Goal: Task Accomplishment & Management: Complete application form

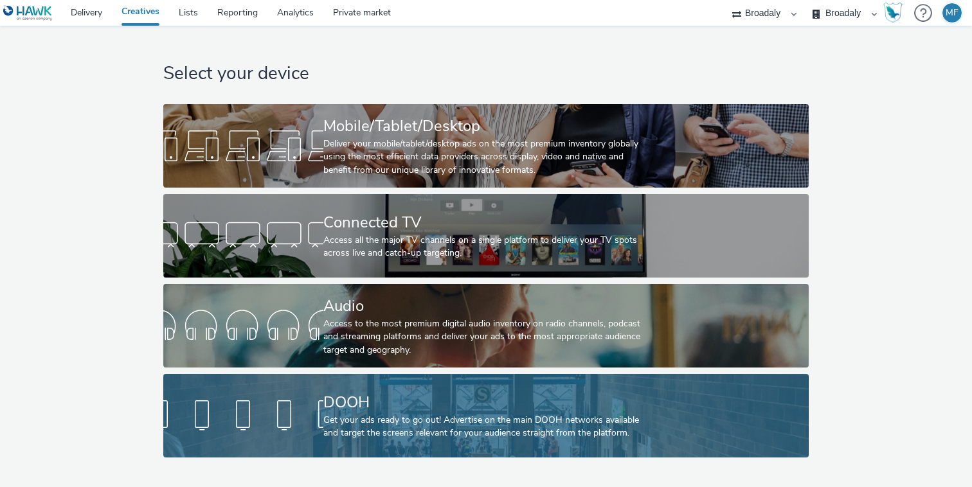
click at [340, 412] on div "DOOH" at bounding box center [483, 403] width 320 height 23
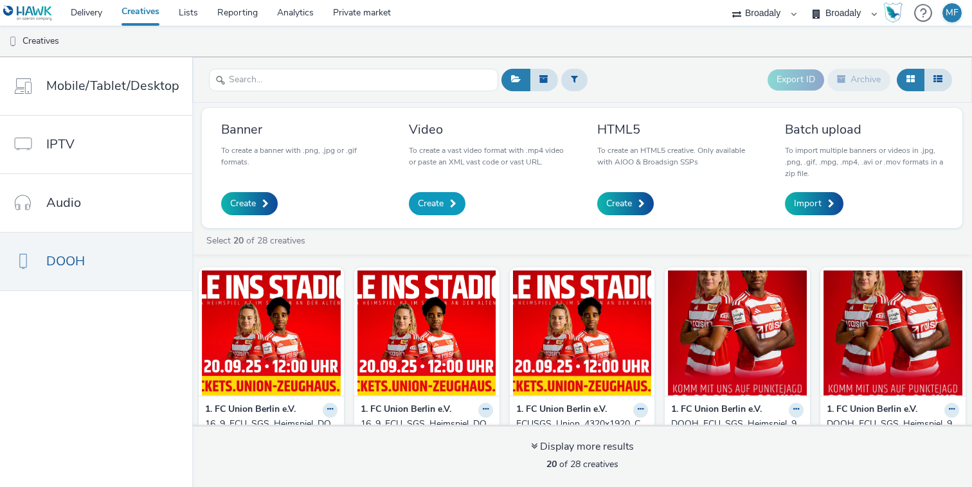
click at [459, 206] on link "Create" at bounding box center [437, 203] width 57 height 23
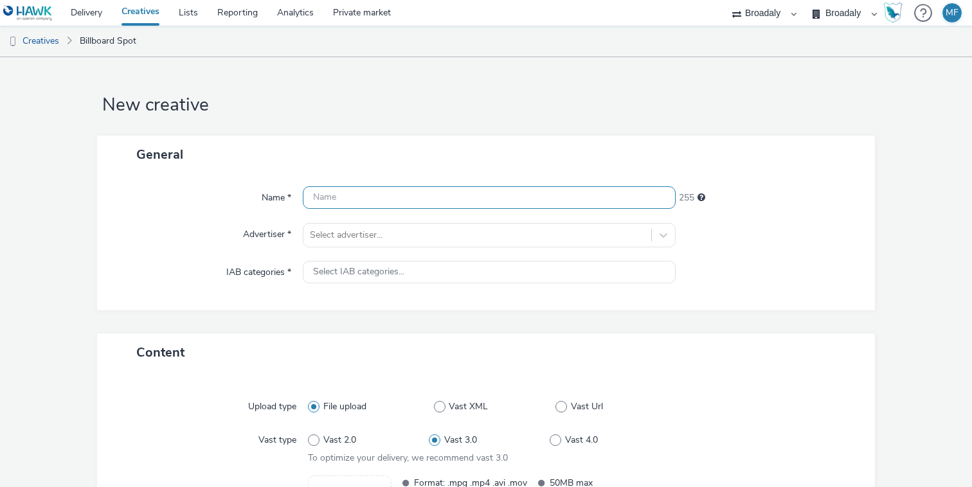
click at [440, 199] on input "text" at bounding box center [489, 197] width 373 height 23
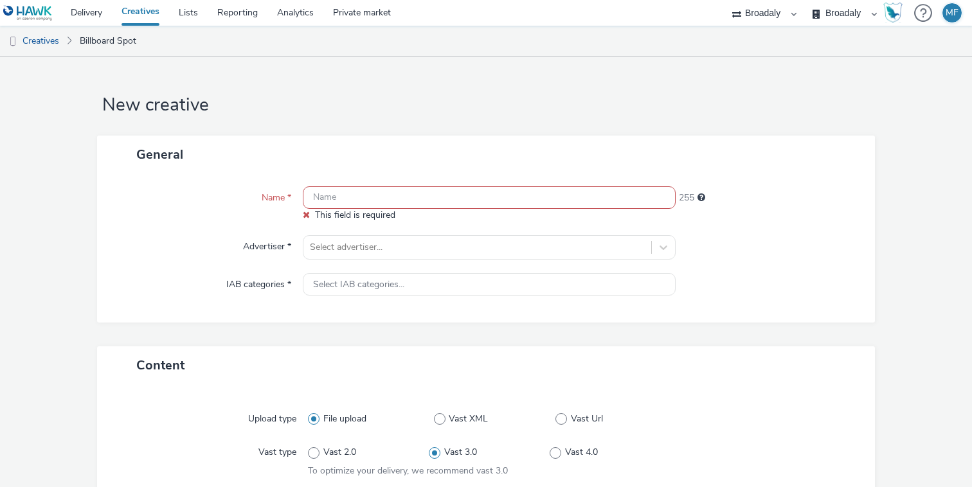
paste input "BFW25-OOH-Digital-440x300-BFW"
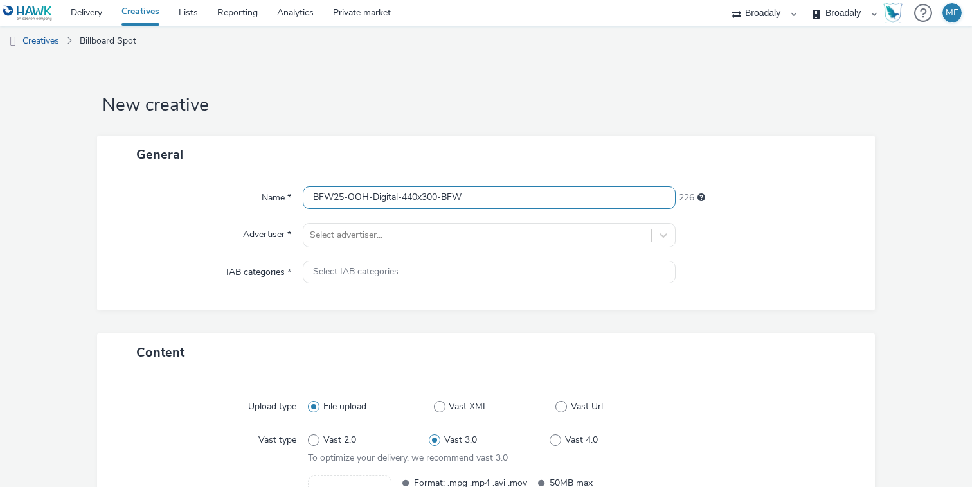
drag, startPoint x: 402, startPoint y: 198, endPoint x: 279, endPoint y: 197, distance: 123.4
click at [279, 197] on div "Name * BFW25-OOH-Digital-440x300-BFW 226" at bounding box center [486, 197] width 752 height 23
click at [383, 194] on input "440x300-BFW" at bounding box center [489, 197] width 373 height 23
paste input "BFW25-OOH-Digital-"
drag, startPoint x: 354, startPoint y: 197, endPoint x: 285, endPoint y: 201, distance: 69.5
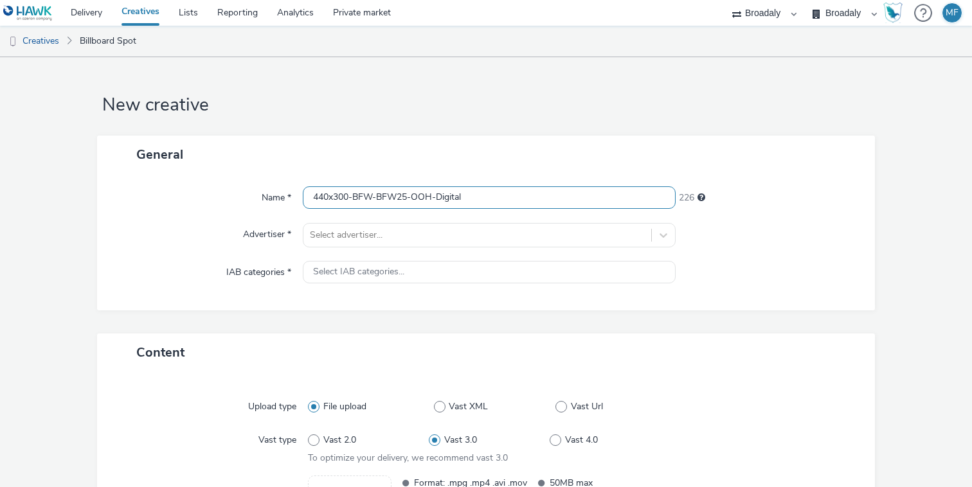
click at [285, 201] on div "Name * 440x300-BFW-BFW25-OOH-Digital 226" at bounding box center [486, 197] width 752 height 23
click at [341, 197] on input "BFW-BFW25-OOH-Digital" at bounding box center [489, 197] width 373 height 23
paste input "440x300-"
type input "BFW-440x300-BFW25-OOH-Digital"
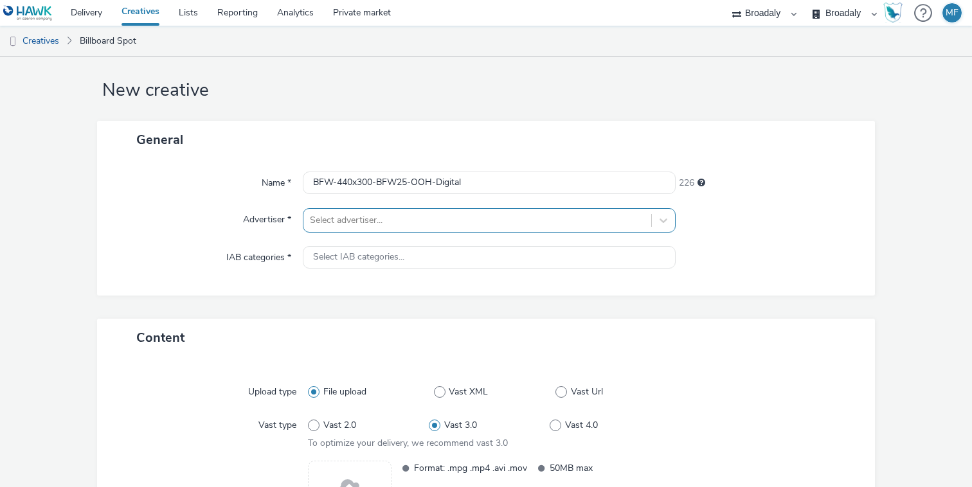
click at [396, 231] on div "Select advertiser..." at bounding box center [489, 220] width 373 height 24
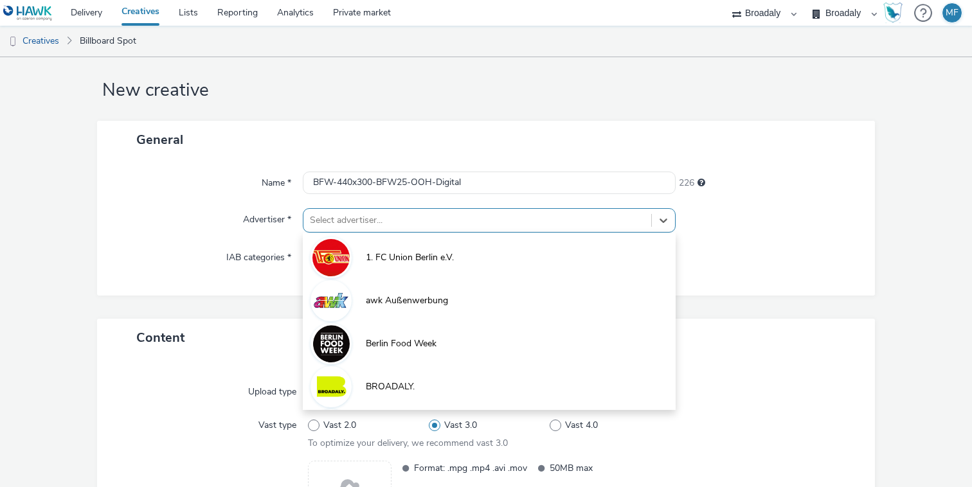
scroll to position [15, 0]
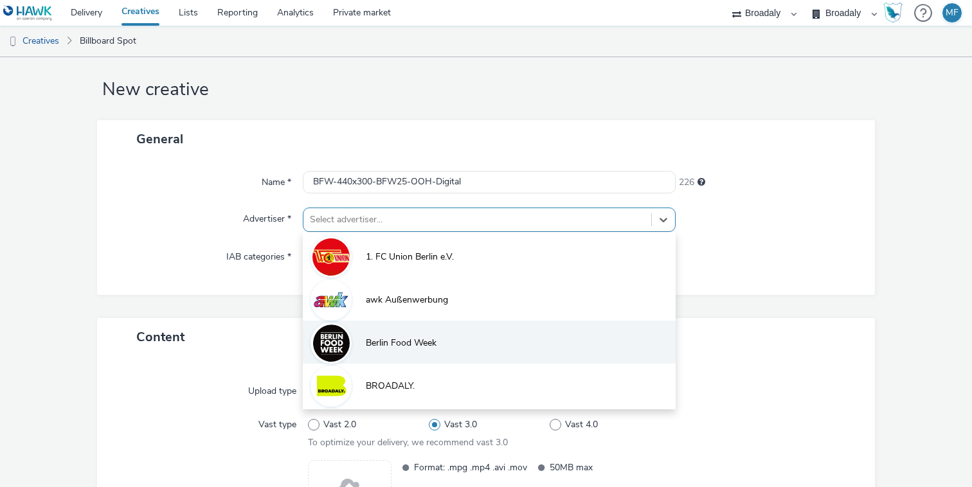
click at [394, 336] on li "Berlin Food Week" at bounding box center [489, 342] width 373 height 43
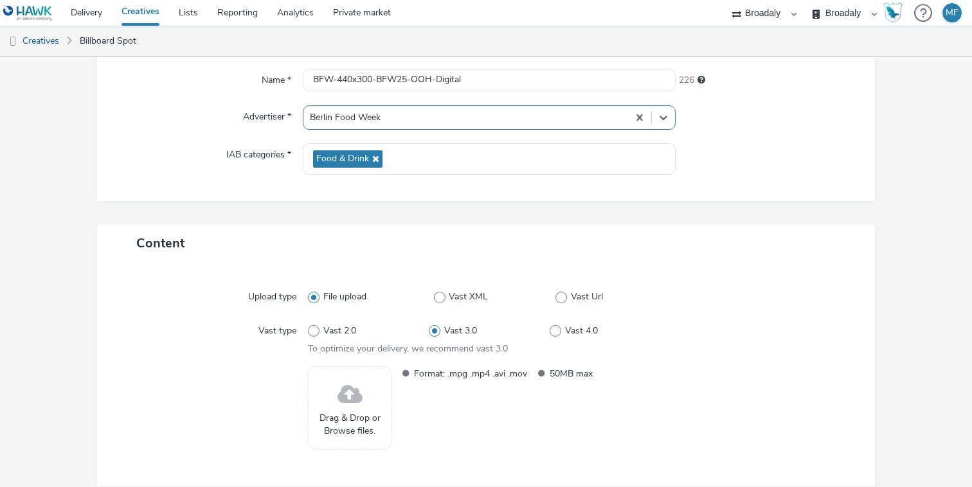
scroll to position [129, 0]
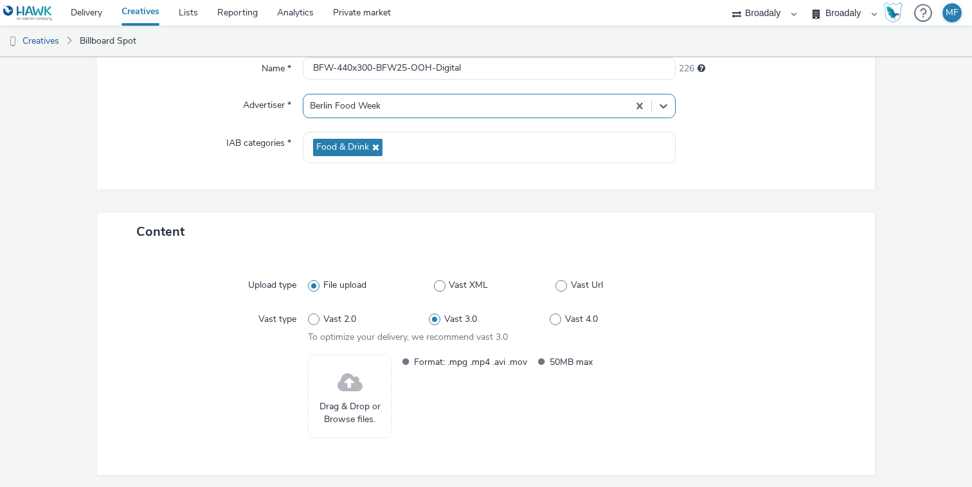
click at [348, 401] on span "Drag & Drop or Browse files." at bounding box center [349, 414] width 69 height 26
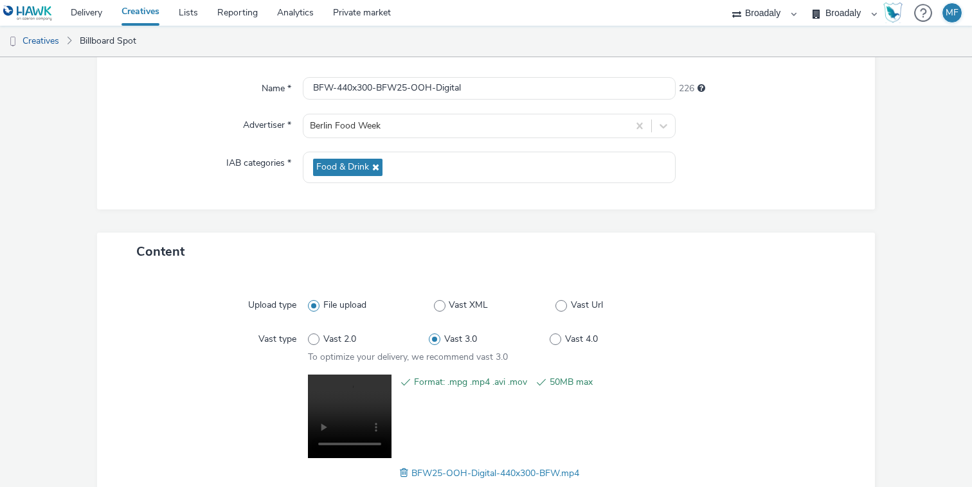
scroll to position [193, 0]
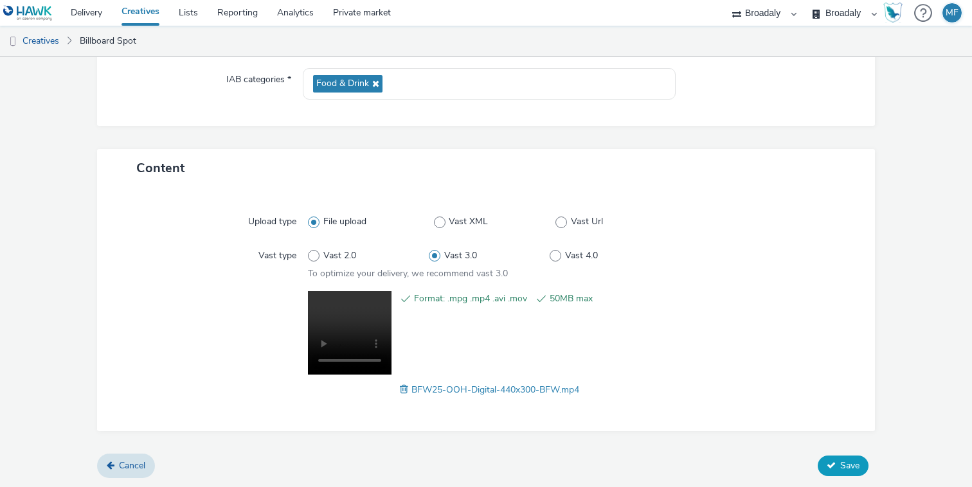
click at [832, 466] on icon at bounding box center [831, 465] width 9 height 9
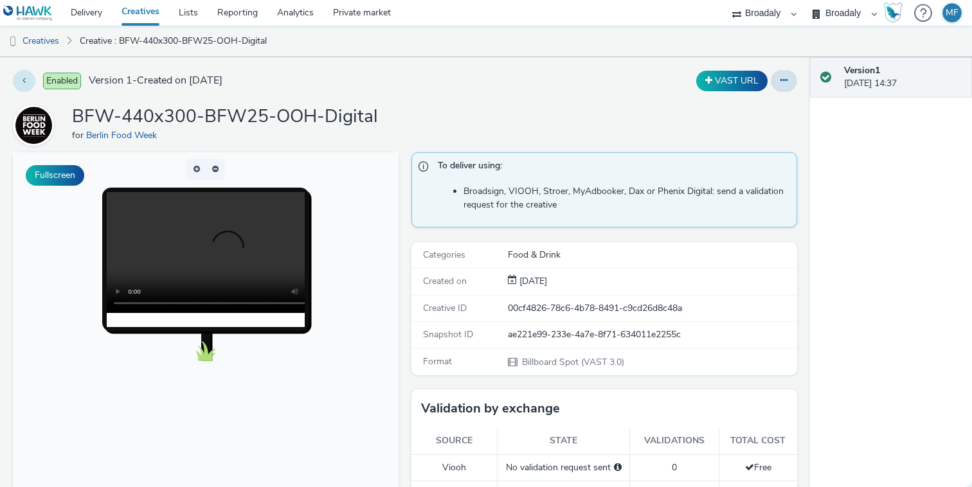
click at [27, 80] on button at bounding box center [24, 81] width 23 height 22
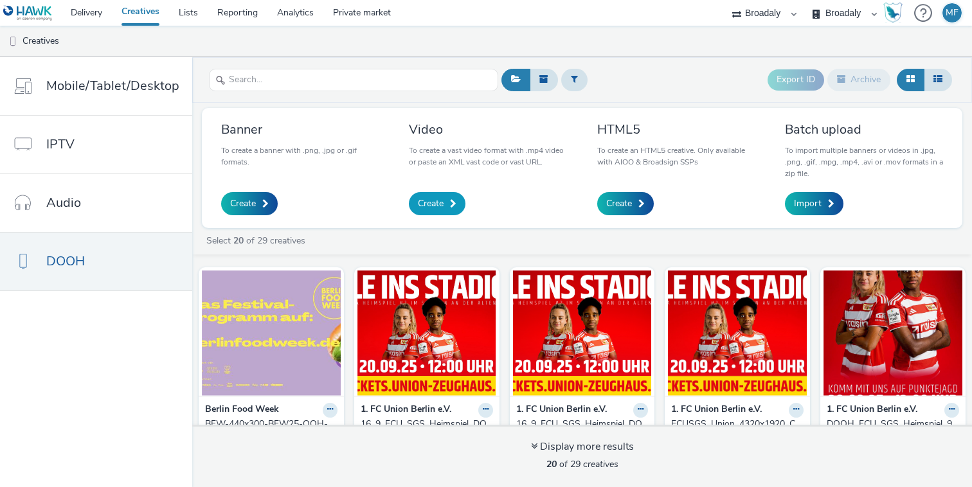
click at [449, 211] on link "Create" at bounding box center [437, 203] width 57 height 23
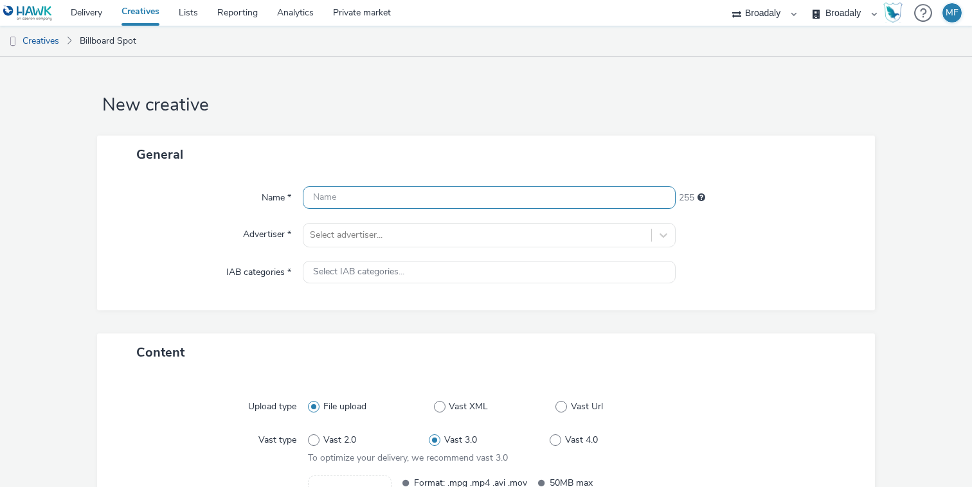
click at [365, 202] on input "text" at bounding box center [489, 197] width 373 height 23
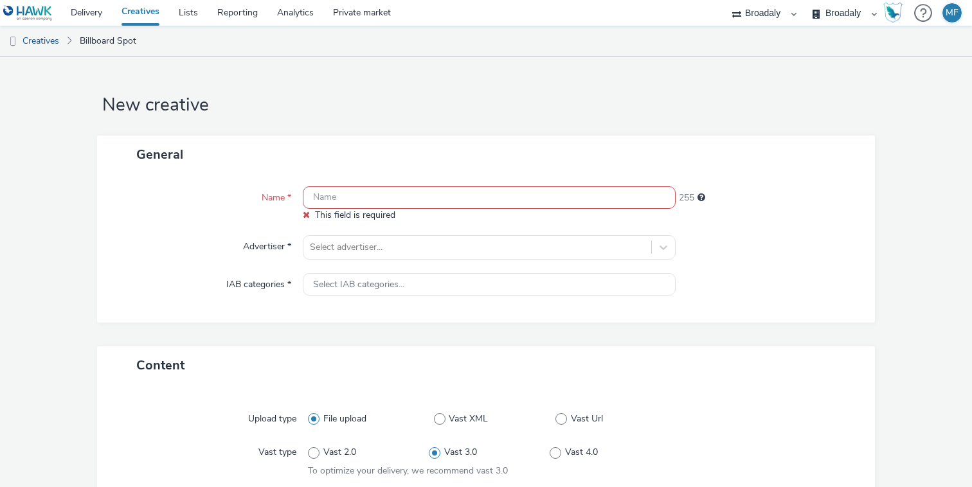
paste input "BFW25-OOH-Digital-440x300-GDG"
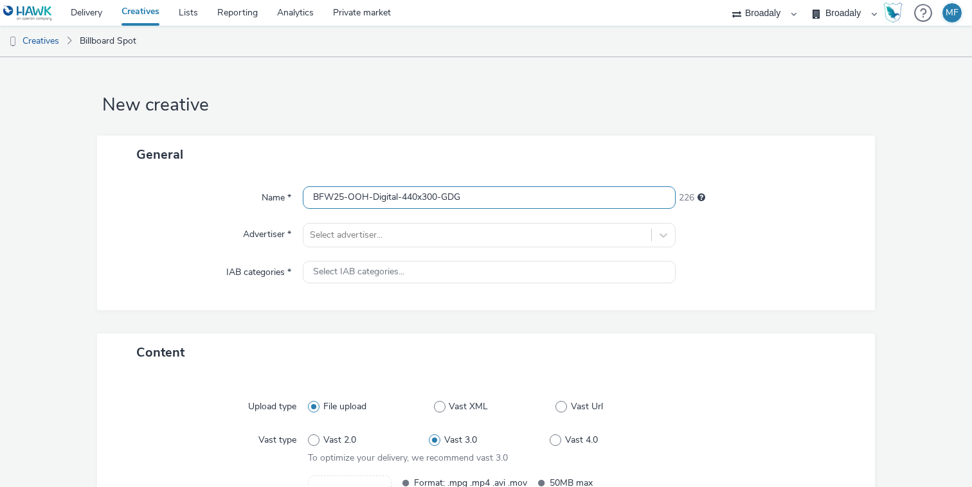
drag, startPoint x: 443, startPoint y: 198, endPoint x: 411, endPoint y: 201, distance: 31.7
click at [411, 201] on input "BFW25-OOH-Digital-440x300-GDG" at bounding box center [489, 197] width 373 height 23
drag, startPoint x: 399, startPoint y: 197, endPoint x: 438, endPoint y: 197, distance: 39.2
click at [438, 197] on input "BFW25-OOH-Digital-440x300-GDG" at bounding box center [489, 197] width 373 height 23
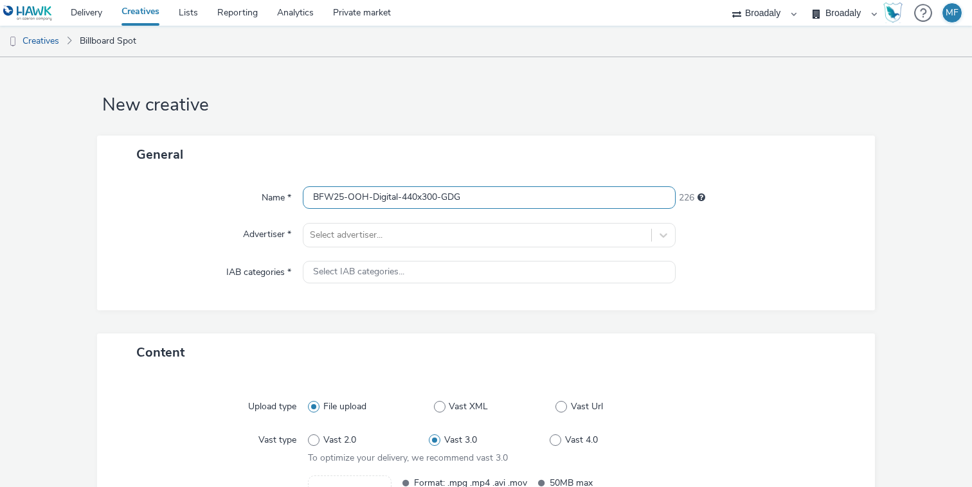
click at [521, 192] on input "BFW25-OOH-Digital-440x300-GDG" at bounding box center [489, 197] width 373 height 23
paste input "-440x300"
click at [520, 197] on input "-440x300BFW25-OOH-Digital-440x300-GDG" at bounding box center [489, 197] width 373 height 23
click at [392, 204] on input "-440x300BFW25-OOH-Digital-440x300-GDG" at bounding box center [489, 197] width 373 height 23
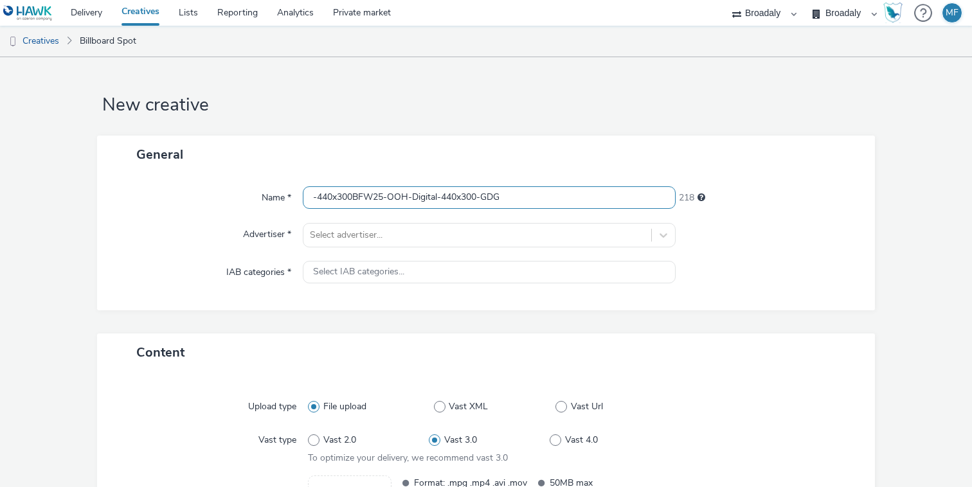
click at [378, 202] on input "-440x300BFW25-OOH-Digital-440x300-GDG" at bounding box center [489, 197] width 373 height 23
drag, startPoint x: 354, startPoint y: 199, endPoint x: 255, endPoint y: 199, distance: 99.7
click at [255, 199] on div "Name * -440x300BFW25-OOH-Digital-440x300-GDG 218" at bounding box center [486, 197] width 752 height 23
click at [494, 194] on input "BFW25-OOH-Digital-440x300-GDG" at bounding box center [489, 197] width 373 height 23
paste input "-440x300"
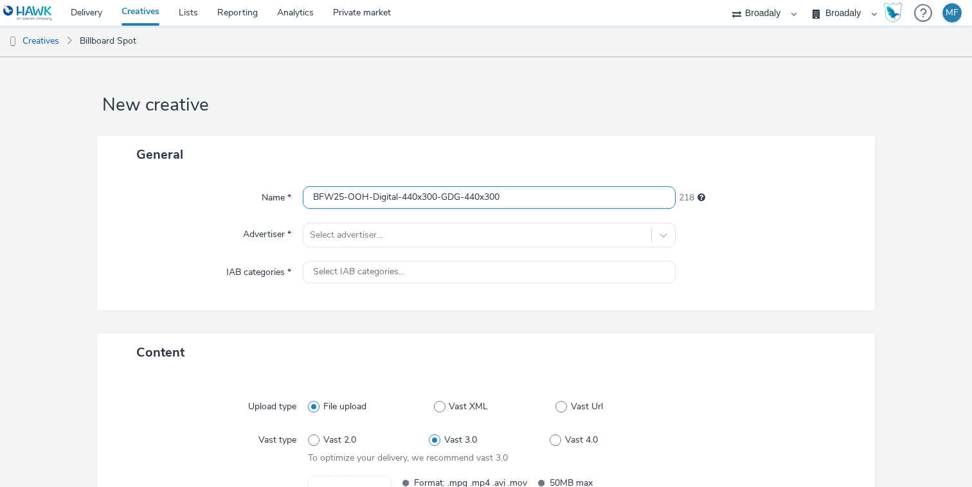
drag, startPoint x: 444, startPoint y: 199, endPoint x: 401, endPoint y: 202, distance: 43.2
click at [401, 202] on input "BFW25-OOH-Digital-440x300-GDG-440x300" at bounding box center [489, 197] width 373 height 23
drag, startPoint x: 402, startPoint y: 195, endPoint x: 310, endPoint y: 190, distance: 92.0
click at [310, 190] on input "BFW25-OOH-DigitalGDG-440x300" at bounding box center [489, 197] width 373 height 23
click at [419, 205] on input "GDG-440x300" at bounding box center [489, 197] width 373 height 23
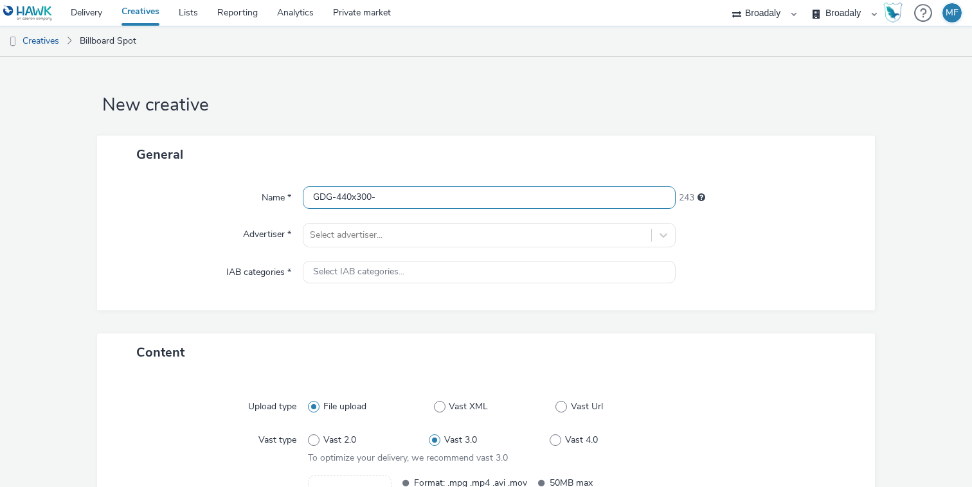
paste input "BFW25-OOH-Digital"
type input "GDG-440x300-BFW25-OOH-Digital"
click at [381, 213] on div "Name * GDG-440x300-BFW25-OOH-Digital 226 Advertiser * Select advertiser... IAB …" at bounding box center [486, 242] width 778 height 137
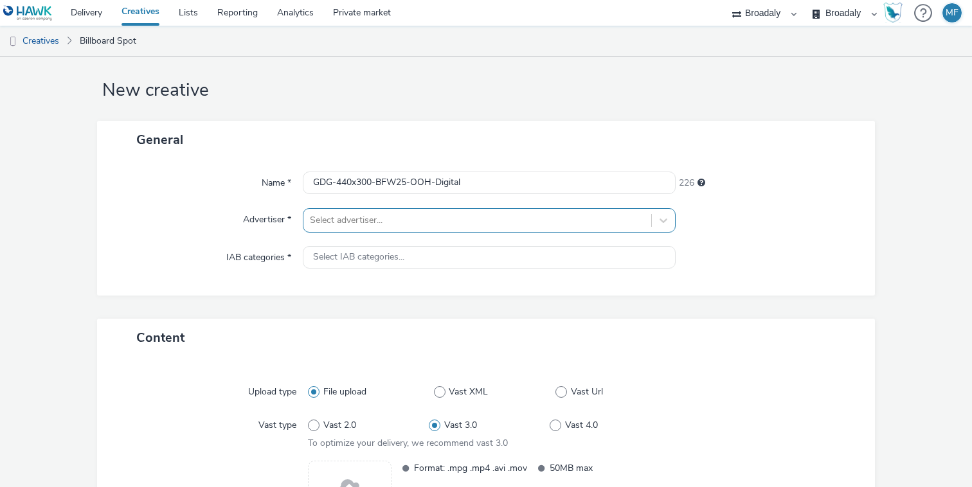
click at [375, 225] on div "Select advertiser..." at bounding box center [477, 220] width 348 height 21
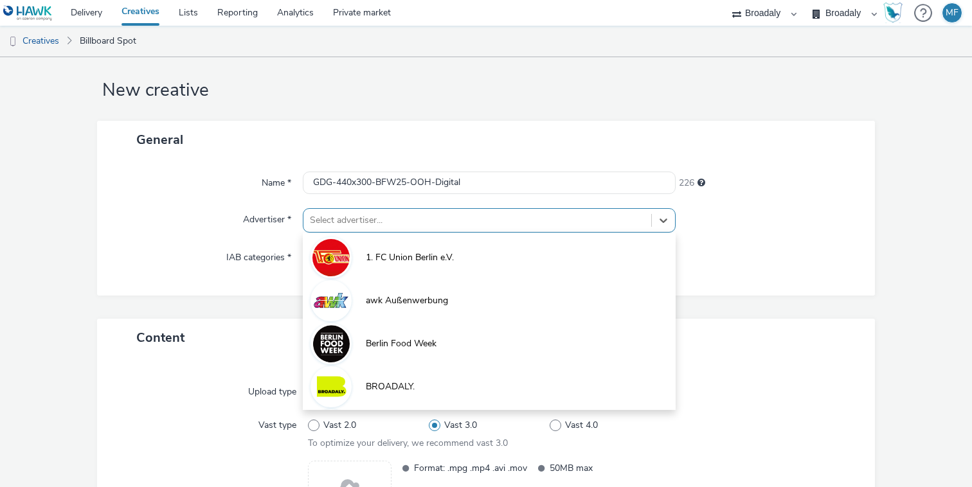
scroll to position [15, 0]
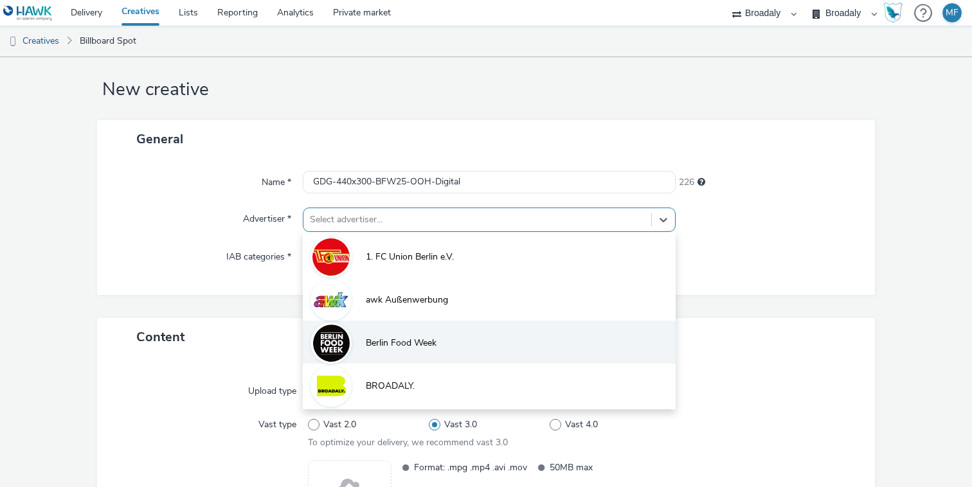
drag, startPoint x: 377, startPoint y: 320, endPoint x: 366, endPoint y: 339, distance: 22.7
click at [366, 339] on div "1. FC Union Berlin e.V. awk Außenwerbung Berlin Food Week BROADALY. Caravaning …" at bounding box center [489, 320] width 373 height 177
click at [366, 339] on span "Berlin Food Week" at bounding box center [401, 343] width 71 height 13
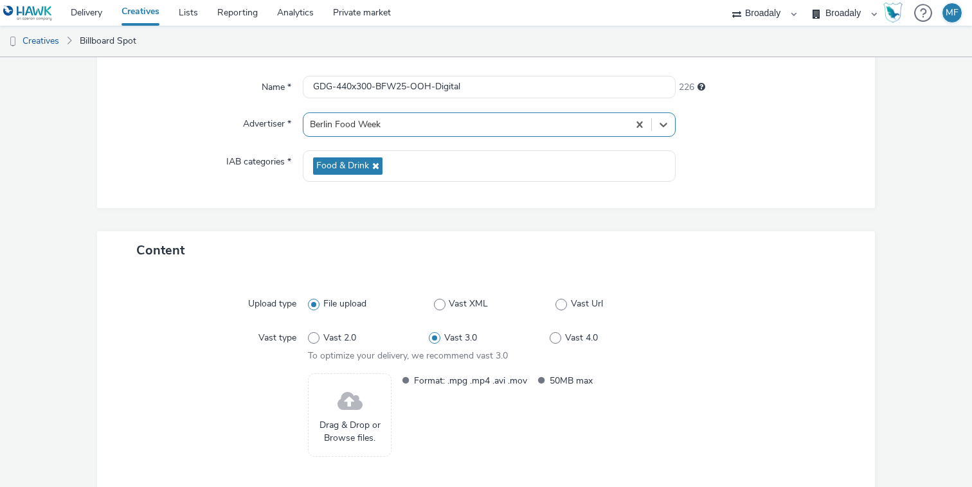
scroll to position [174, 0]
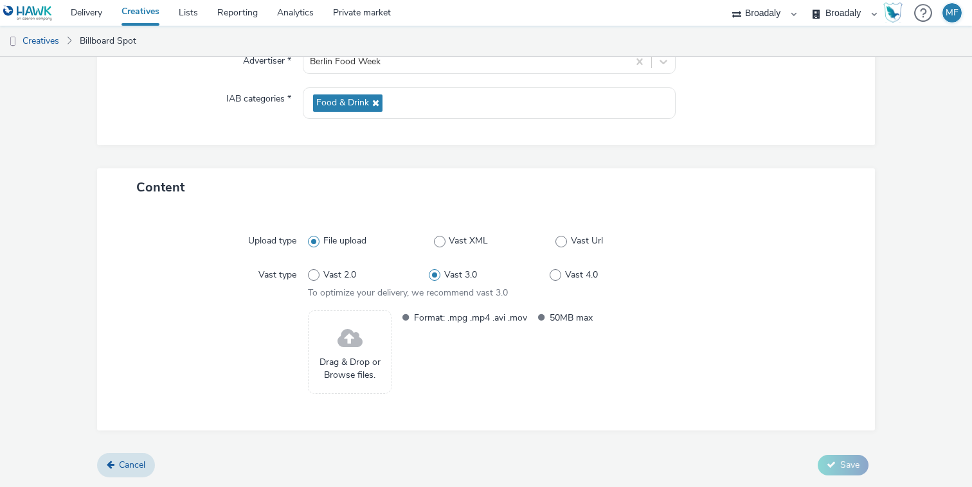
click at [343, 369] on span "Drag & Drop or Browse files." at bounding box center [349, 369] width 69 height 26
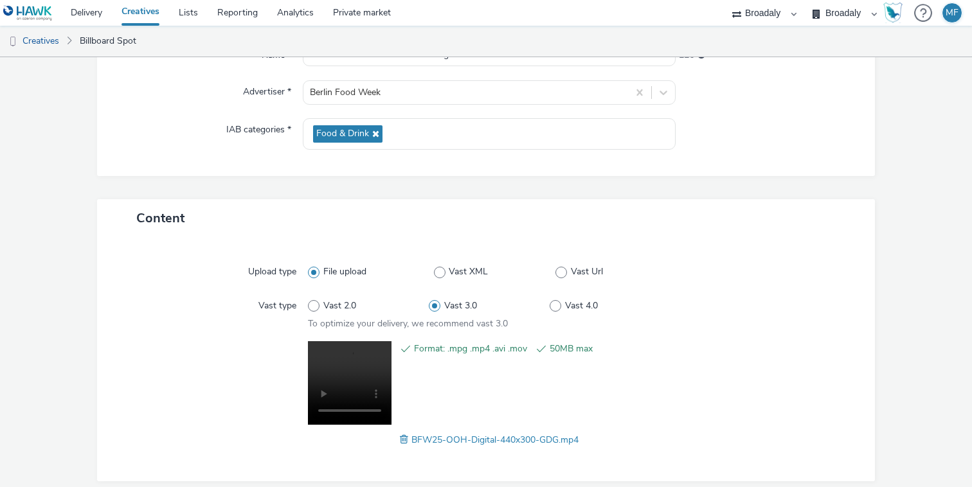
scroll to position [193, 0]
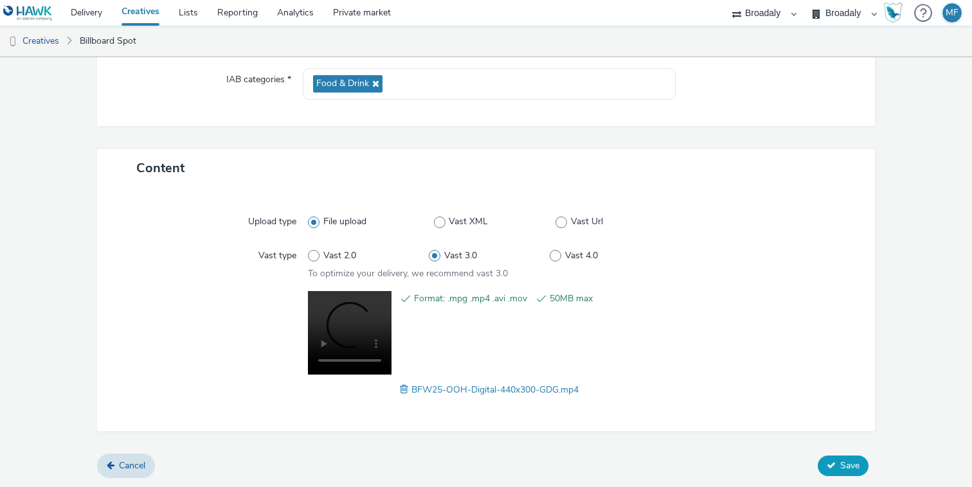
click at [858, 471] on span "Save" at bounding box center [849, 466] width 19 height 12
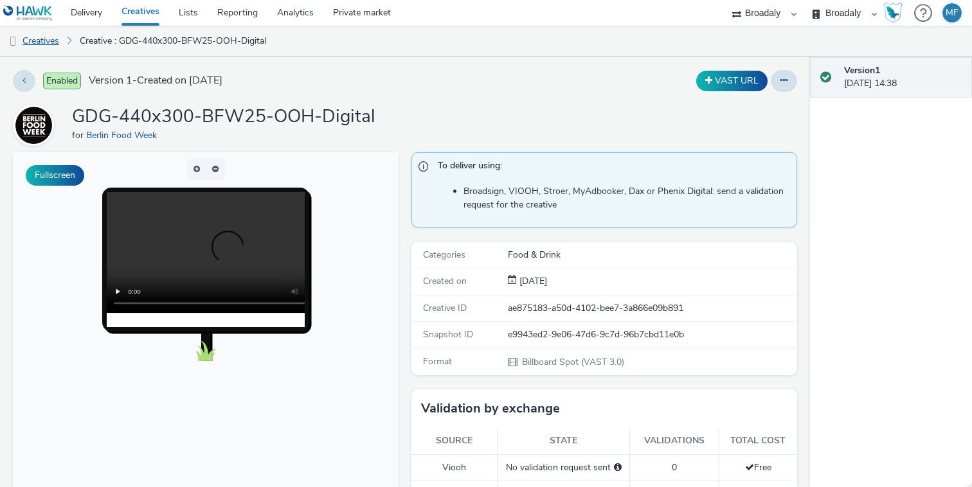
click at [48, 40] on link "Creatives" at bounding box center [33, 41] width 66 height 31
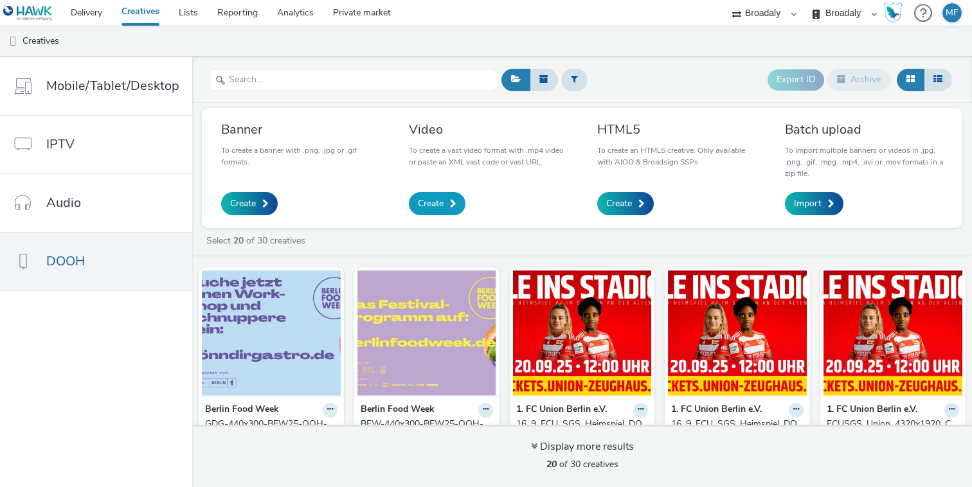
click at [451, 198] on link "Create" at bounding box center [437, 203] width 57 height 23
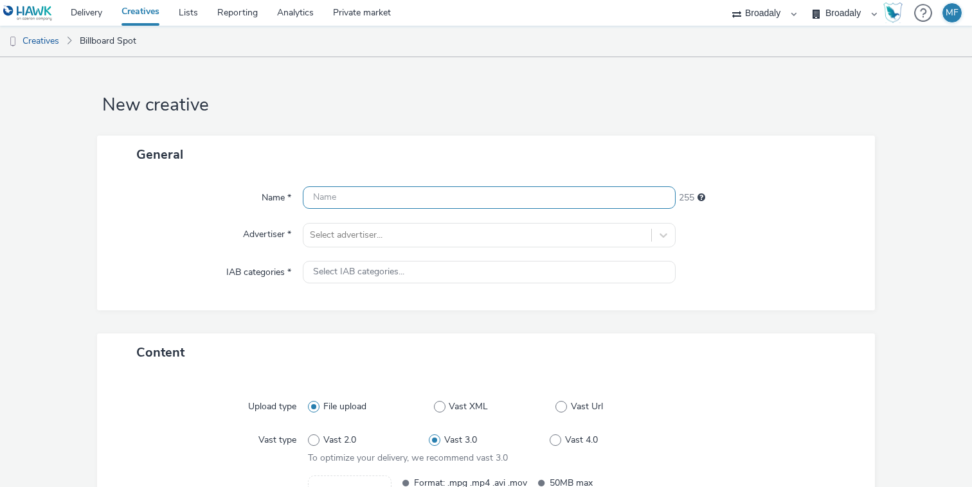
click at [451, 198] on input "text" at bounding box center [489, 197] width 373 height 23
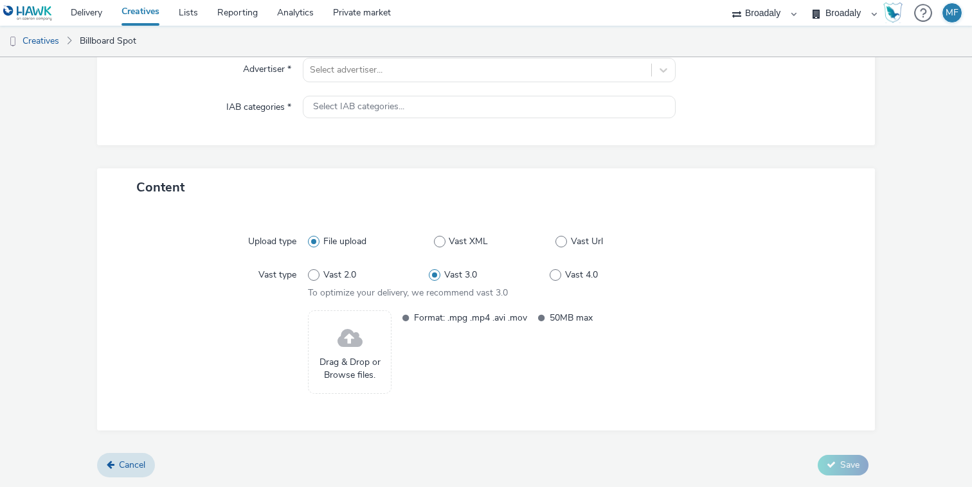
click at [352, 348] on span at bounding box center [350, 339] width 25 height 34
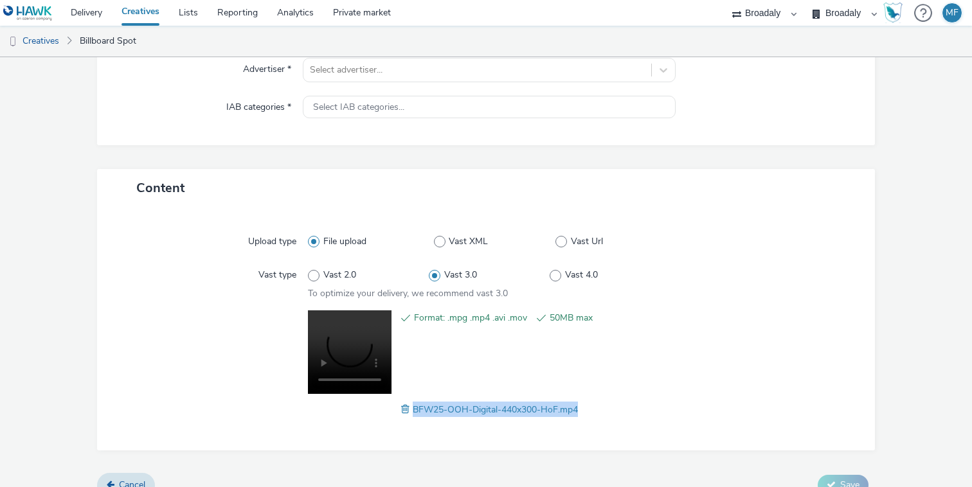
drag, startPoint x: 591, startPoint y: 413, endPoint x: 411, endPoint y: 413, distance: 180.0
click at [411, 413] on div "BFW25-OOH-Digital-440x300-HoF.mp4" at bounding box center [489, 409] width 363 height 15
copy span "BFW25-OOH-Digital-440x300-HoF.mp4"
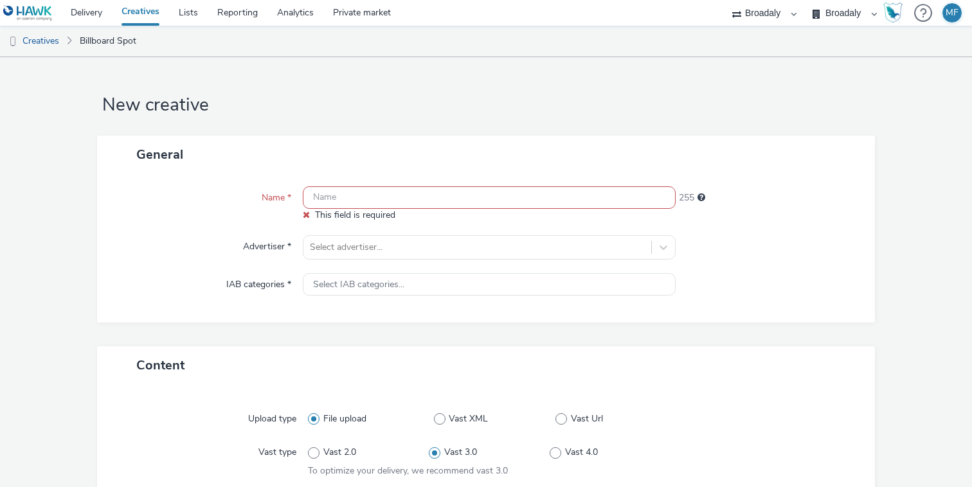
click at [323, 197] on input "text" at bounding box center [489, 197] width 373 height 23
paste input "BFW25-OOH-Digital-440x300-HoF.mp4"
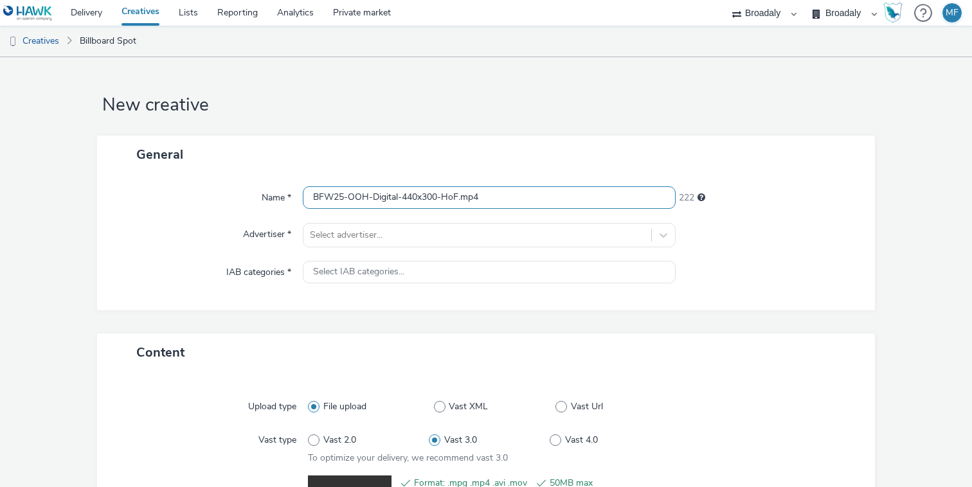
drag, startPoint x: 461, startPoint y: 199, endPoint x: 444, endPoint y: 199, distance: 17.4
click at [444, 199] on input "BFW25-OOH-Digital-440x300-HoF.mp4" at bounding box center [489, 197] width 373 height 23
click at [316, 197] on input "BFW25-OOH-Digital-440x300-.mp4" at bounding box center [489, 197] width 373 height 23
paste input "HoF"
drag, startPoint x: 455, startPoint y: 198, endPoint x: 422, endPoint y: 199, distance: 33.4
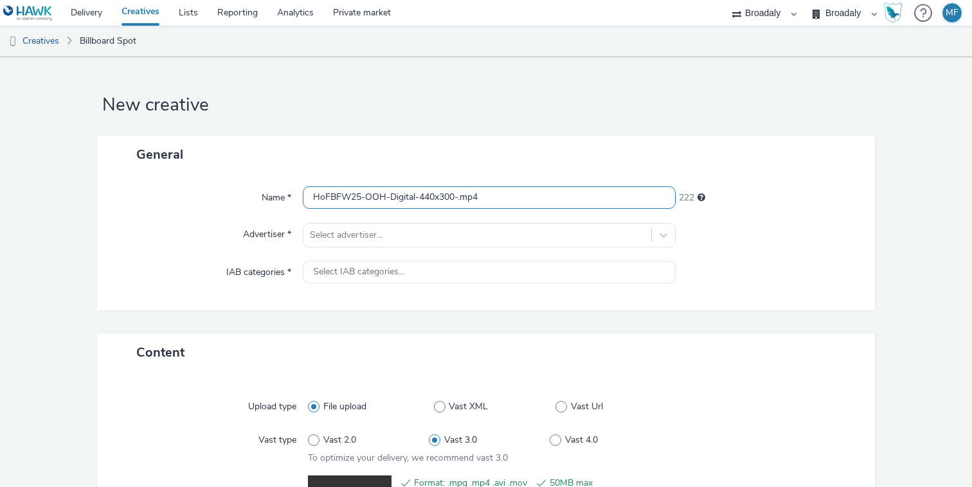
click at [422, 199] on input "HoFBFW25-OOH-Digital-440x300-.mp4" at bounding box center [489, 197] width 373 height 23
click at [332, 196] on input "HoFBFW25-OOH-Digital--.mp4" at bounding box center [489, 197] width 373 height 23
paste input "440x300"
click at [471, 198] on input "HoF-440x300-BFW25-OOH-Digital--.mp4" at bounding box center [489, 197] width 373 height 23
type input "HoF-440x300-BFW25-OOH-Digital.mp4"
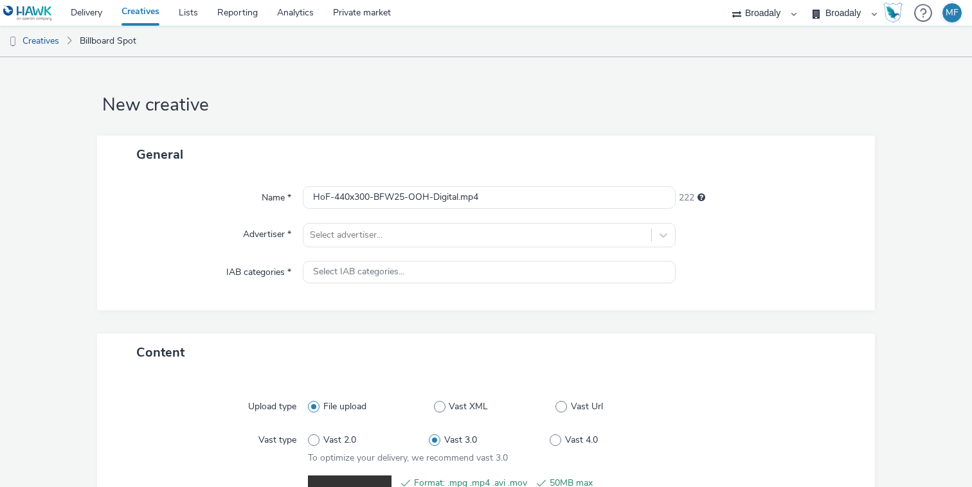
click at [530, 172] on div "General" at bounding box center [486, 155] width 778 height 38
click at [446, 235] on div "Select advertiser..." at bounding box center [489, 235] width 373 height 24
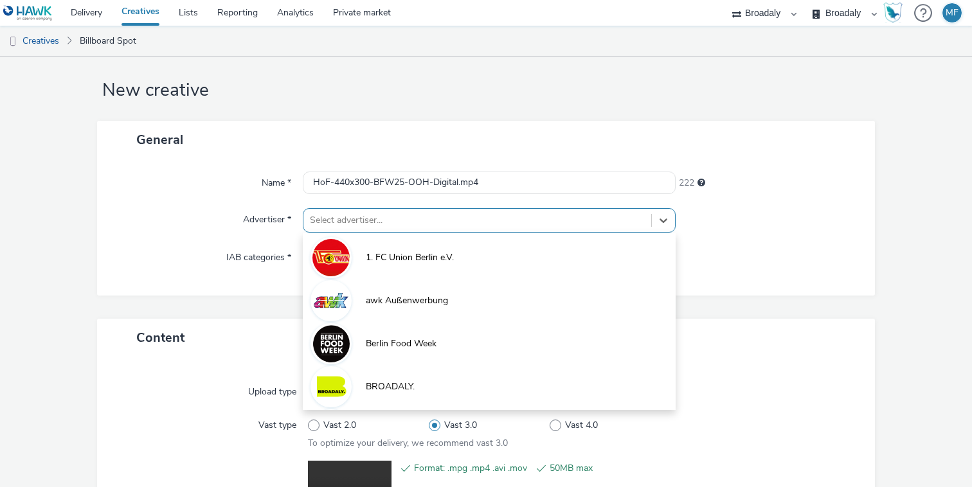
scroll to position [15, 0]
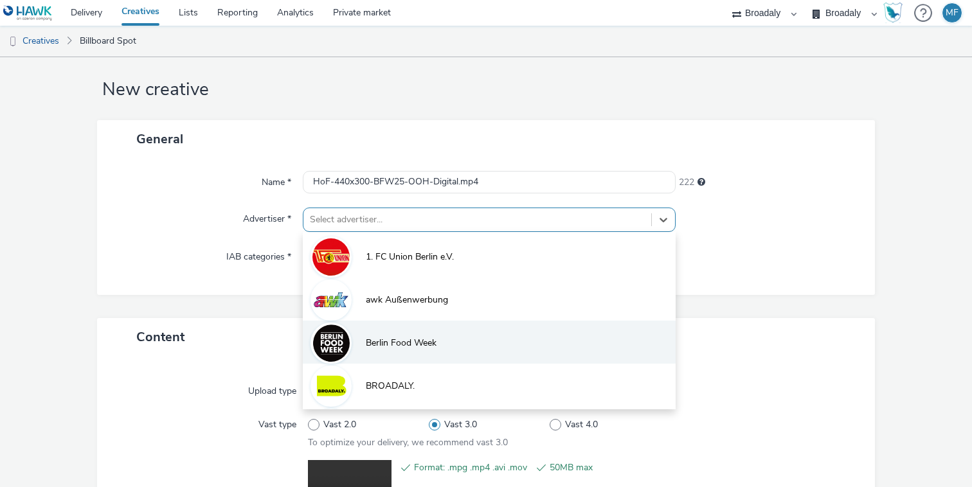
click at [389, 323] on li "Berlin Food Week" at bounding box center [489, 342] width 373 height 43
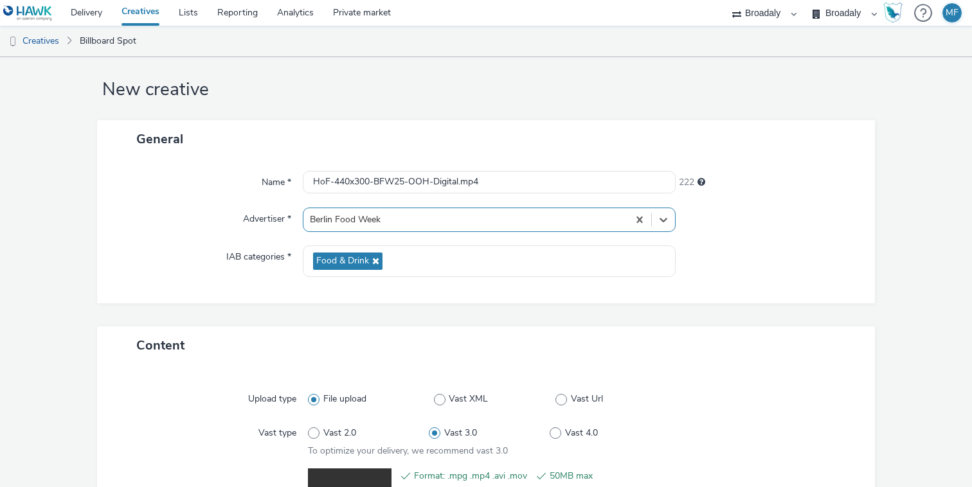
scroll to position [193, 0]
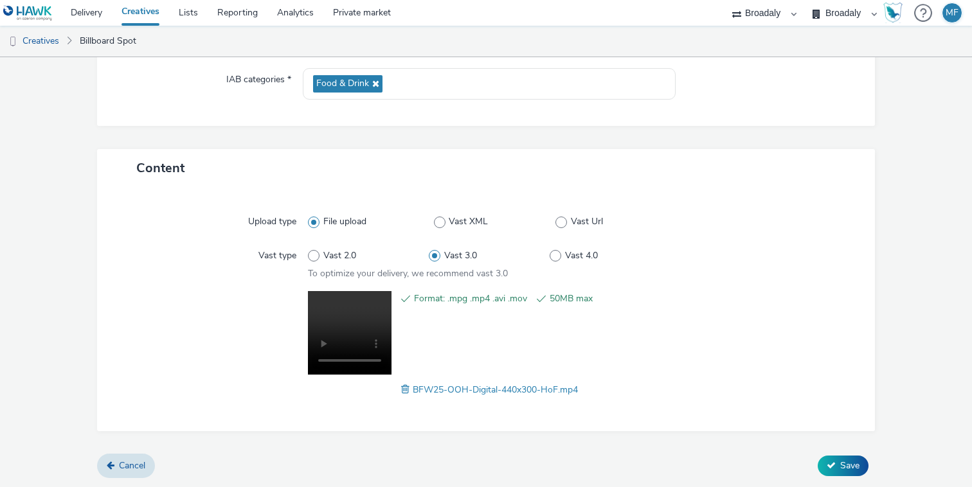
click at [838, 476] on div "Cancel Save" at bounding box center [486, 466] width 778 height 23
click at [838, 464] on button "Save" at bounding box center [843, 466] width 51 height 21
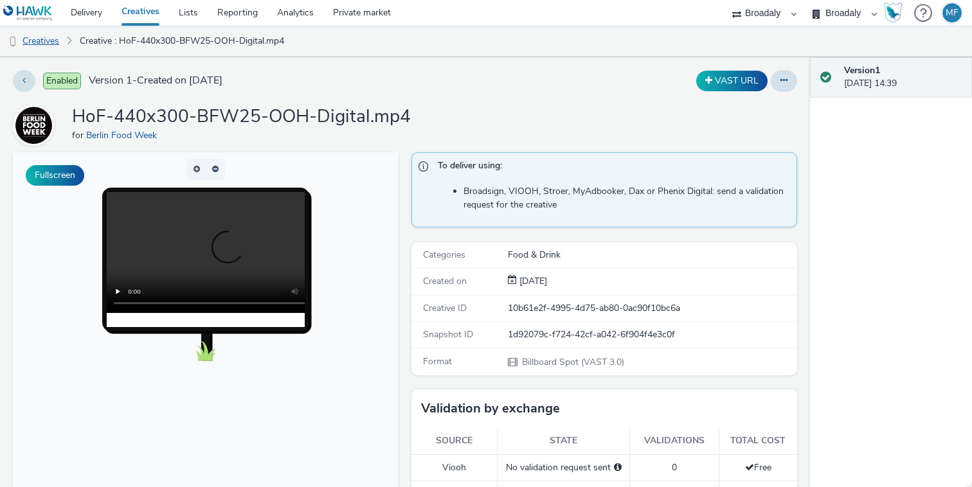
click at [33, 42] on link "Creatives" at bounding box center [33, 41] width 66 height 31
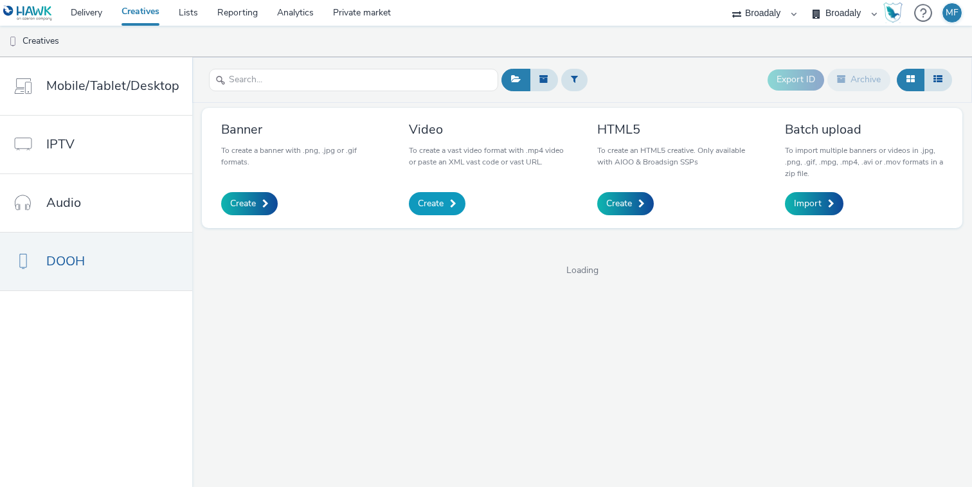
click at [450, 203] on span at bounding box center [453, 203] width 6 height 9
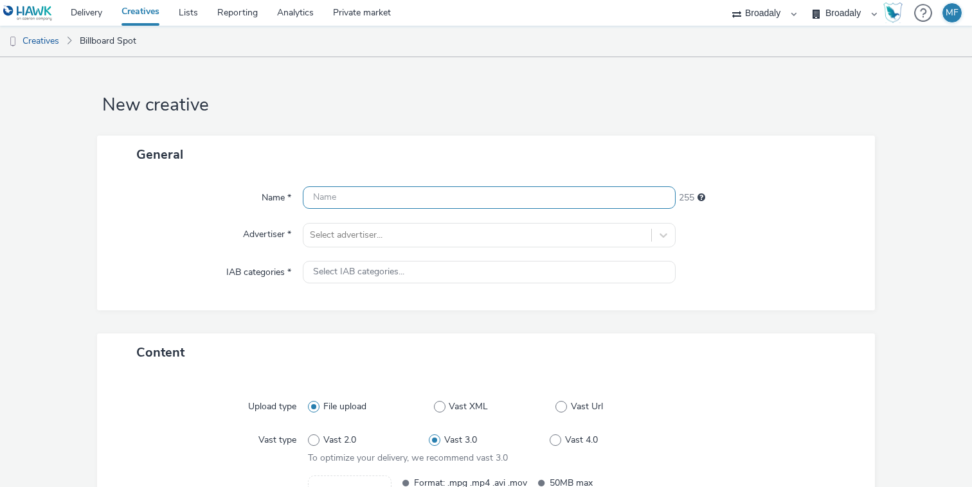
click at [450, 203] on input "text" at bounding box center [489, 197] width 373 height 23
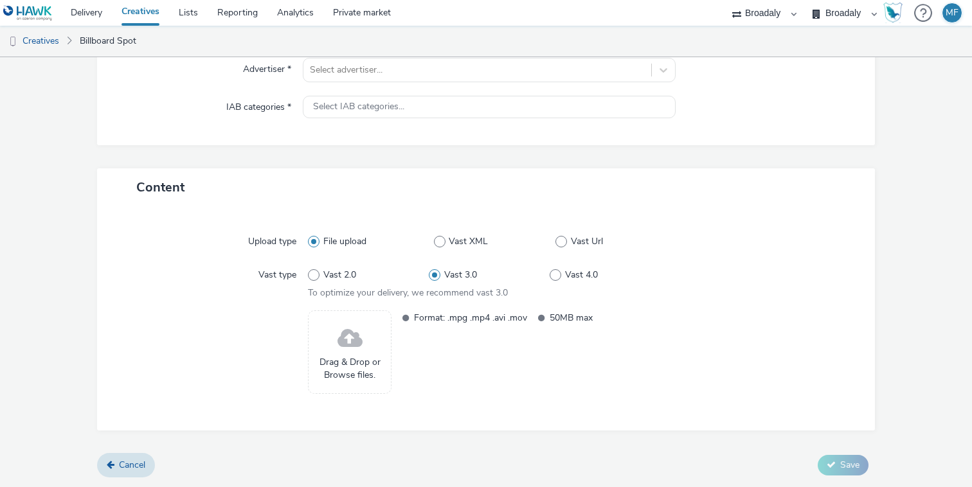
click at [386, 357] on div "Drag & Drop or Browse files." at bounding box center [350, 353] width 84 height 84
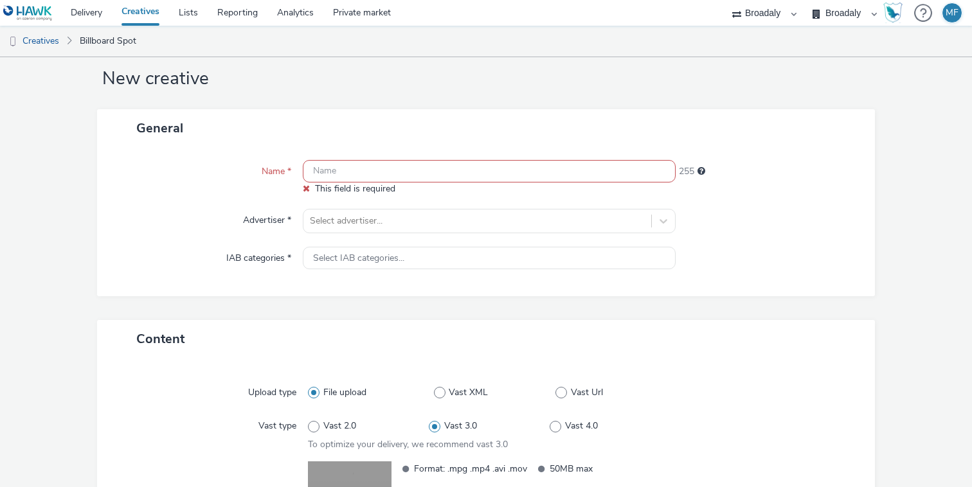
scroll to position [14, 0]
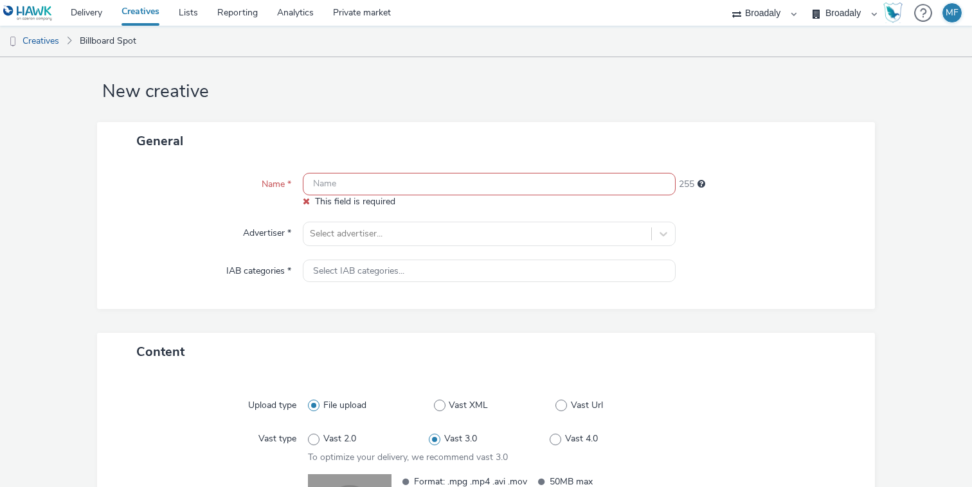
click at [356, 183] on input "text" at bounding box center [489, 184] width 373 height 23
paste input "440x300"
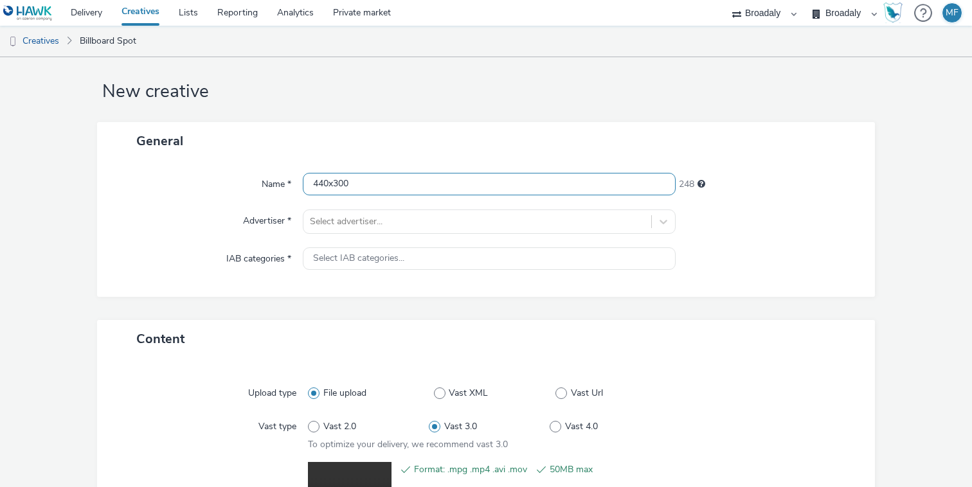
drag, startPoint x: 356, startPoint y: 183, endPoint x: 301, endPoint y: 183, distance: 54.6
click at [301, 183] on div "Name * 440x300 248" at bounding box center [486, 184] width 752 height 23
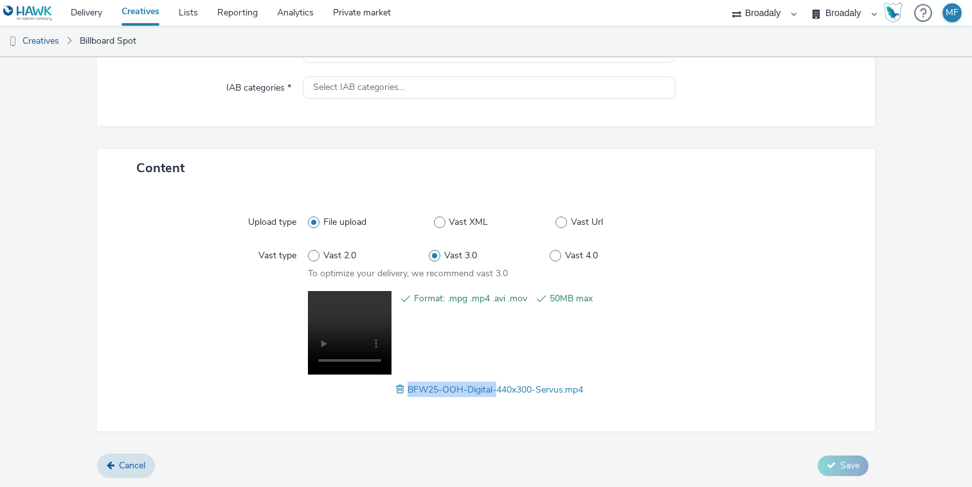
drag, startPoint x: 407, startPoint y: 389, endPoint x: 494, endPoint y: 389, distance: 86.8
click at [494, 389] on span "BFW25-OOH-Digital-440x300-Servus.mp4" at bounding box center [496, 390] width 176 height 12
copy span "BFW25-OOH-Digital-"
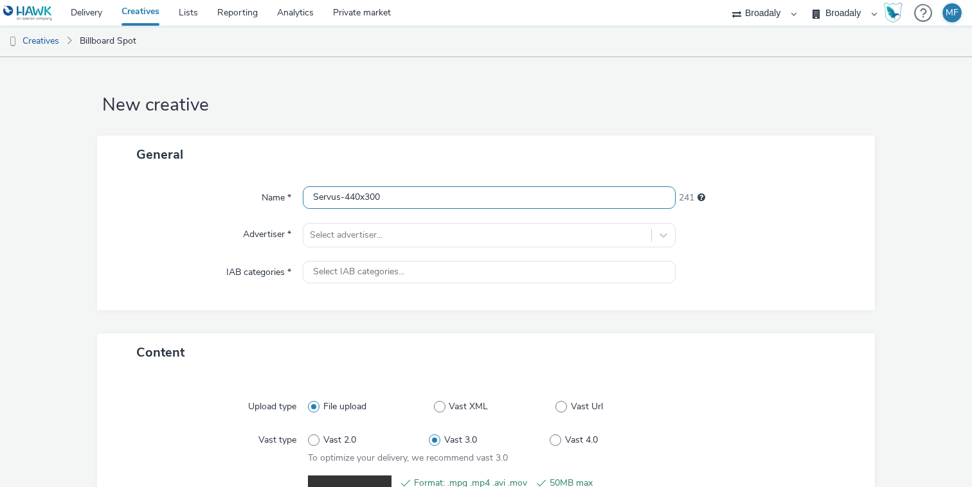
click at [437, 199] on input "Servus-440x300" at bounding box center [489, 197] width 373 height 23
paste input "BFW25-OOH-Digital-"
type input "Servus-440x300-BFW25-OOH-Digital"
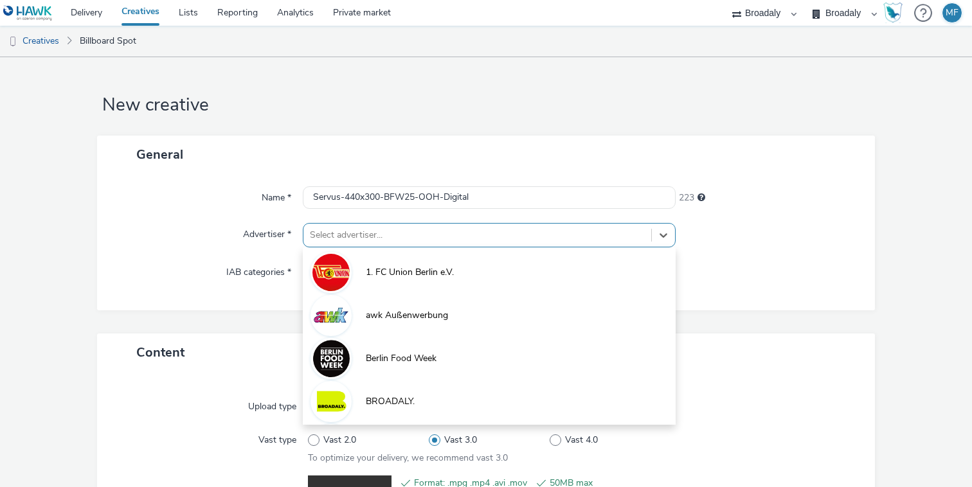
scroll to position [15, 0]
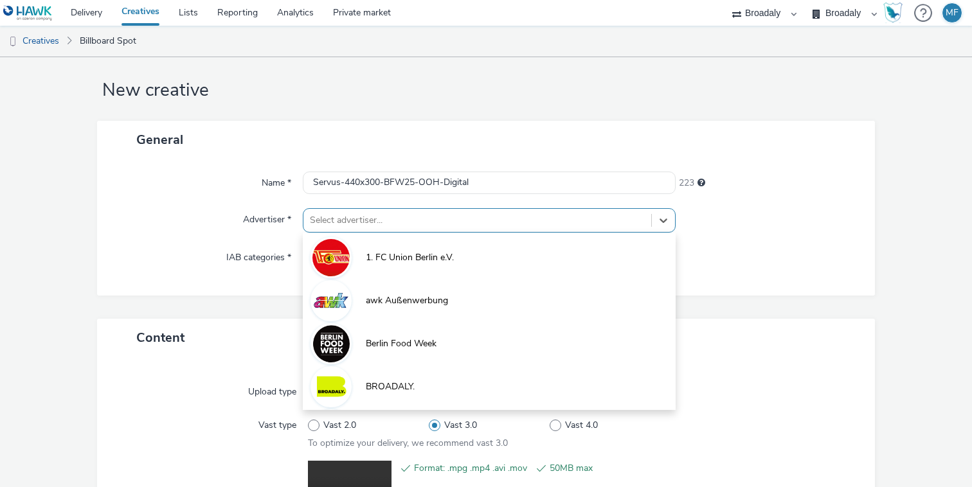
click at [439, 230] on div "Select advertiser..." at bounding box center [477, 220] width 348 height 21
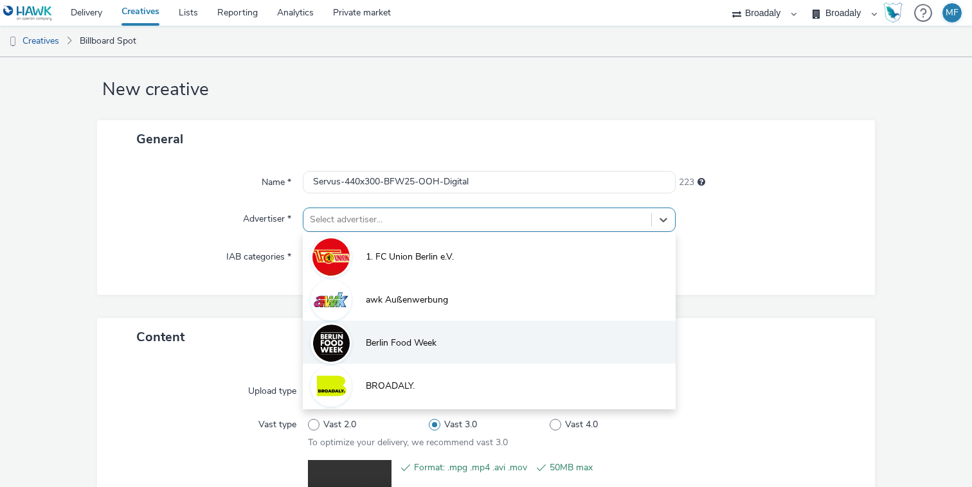
click at [375, 324] on li "Berlin Food Week" at bounding box center [489, 342] width 373 height 43
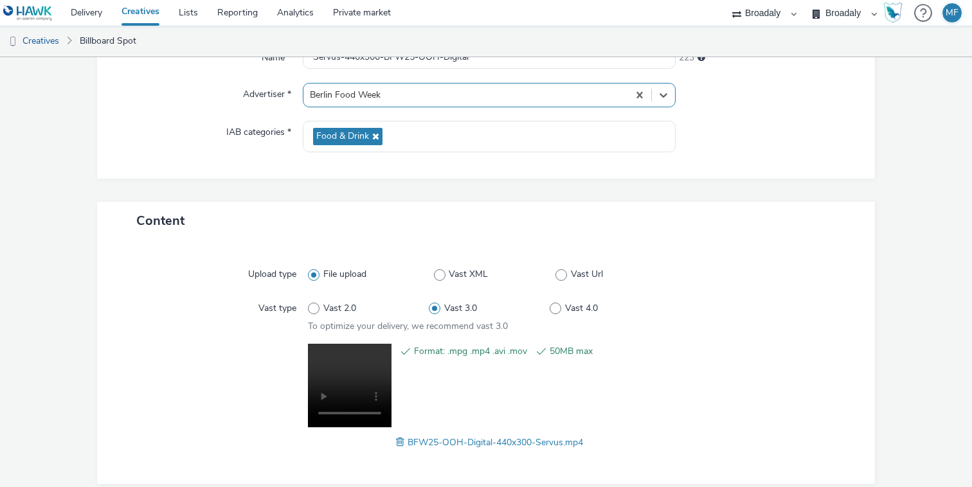
scroll to position [193, 0]
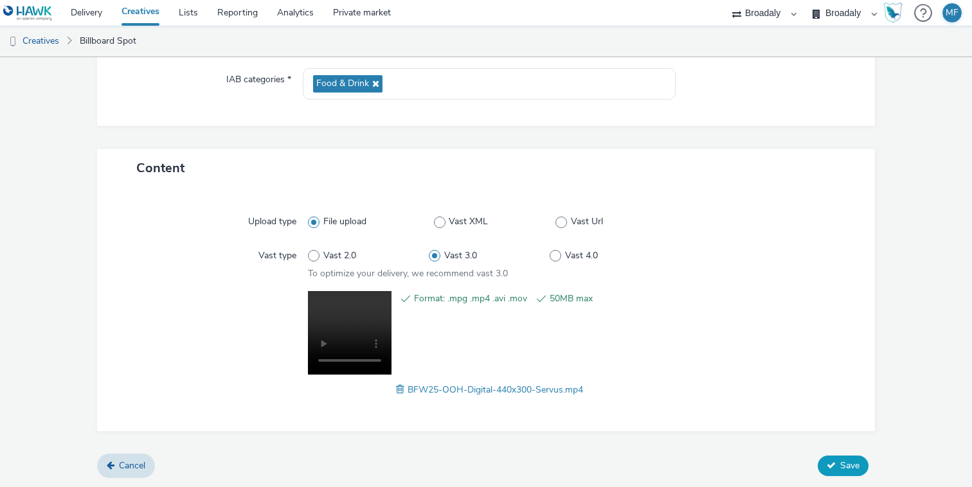
click at [849, 462] on span "Save" at bounding box center [849, 466] width 19 height 12
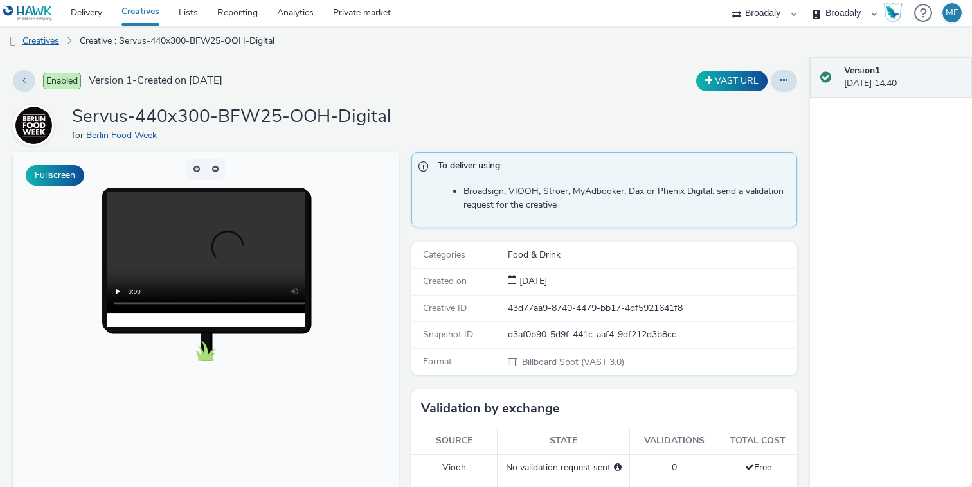
click at [49, 41] on link "Creatives" at bounding box center [33, 41] width 66 height 31
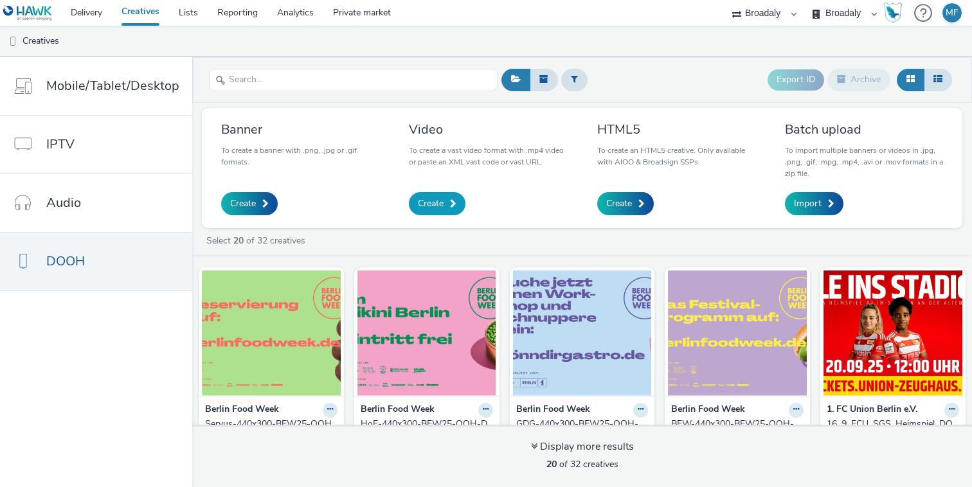
click at [428, 211] on link "Create" at bounding box center [437, 203] width 57 height 23
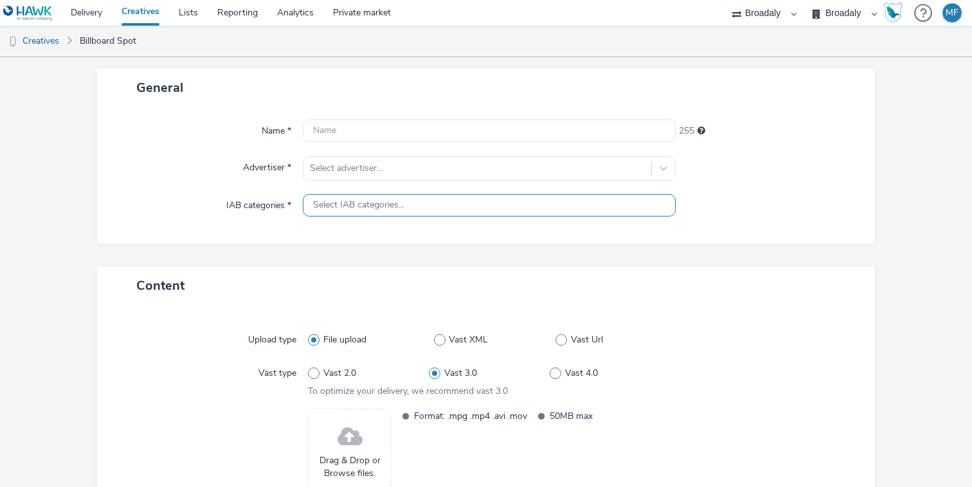
scroll to position [165, 0]
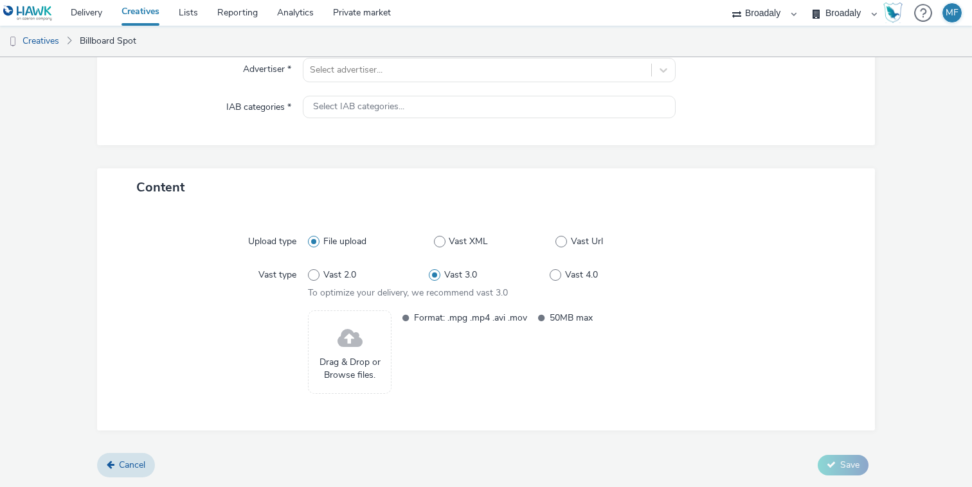
click at [346, 367] on span "Drag & Drop or Browse files." at bounding box center [349, 369] width 69 height 26
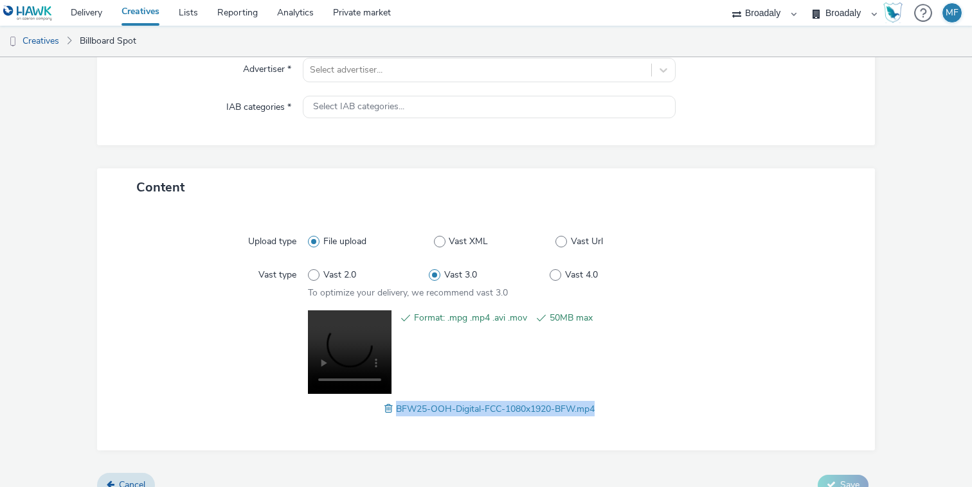
drag, startPoint x: 603, startPoint y: 410, endPoint x: 393, endPoint y: 412, distance: 210.2
click at [393, 412] on div "BFW25-OOH-Digital-FCC-1080x1920-BFW.mp4" at bounding box center [489, 408] width 363 height 15
copy span "BFW25-OOH-Digital-FCC-1080x1920-BFW.mp4"
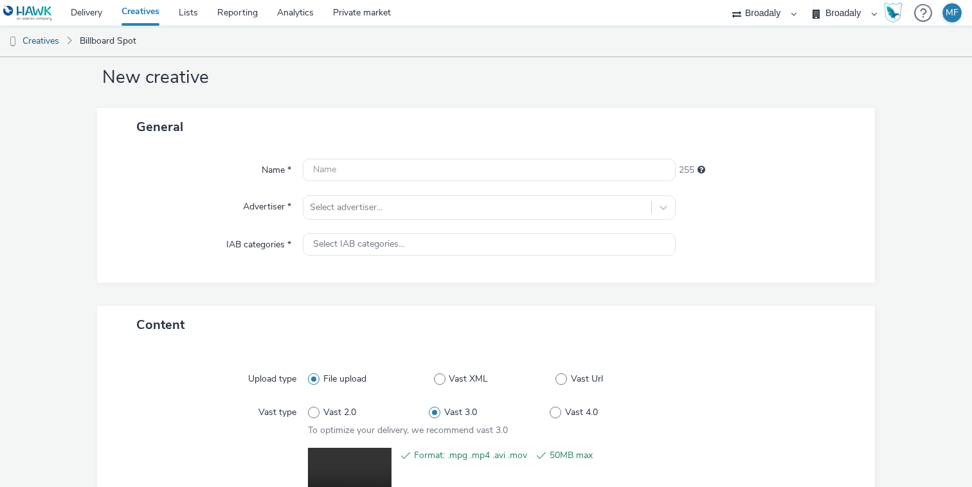
scroll to position [0, 0]
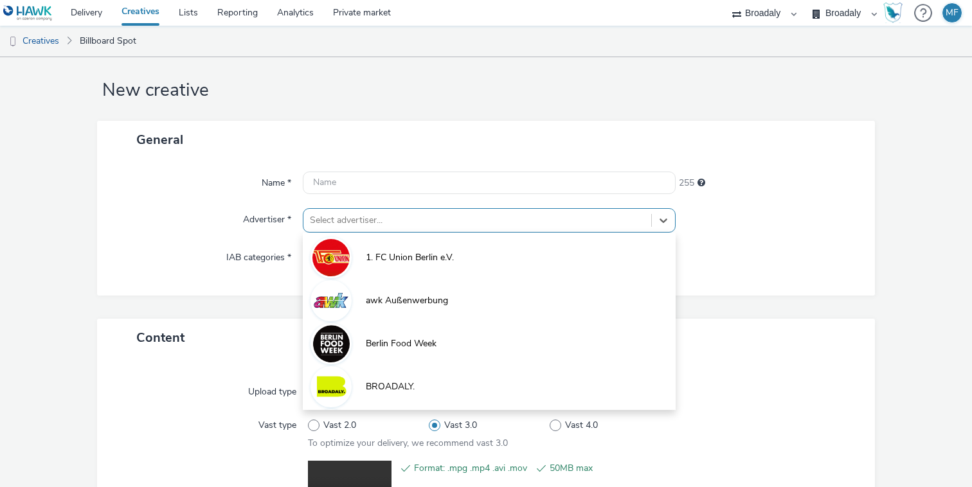
click at [341, 233] on div "option 1. FC Union Berlin e.V. focused, 1 of 10. 10 results available. Use Up a…" at bounding box center [489, 220] width 373 height 24
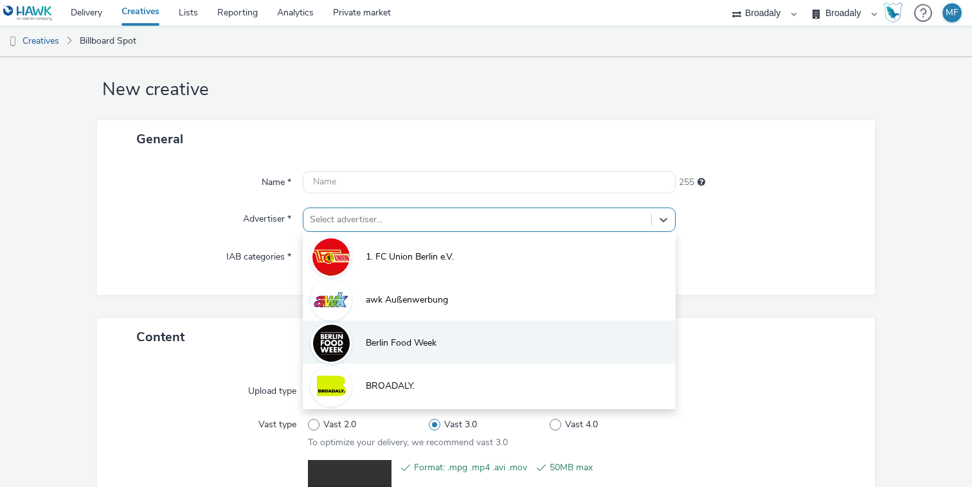
click at [361, 326] on li "Berlin Food Week" at bounding box center [489, 342] width 373 height 43
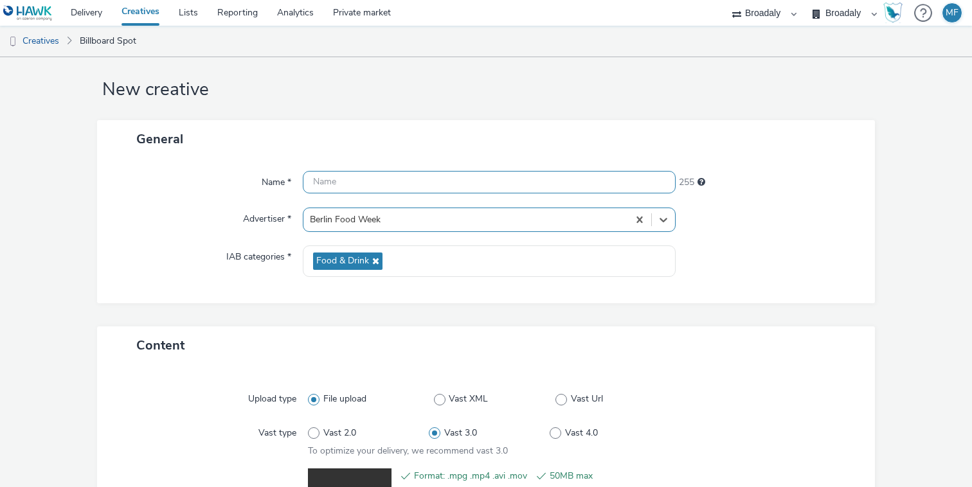
click at [331, 185] on input "text" at bounding box center [489, 182] width 373 height 23
paste input "BFW25-OOH-Digital-FCC-1080x1920-BFW.mp4"
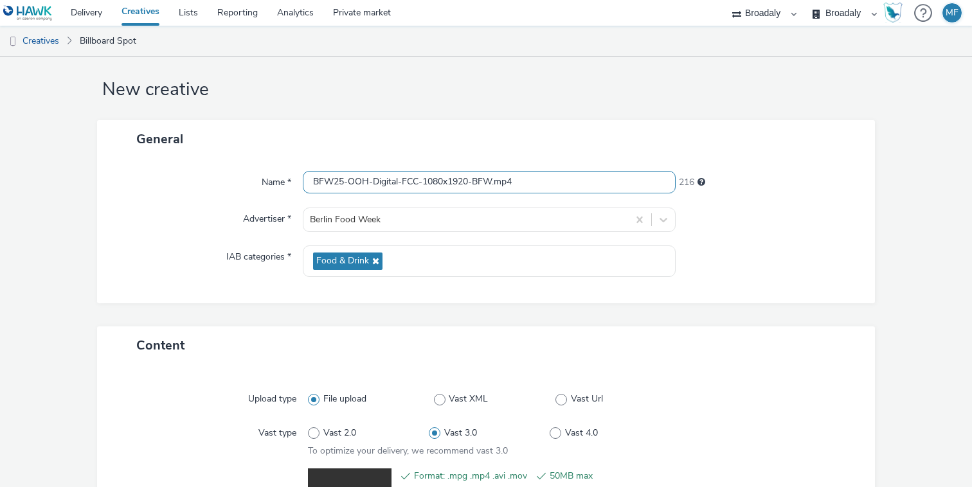
drag, startPoint x: 495, startPoint y: 181, endPoint x: 424, endPoint y: 183, distance: 70.7
click at [424, 183] on input "BFW25-OOH-Digital-FCC-1080x1920-BFW.mp4" at bounding box center [489, 182] width 373 height 23
click at [317, 179] on input "BFW25-OOH-Digital-FCC-1080x1920-BFW.mp4" at bounding box center [489, 182] width 373 height 23
paste input "1080x1920-BFW"
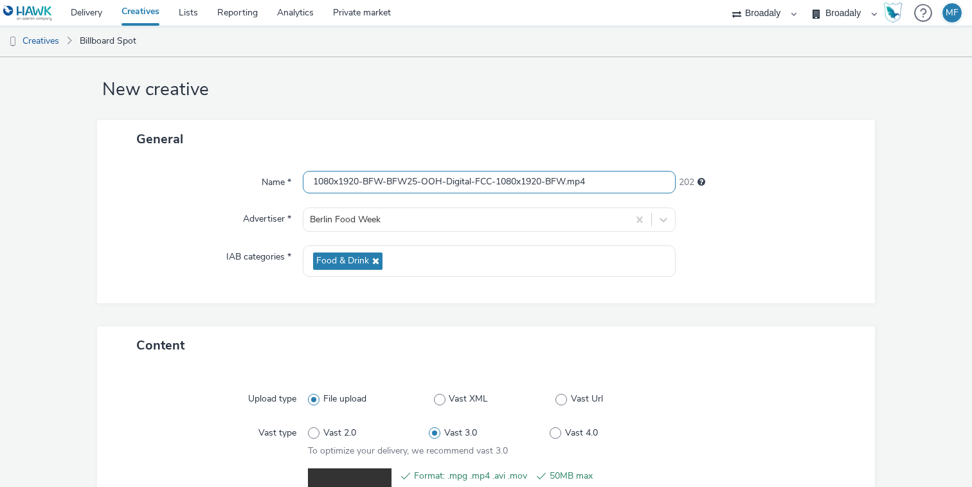
drag, startPoint x: 572, startPoint y: 181, endPoint x: 496, endPoint y: 183, distance: 75.9
click at [496, 183] on input "1080x1920-BFW-BFW25-OOH-Digital-FCC-1080x1920-BFW.mp4" at bounding box center [489, 182] width 373 height 23
click at [311, 182] on input "1080x1920-BFW-BFW25-OOH-Digital-FCC.mp4" at bounding box center [489, 182] width 373 height 23
drag, startPoint x: 390, startPoint y: 182, endPoint x: 365, endPoint y: 183, distance: 25.1
click at [365, 183] on input "1080x1920-BFW-BFW25-OOH-Digital-FCC.mp4" at bounding box center [489, 182] width 373 height 23
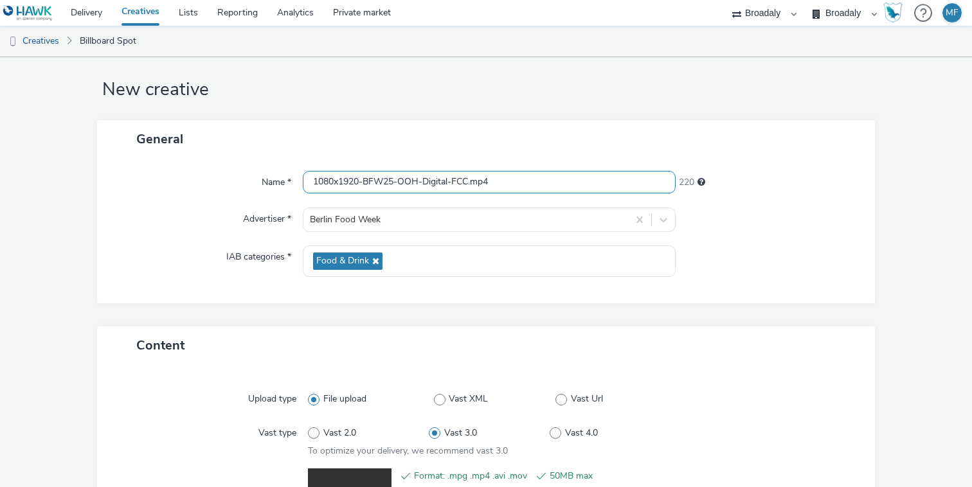
click at [312, 179] on input "1080x1920-BFW25-OOH-Digital-FCC.mp4" at bounding box center [489, 182] width 373 height 23
paste input "BFW-"
type input "BFW-1080x1920-BFW25-OOH-Digital-FCC.mp4"
click at [356, 155] on div "General" at bounding box center [486, 139] width 778 height 38
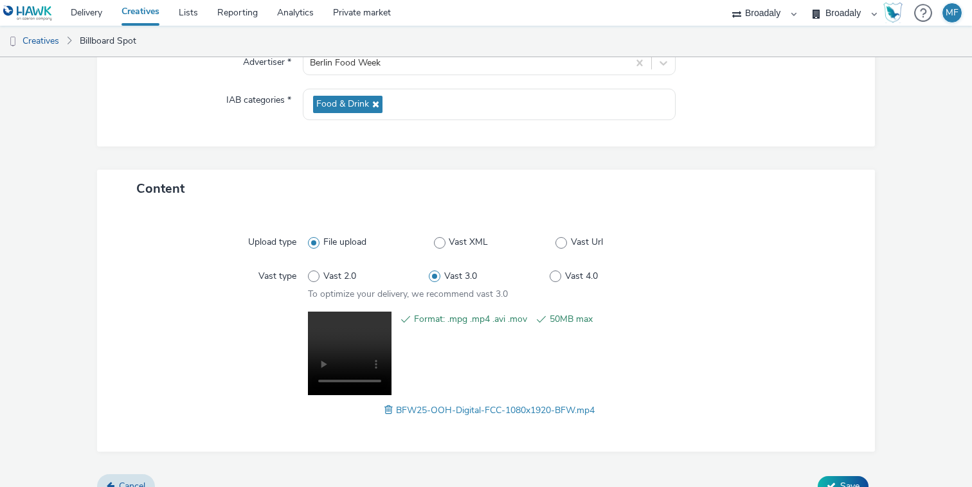
scroll to position [193, 0]
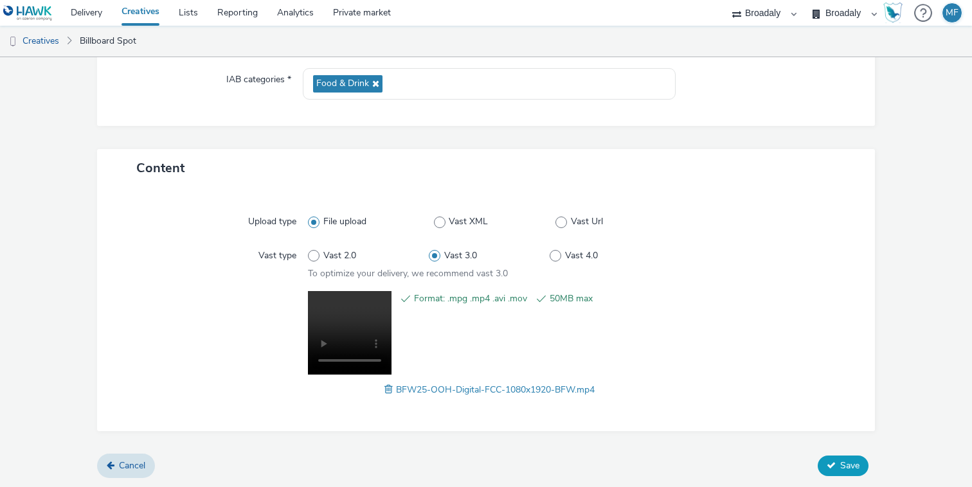
click at [853, 470] on span "Save" at bounding box center [849, 466] width 19 height 12
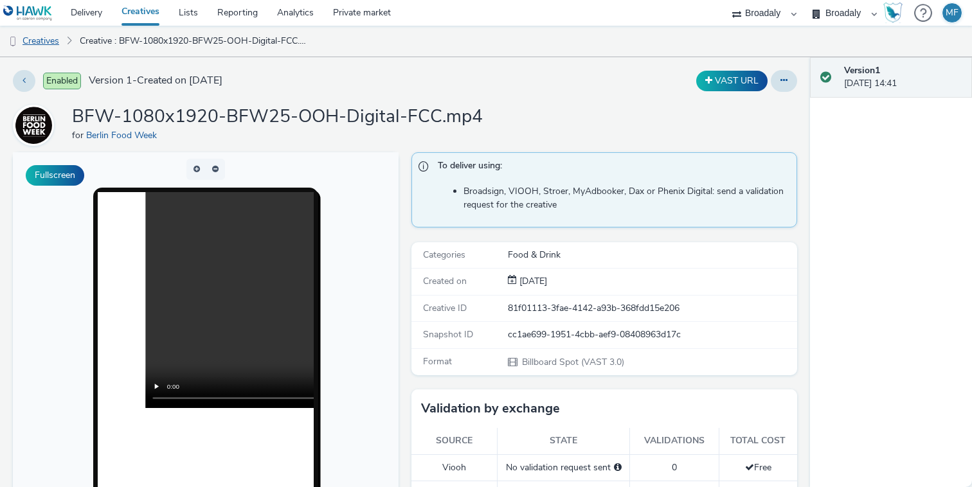
click at [45, 42] on link "Creatives" at bounding box center [33, 41] width 66 height 31
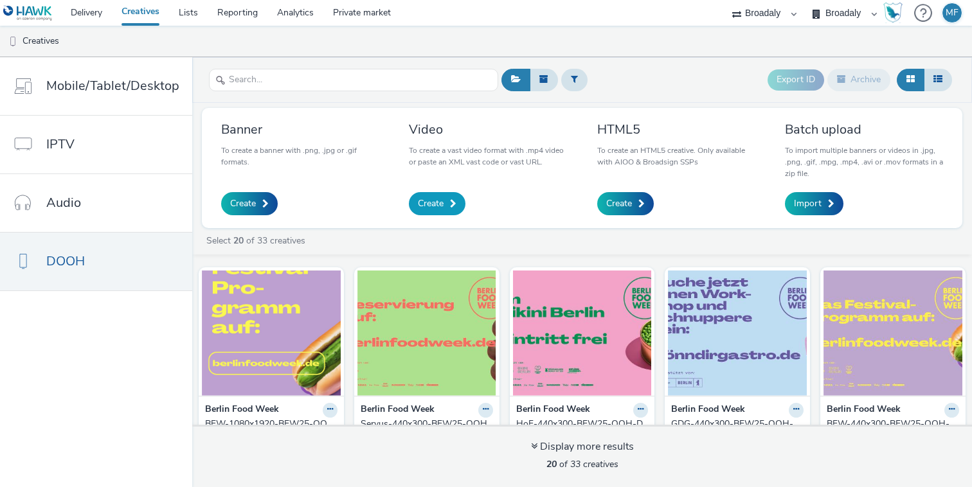
click at [441, 201] on span "Create" at bounding box center [431, 203] width 26 height 13
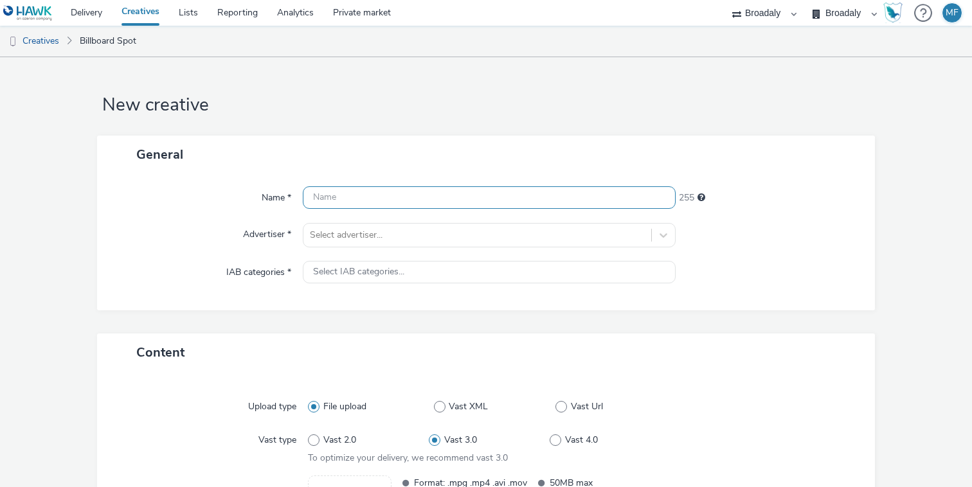
click at [431, 200] on input "text" at bounding box center [489, 197] width 373 height 23
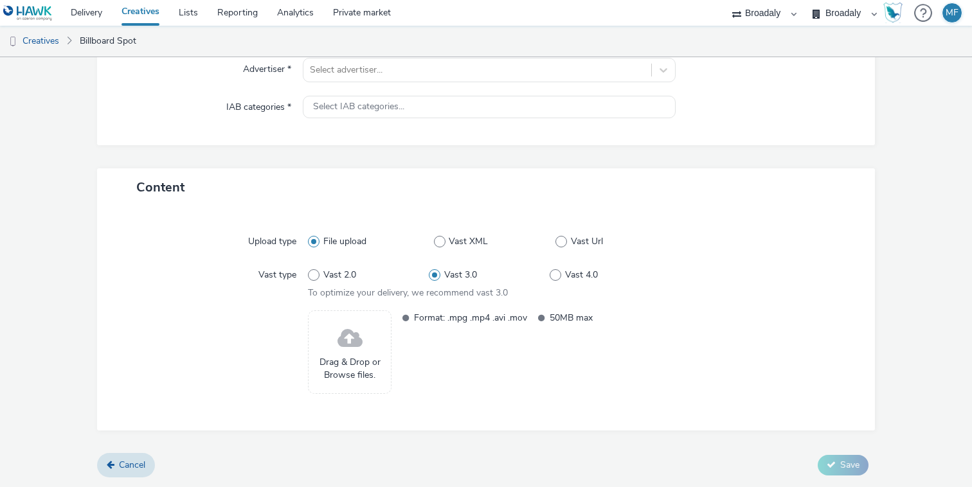
click at [361, 357] on span "Drag & Drop or Browse files." at bounding box center [349, 369] width 69 height 26
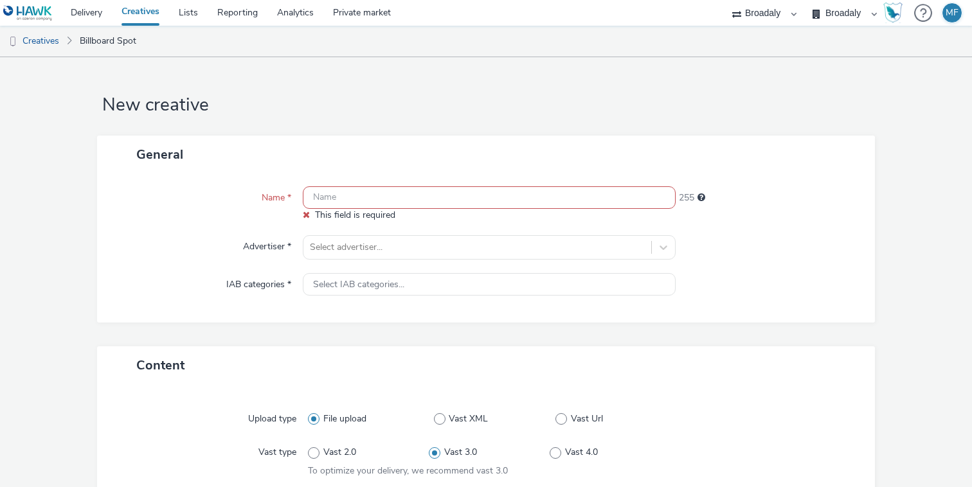
click at [359, 192] on input "text" at bounding box center [489, 197] width 373 height 23
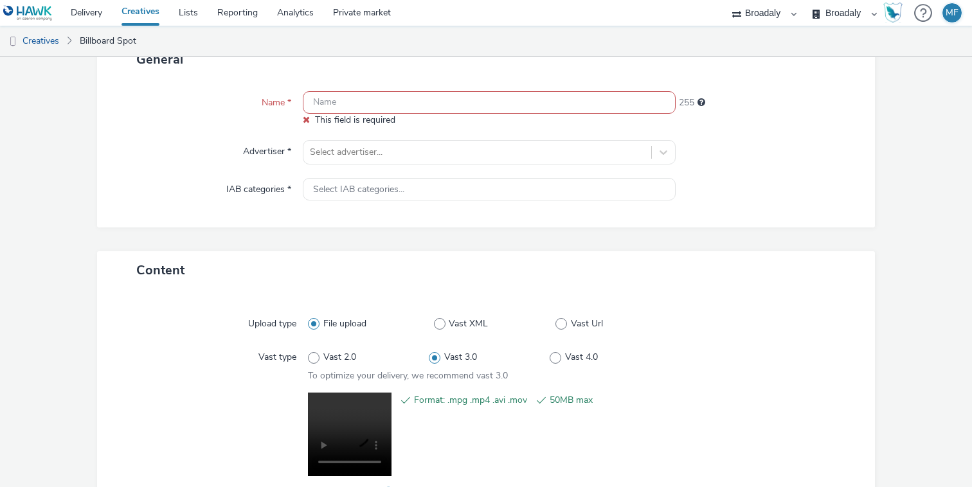
scroll to position [197, 0]
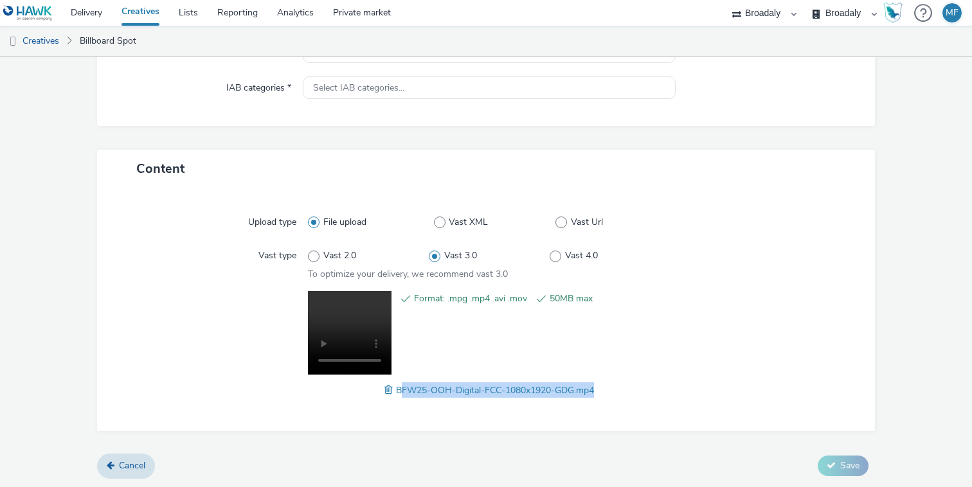
drag, startPoint x: 606, startPoint y: 387, endPoint x: 399, endPoint y: 387, distance: 207.7
click at [398, 387] on div "BFW25-OOH-Digital-FCC-1080x1920-GDG.mp4" at bounding box center [489, 390] width 363 height 15
click at [604, 384] on div "BFW25-OOH-Digital-FCC-1080x1920-GDG.mp4" at bounding box center [489, 390] width 363 height 15
drag, startPoint x: 599, startPoint y: 389, endPoint x: 397, endPoint y: 395, distance: 202.0
click at [397, 395] on div "BFW25-OOH-Digital-FCC-1080x1920-GDG.mp4" at bounding box center [489, 390] width 363 height 15
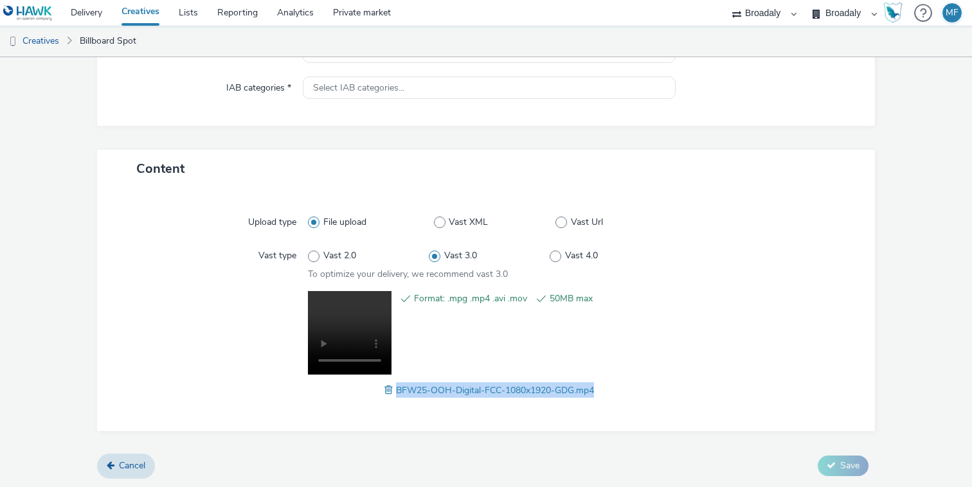
copy span "BFW25-OOH-Digital-FCC-1080x1920-GDG.mp4"
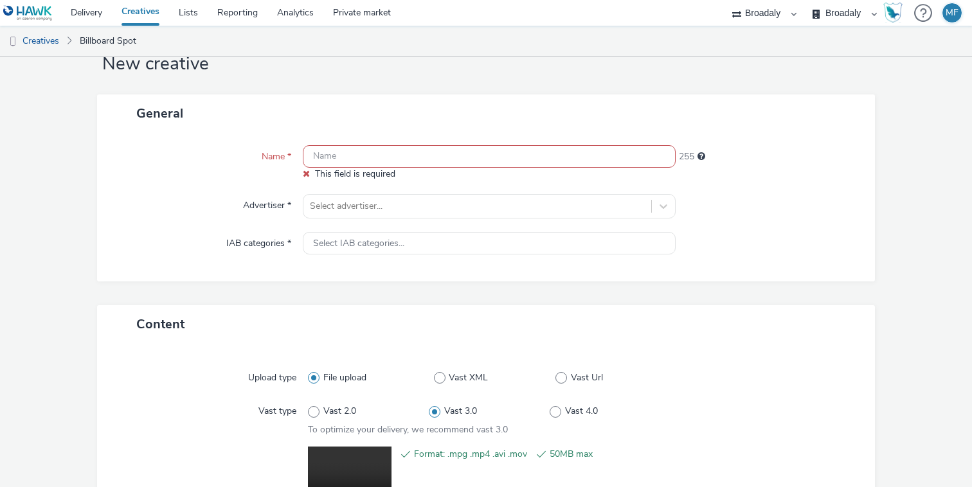
scroll to position [0, 0]
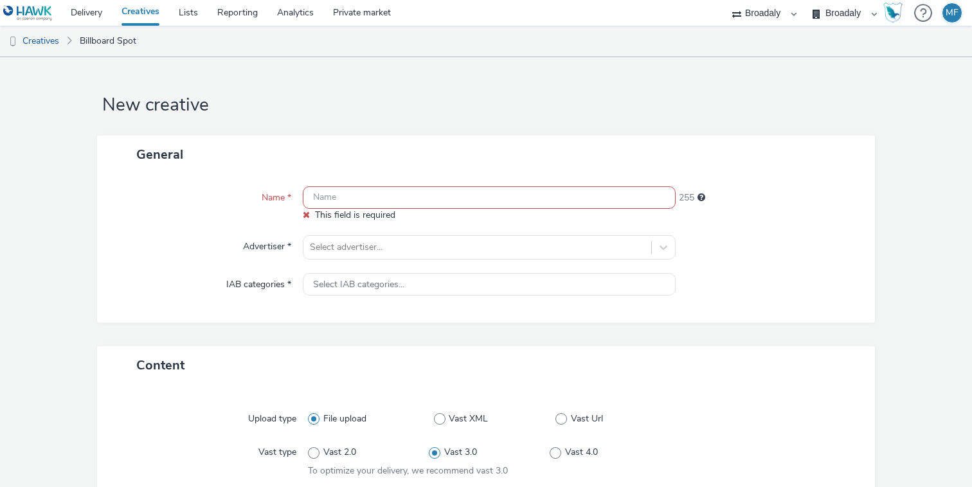
click at [347, 195] on input "text" at bounding box center [489, 197] width 373 height 23
paste input "BFW25-OOH-Digital-FCC-1080x1920-GDG.mp4"
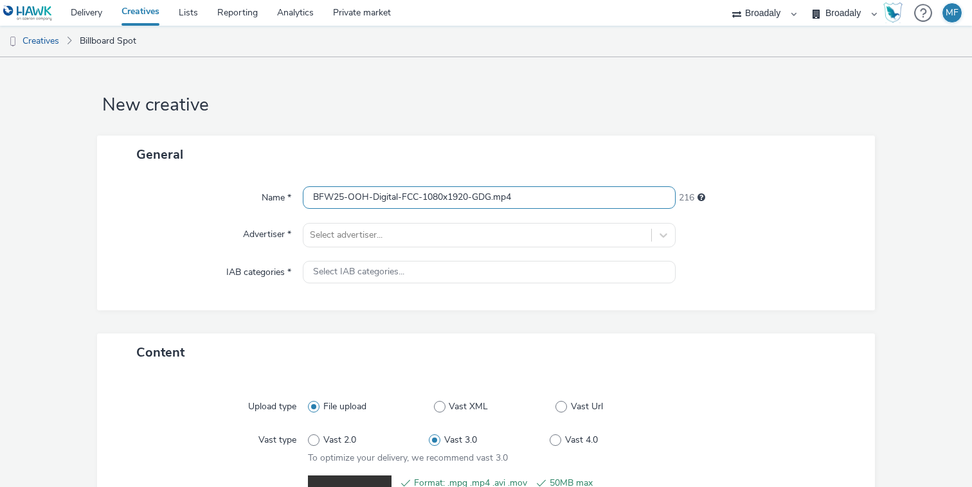
click at [312, 198] on input "BFW25-OOH-Digital-FCC-1080x1920-GDG.mp4" at bounding box center [489, 197] width 373 height 23
paste input "1080x1920-GDG"
click at [314, 195] on input "1080x1920-BFW25-OOH-Digital-FCC-1080x1920-GDG.mp4" at bounding box center [489, 197] width 373 height 23
paste input "GDG"
click at [391, 197] on input "GDG-1080x1920-BFW25-OOH-Digital-FCC-1080x1920-GDG.mp4" at bounding box center [489, 197] width 373 height 23
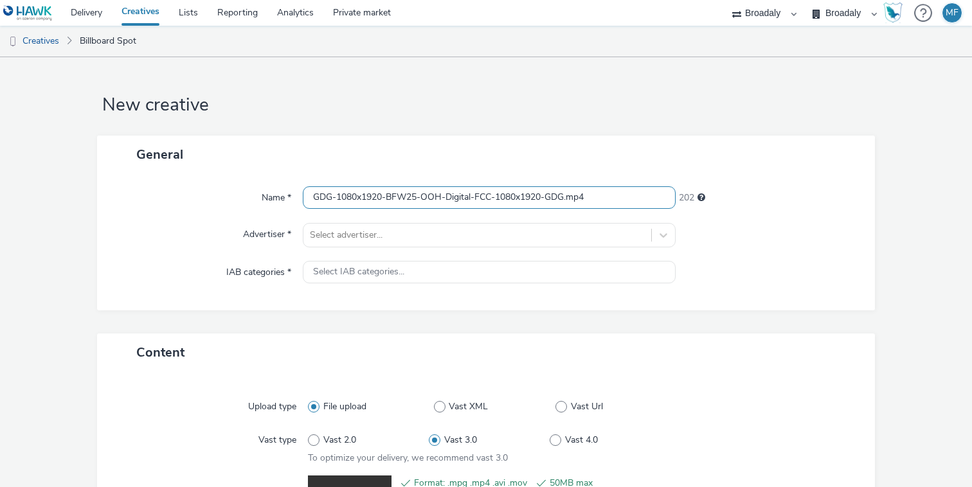
drag, startPoint x: 568, startPoint y: 195, endPoint x: 498, endPoint y: 193, distance: 70.1
click at [498, 193] on input "GDG-1080x1920-BFW25-OOH-Digital-FCC-1080x1920-GDG.mp4" at bounding box center [489, 197] width 373 height 23
type input "GDG-1080x1920-BFW25-OOH-Digital-FCC.mp4"
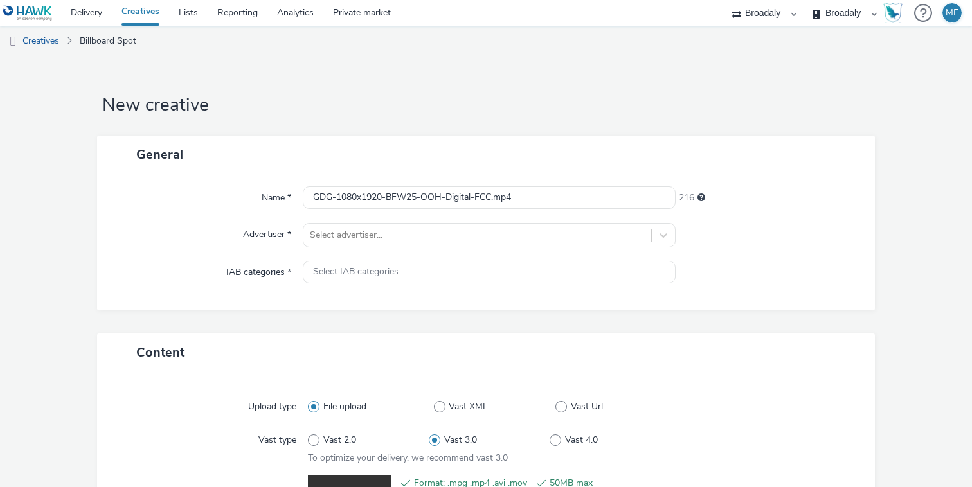
click at [514, 158] on div "General" at bounding box center [486, 155] width 778 height 38
click at [420, 235] on div "Select advertiser..." at bounding box center [489, 235] width 373 height 24
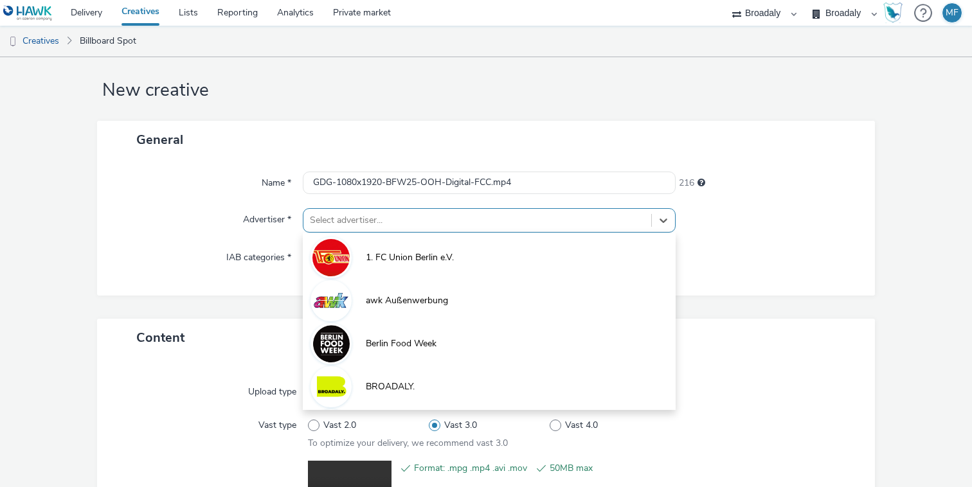
scroll to position [15, 0]
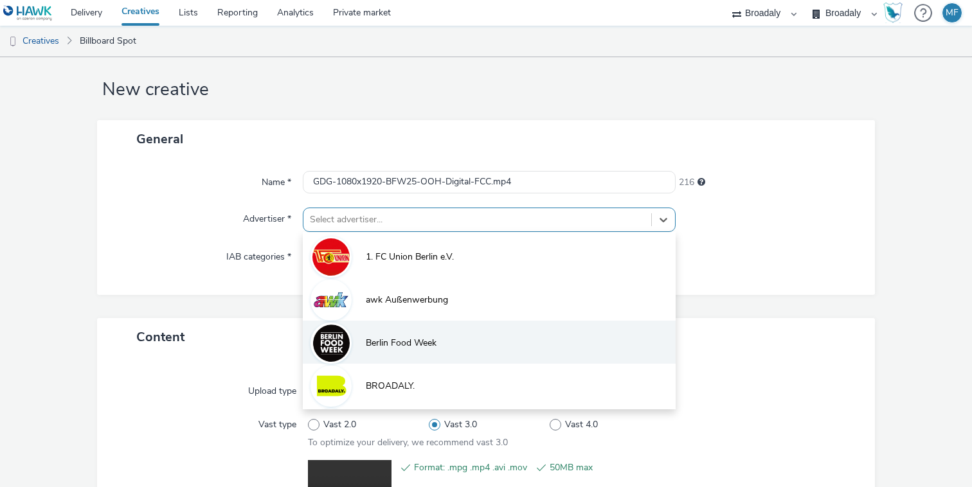
click at [363, 322] on li "Berlin Food Week" at bounding box center [489, 342] width 373 height 43
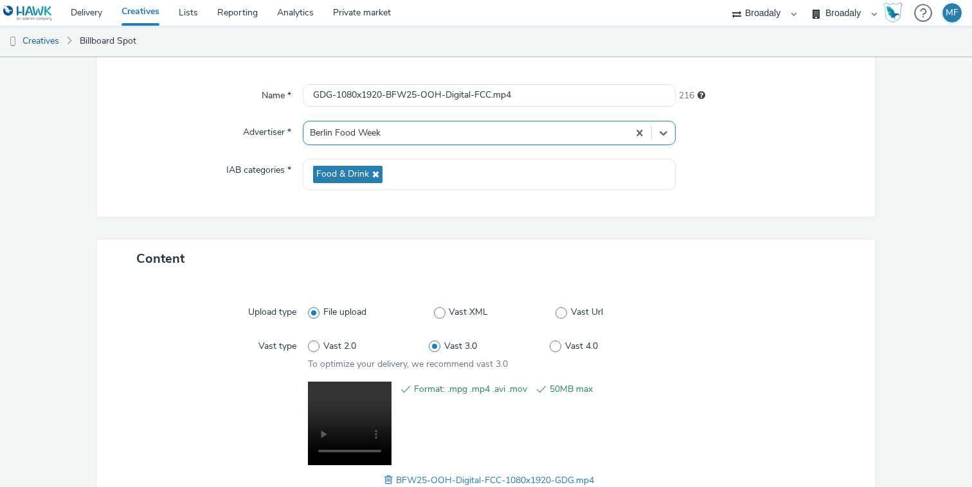
scroll to position [193, 0]
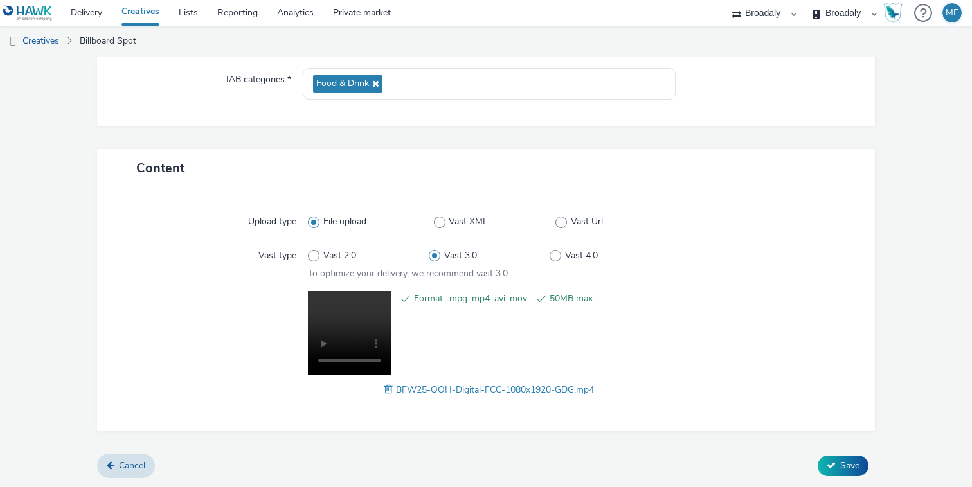
click at [847, 451] on div "Content Upload type File upload Vast XML Vast Url Vast type Vast 2.0 Vast 3.0 V…" at bounding box center [486, 301] width 778 height 305
click at [844, 464] on span "Save" at bounding box center [849, 466] width 19 height 12
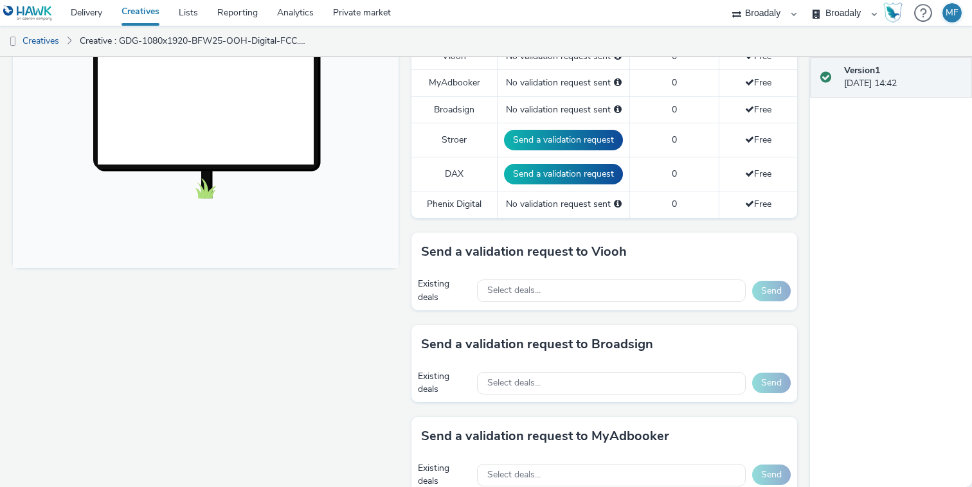
scroll to position [463, 0]
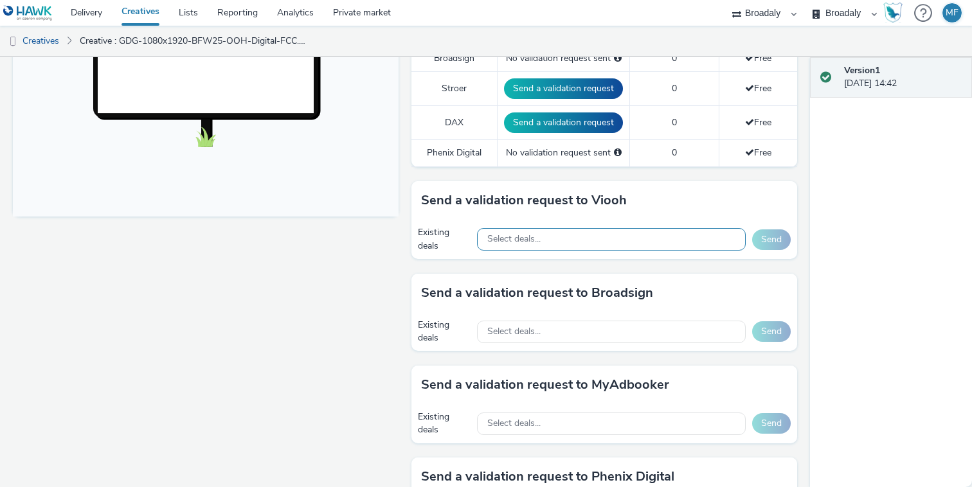
click at [569, 237] on div "Select deals..." at bounding box center [611, 239] width 269 height 23
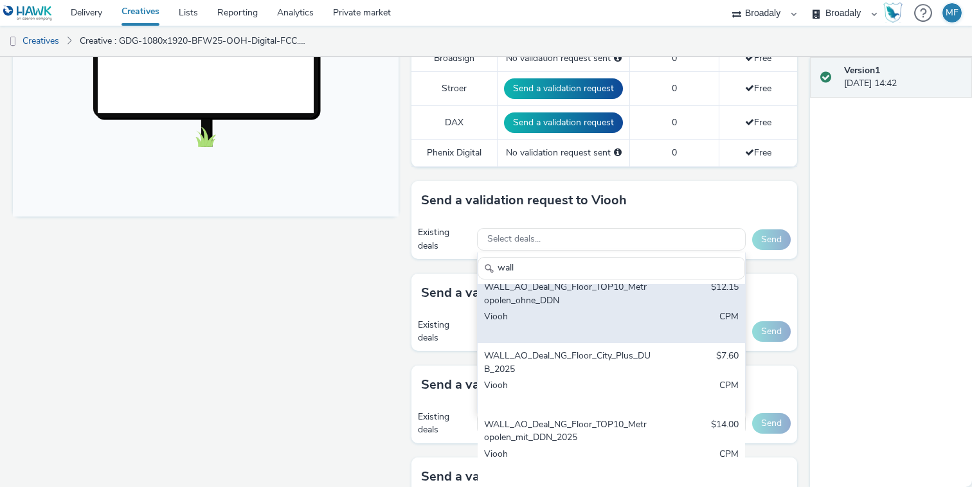
scroll to position [0, 0]
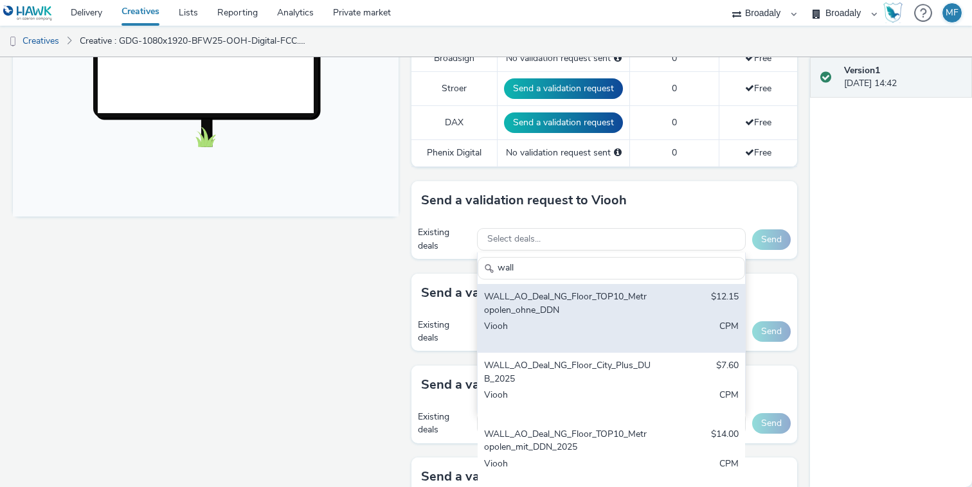
type input "wall"
click at [584, 305] on div "WALL_AO_Deal_NG_Floor_TOP10_Metropolen_ohne_DDN" at bounding box center [568, 304] width 168 height 26
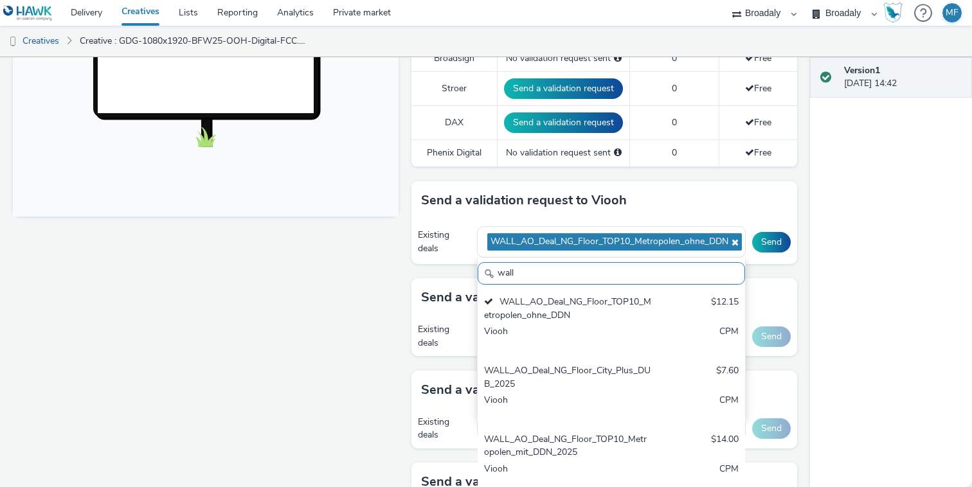
click at [861, 173] on div "Version 1 [DATE] 14:42" at bounding box center [891, 272] width 162 height 430
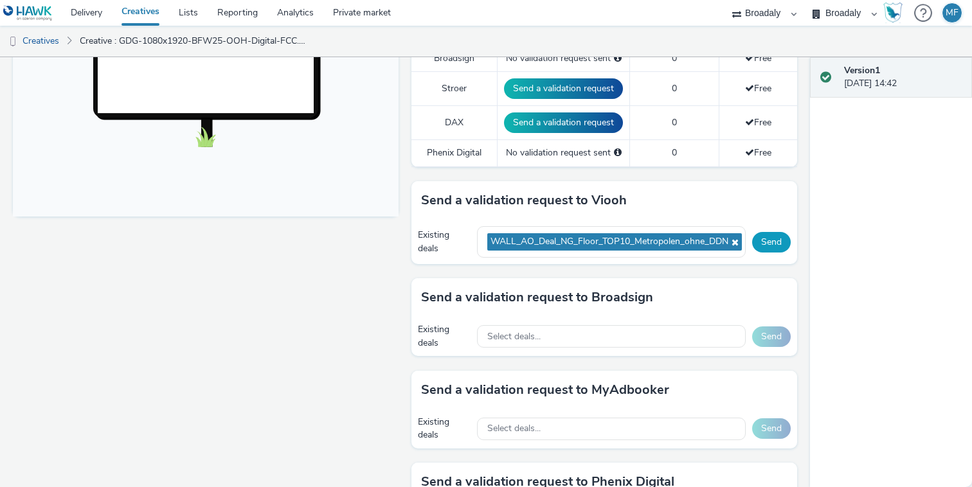
click at [759, 244] on button "Send" at bounding box center [771, 242] width 39 height 21
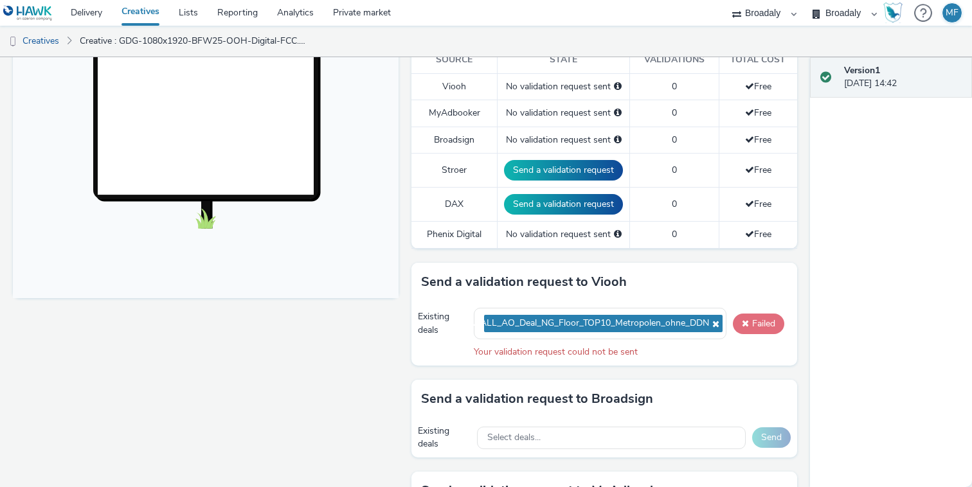
scroll to position [572, 0]
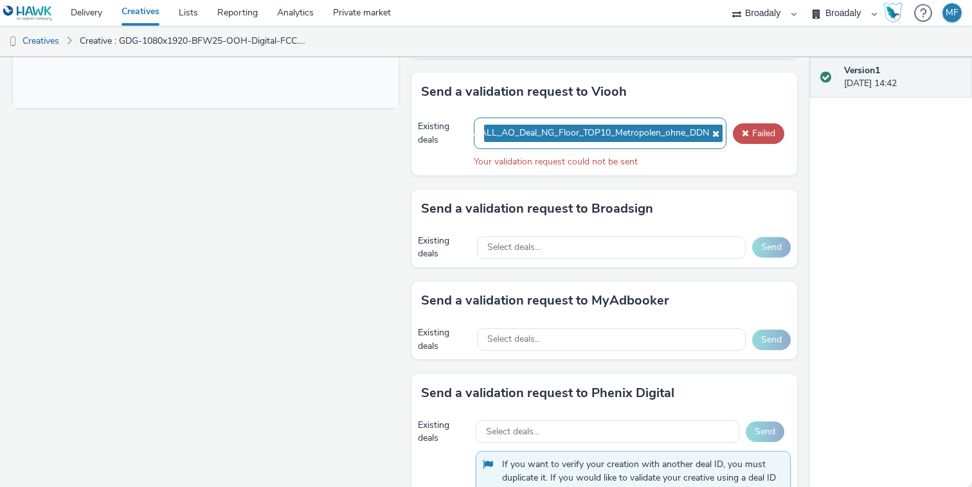
click at [718, 132] on icon at bounding box center [714, 133] width 10 height 9
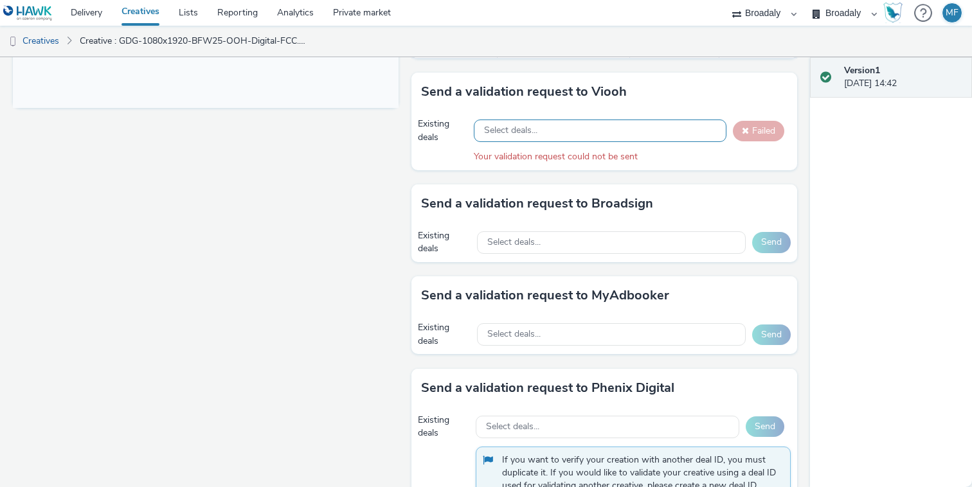
click at [689, 131] on div "Select deals..." at bounding box center [600, 131] width 253 height 23
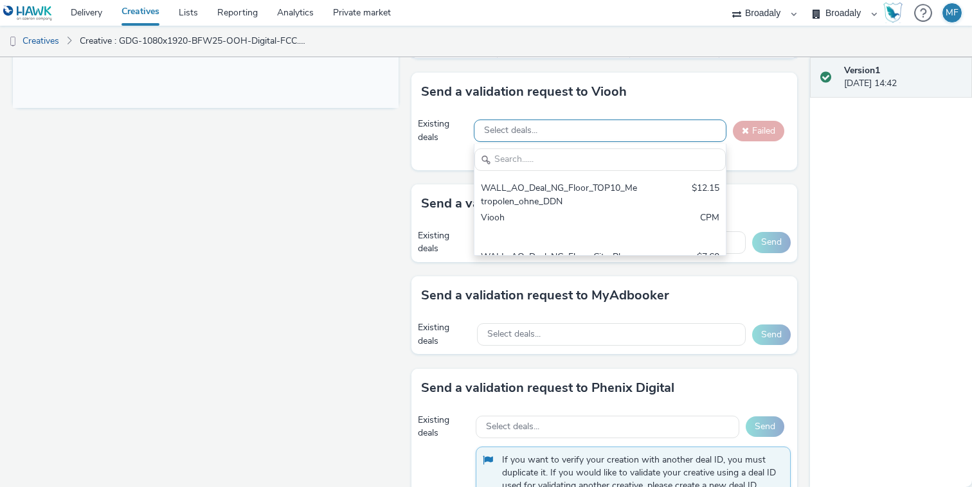
scroll to position [0, 0]
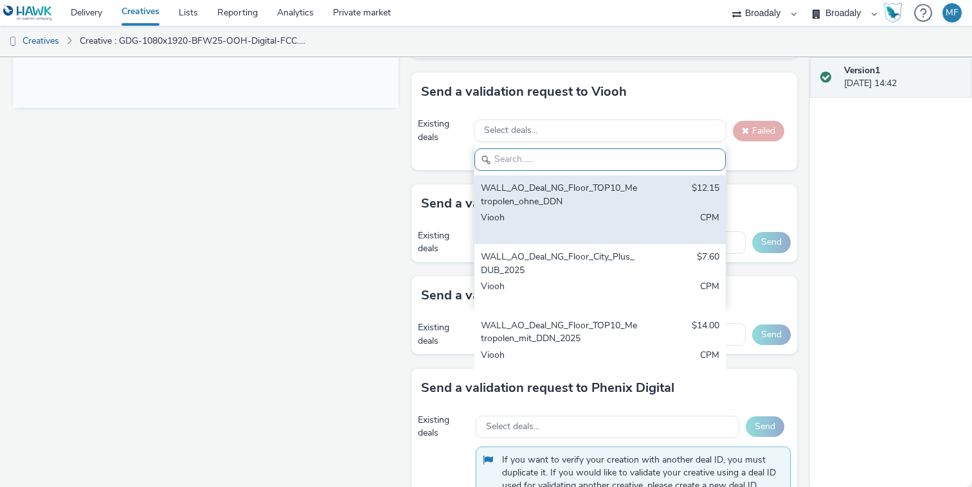
click at [620, 195] on div "WALL_AO_Deal_NG_Floor_TOP10_Metropolen_ohne_DDN" at bounding box center [559, 195] width 157 height 26
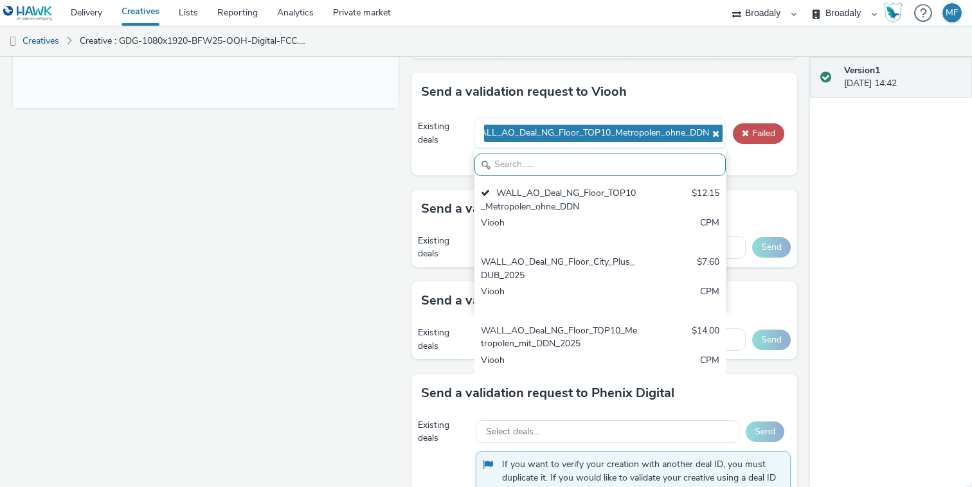
click at [764, 190] on div "Send a validation request to Broadsign" at bounding box center [604, 209] width 386 height 39
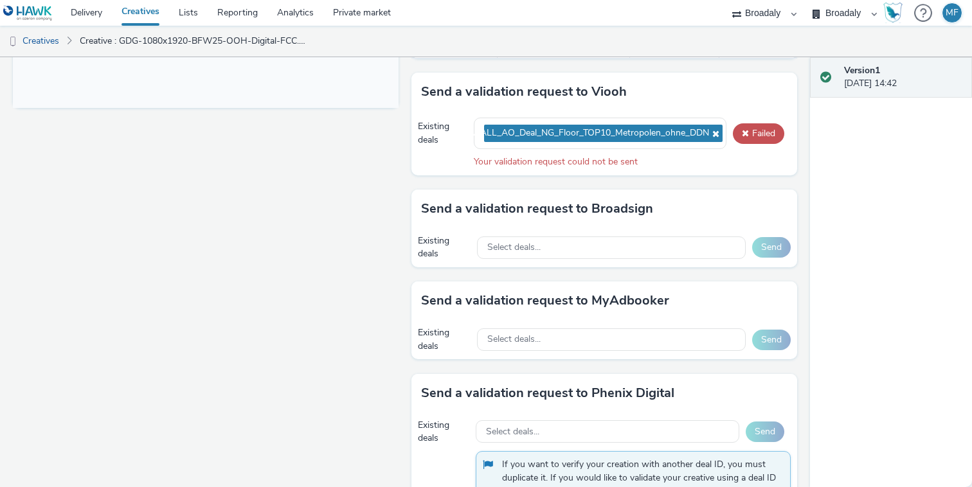
click at [143, 17] on link "Creatives" at bounding box center [140, 13] width 57 height 26
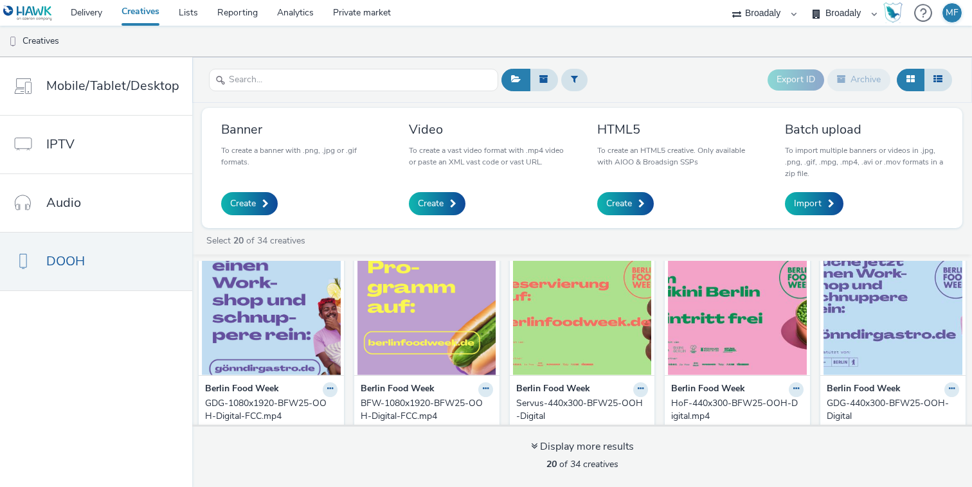
scroll to position [9, 0]
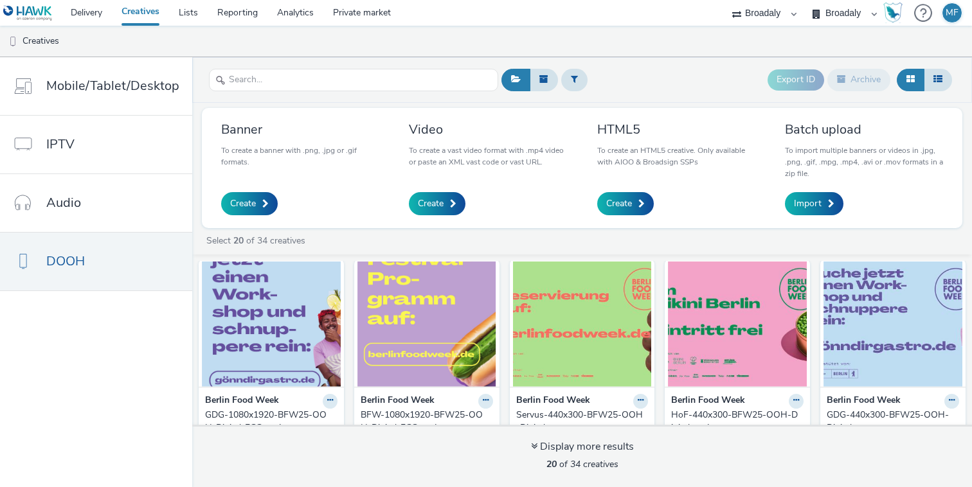
click at [427, 319] on img at bounding box center [426, 324] width 139 height 125
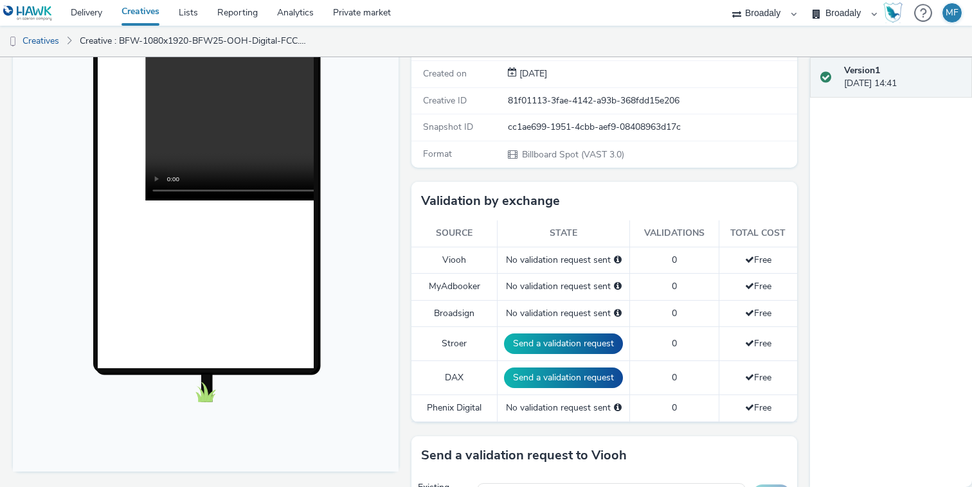
scroll to position [300, 0]
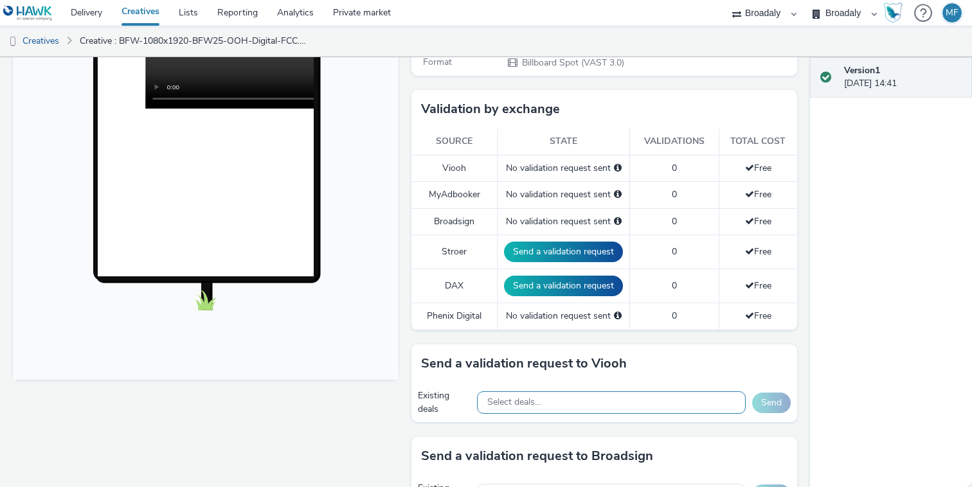
click at [526, 401] on span "Select deals..." at bounding box center [513, 402] width 53 height 11
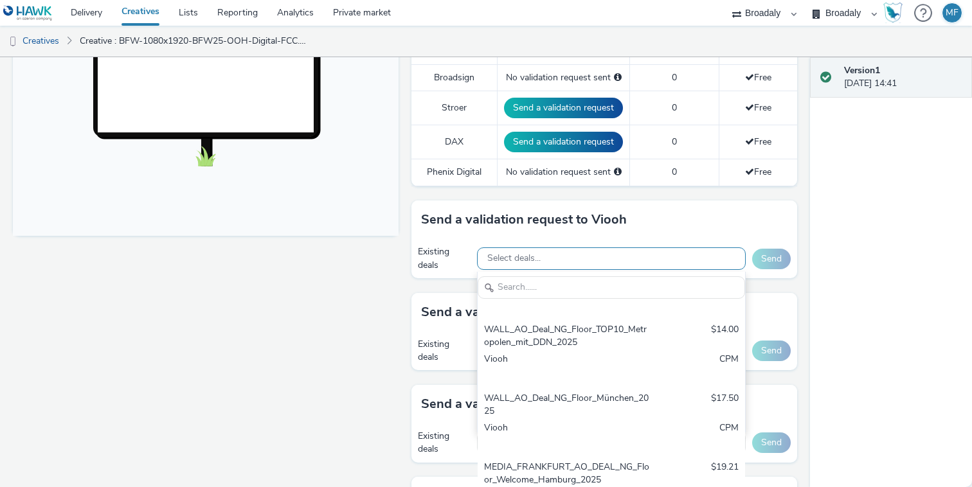
scroll to position [517, 0]
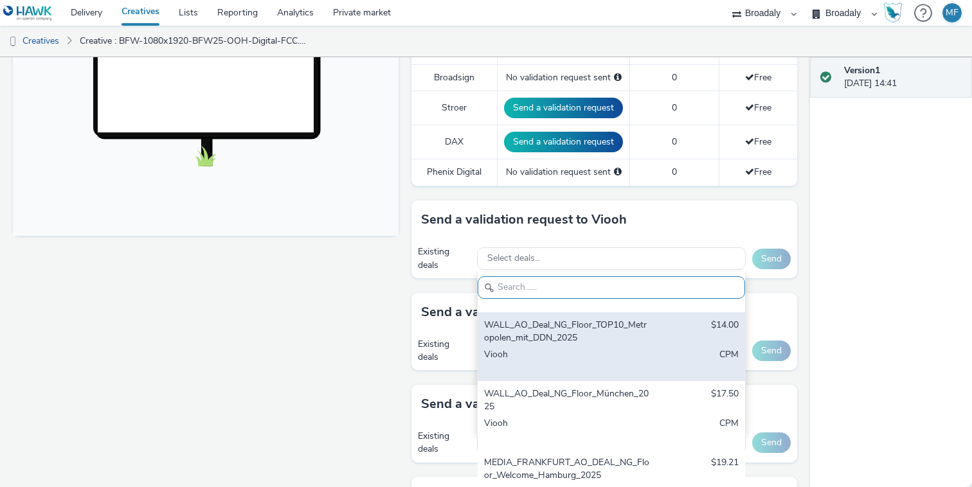
click at [562, 354] on div "Viooh" at bounding box center [568, 361] width 168 height 26
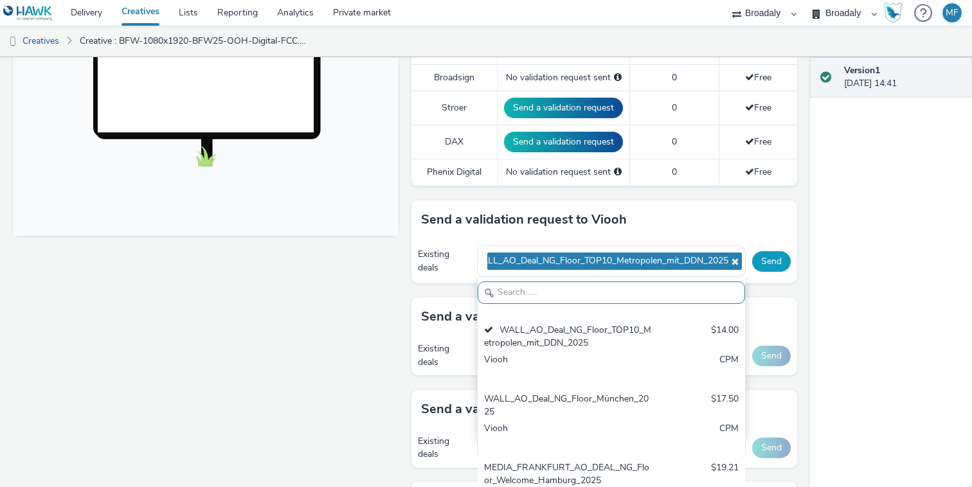
click at [774, 270] on button "Send" at bounding box center [771, 261] width 39 height 21
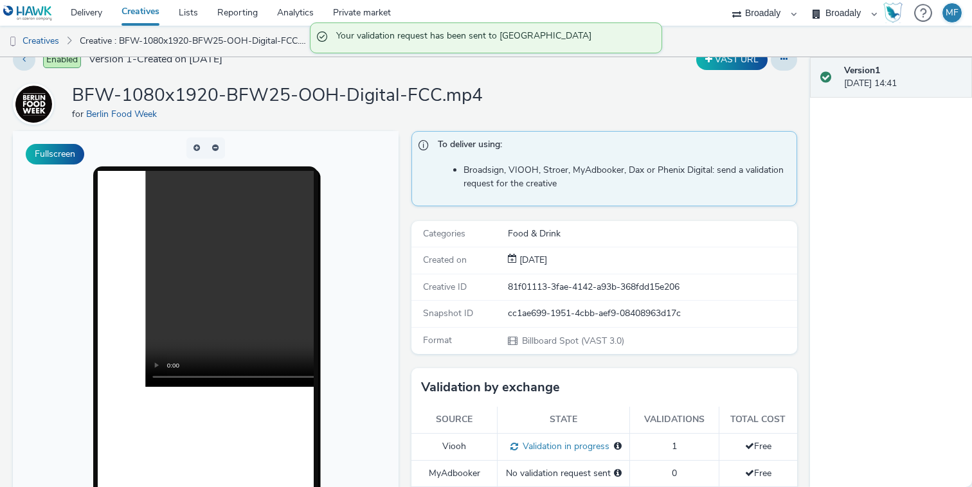
scroll to position [0, 0]
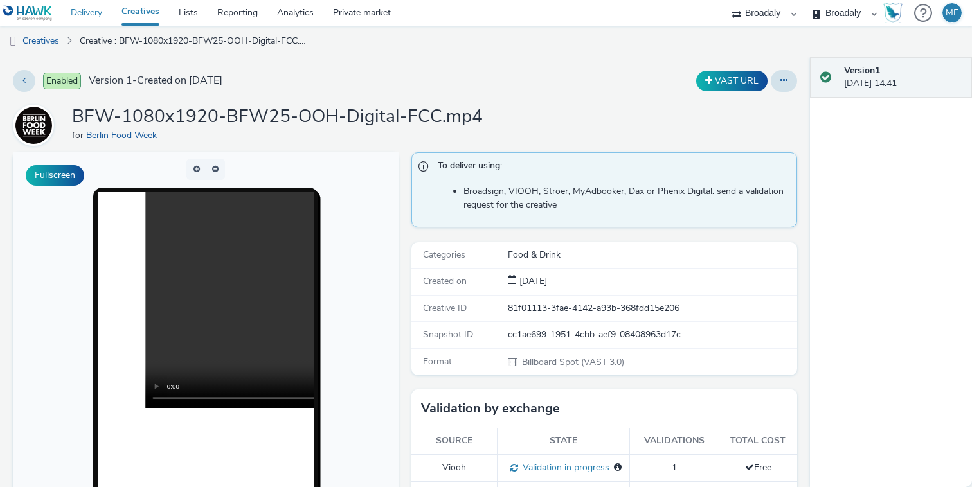
click at [92, 8] on link "Delivery" at bounding box center [86, 13] width 51 height 26
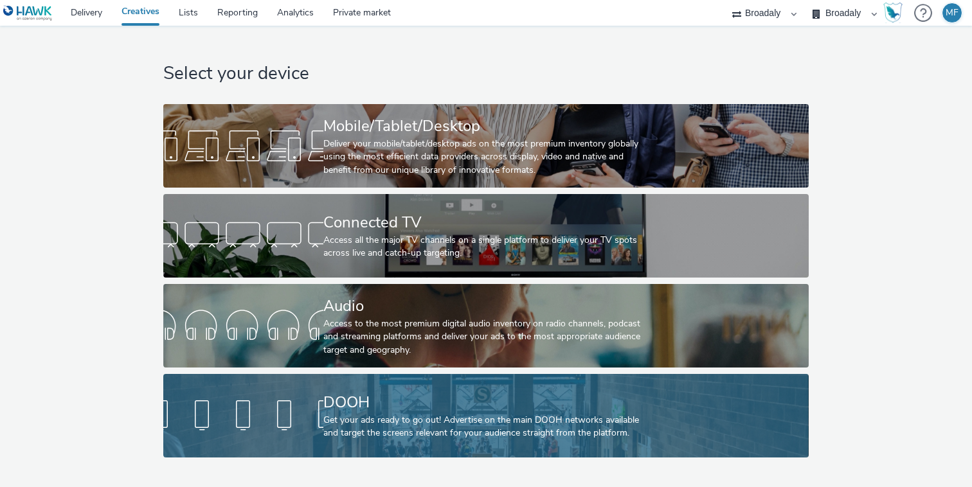
click at [353, 444] on div "DOOH Get your ads ready to go out! Advertise on the main DOOH networks availabl…" at bounding box center [483, 416] width 320 height 84
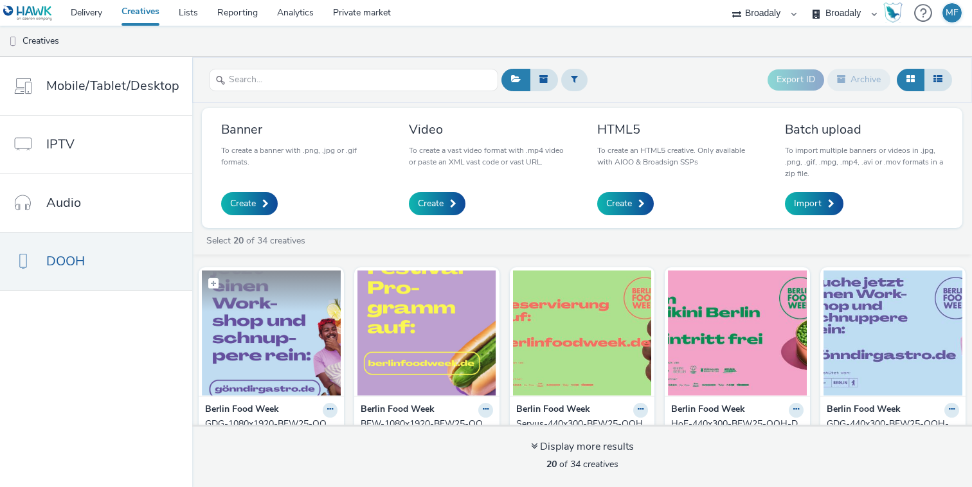
click at [282, 316] on img at bounding box center [271, 333] width 139 height 125
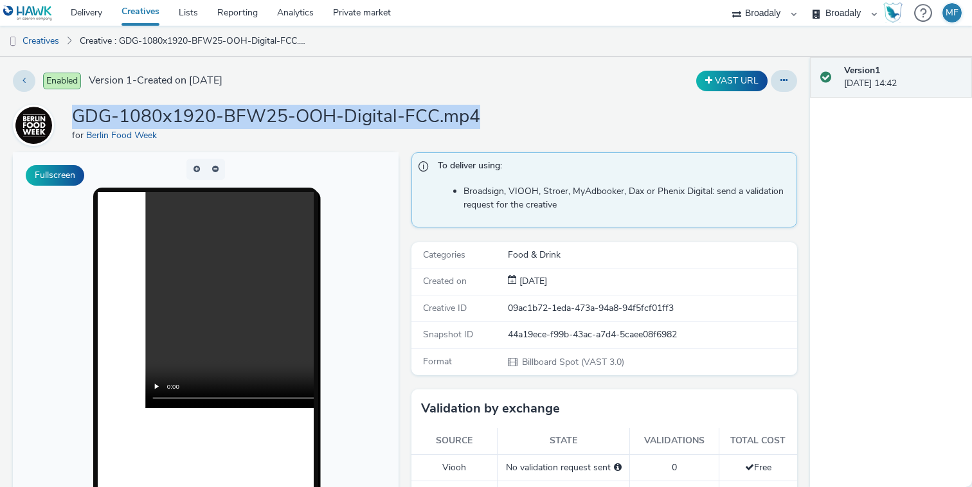
drag, startPoint x: 491, startPoint y: 122, endPoint x: 66, endPoint y: 115, distance: 424.4
click at [66, 115] on div "GDG-1080x1920-BFW25-OOH-Digital-FCC.mp4 for Berlin Food Week" at bounding box center [405, 125] width 784 height 41
copy h1 "GDG-1080x1920-BFW25-OOH-Digital-FCC.mp4"
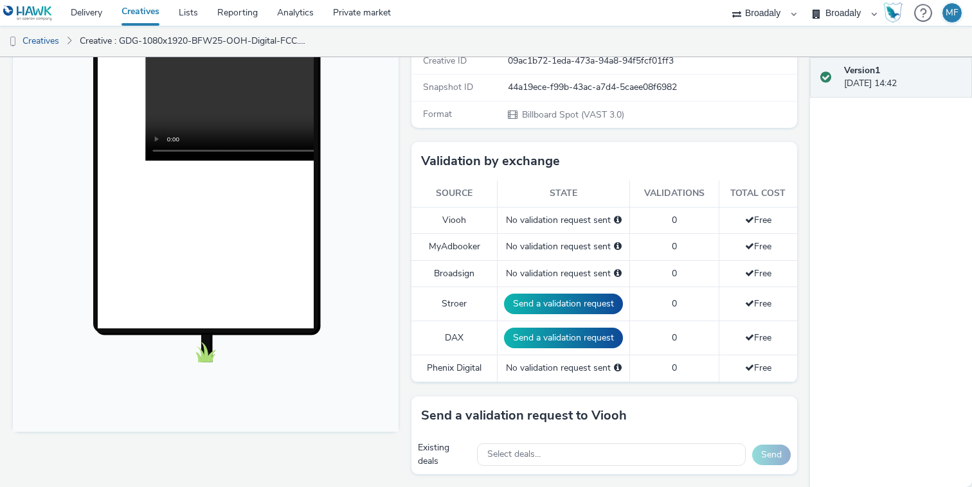
scroll to position [349, 0]
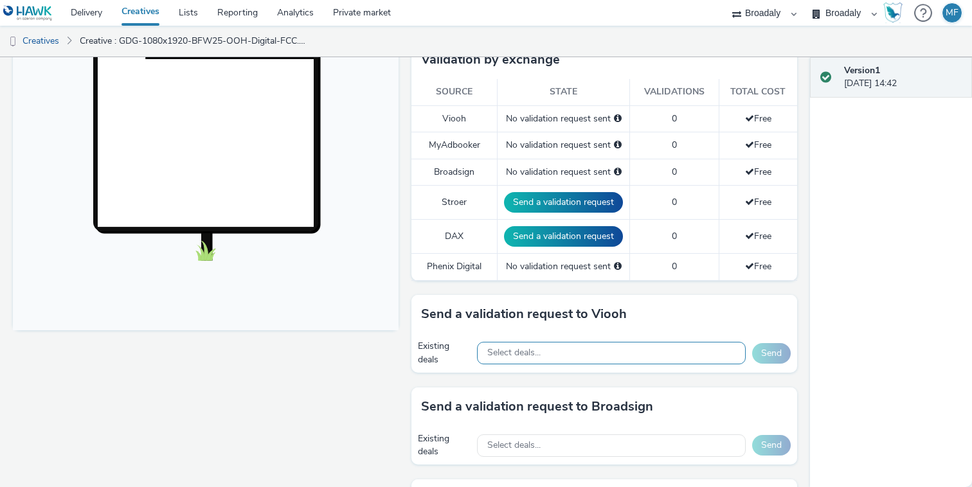
click at [534, 348] on span "Select deals..." at bounding box center [513, 353] width 53 height 11
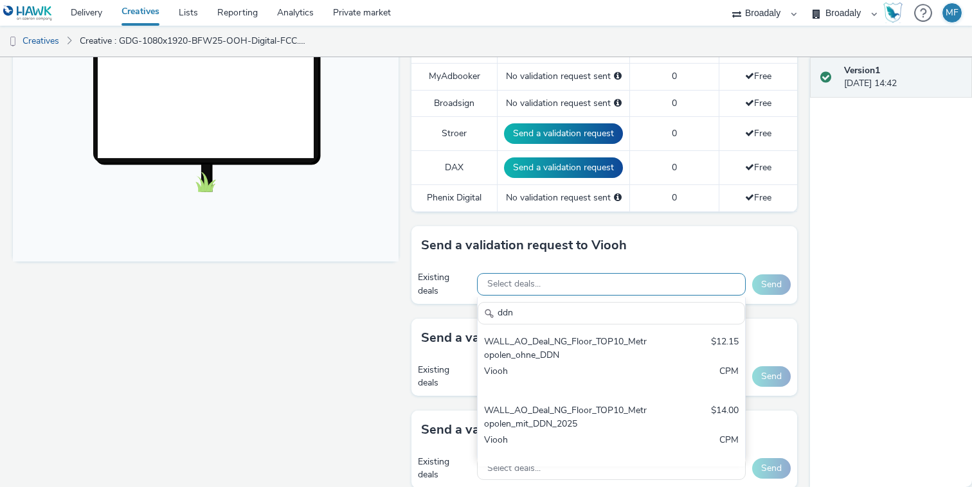
scroll to position [438, 0]
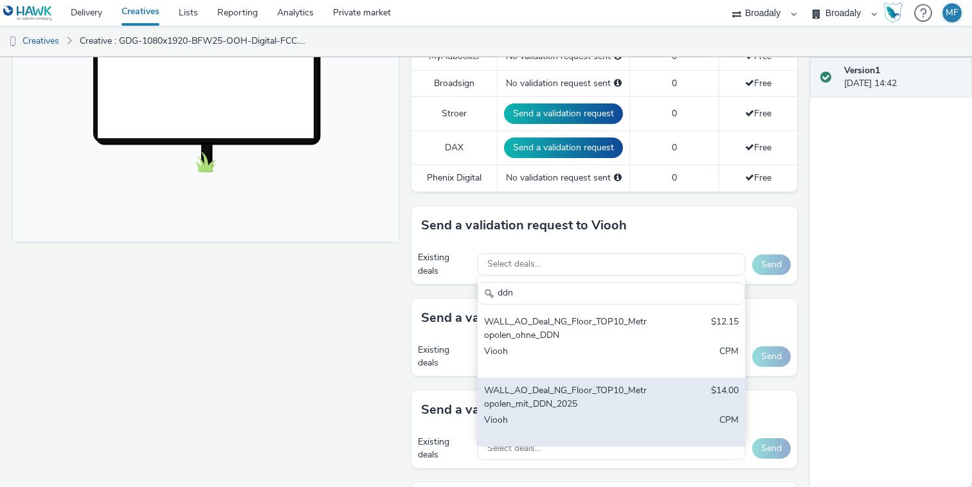
type input "ddn"
click at [599, 391] on div "WALL_AO_Deal_NG_Floor_TOP10_Metropolen_mit_DDN_2025" at bounding box center [568, 397] width 168 height 26
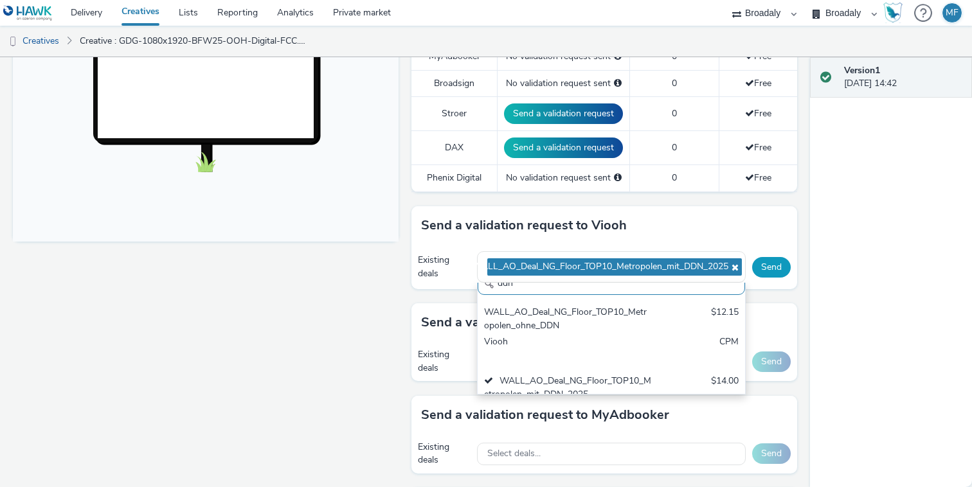
click at [763, 273] on button "Send" at bounding box center [771, 267] width 39 height 21
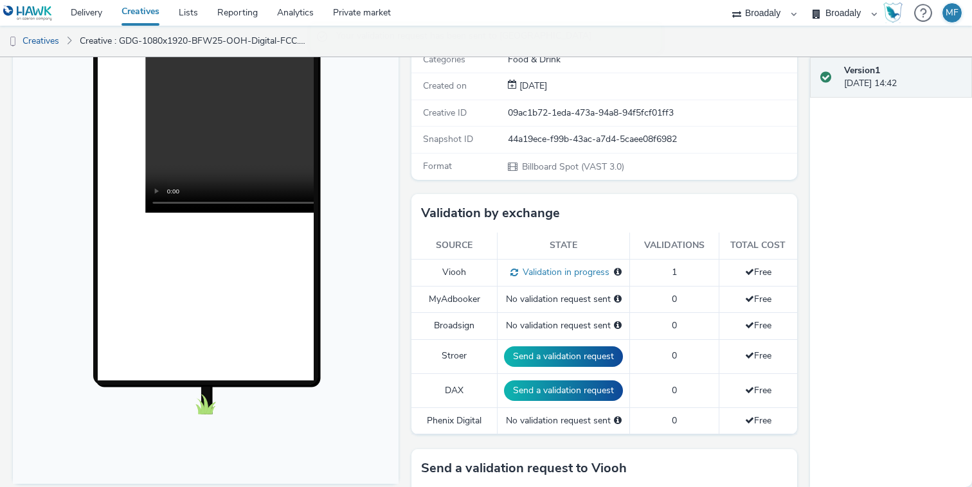
scroll to position [291, 0]
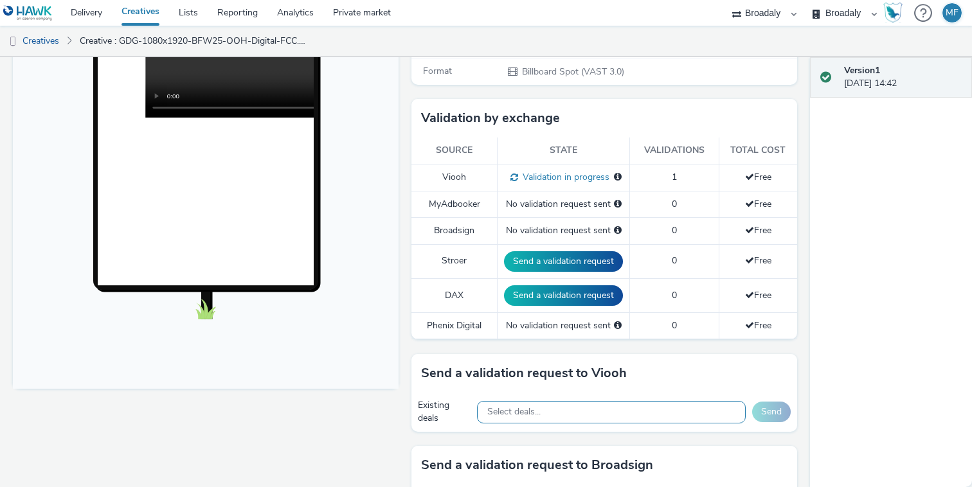
click at [519, 412] on span "Select deals..." at bounding box center [513, 412] width 53 height 11
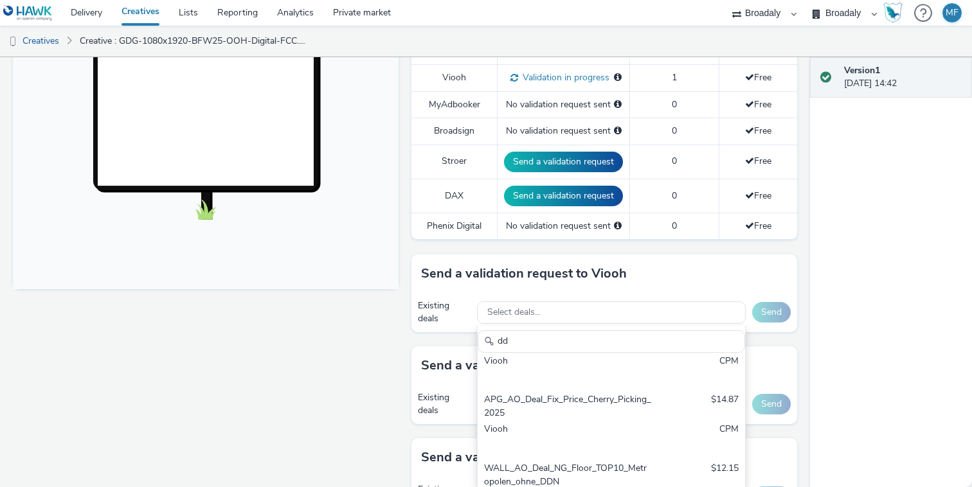
scroll to position [0, 0]
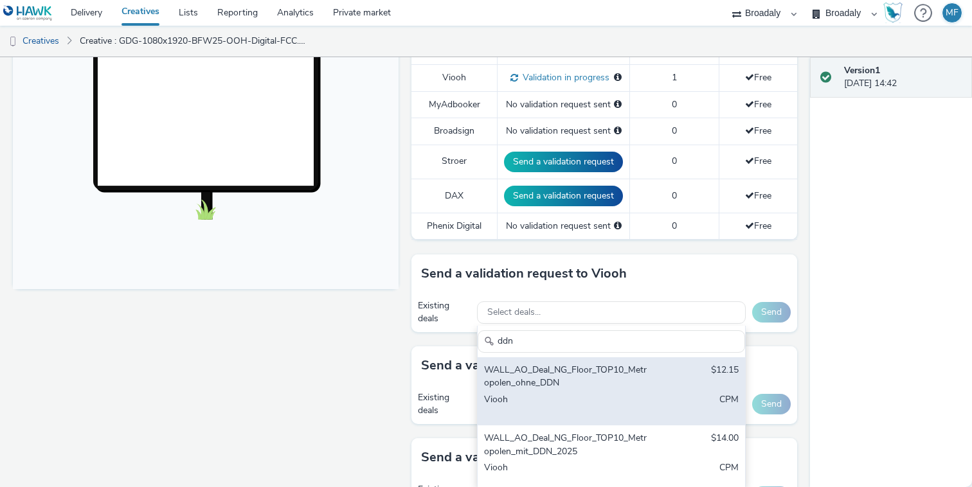
type input "ddn"
click at [574, 378] on div "WALL_AO_Deal_NG_Floor_TOP10_Metropolen_ohne_DDN" at bounding box center [568, 377] width 168 height 26
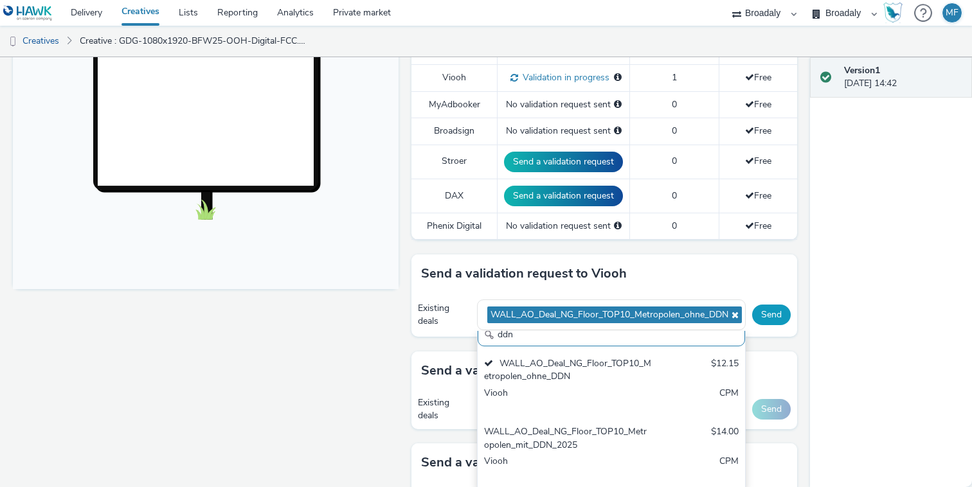
click at [773, 323] on button "Send" at bounding box center [771, 315] width 39 height 21
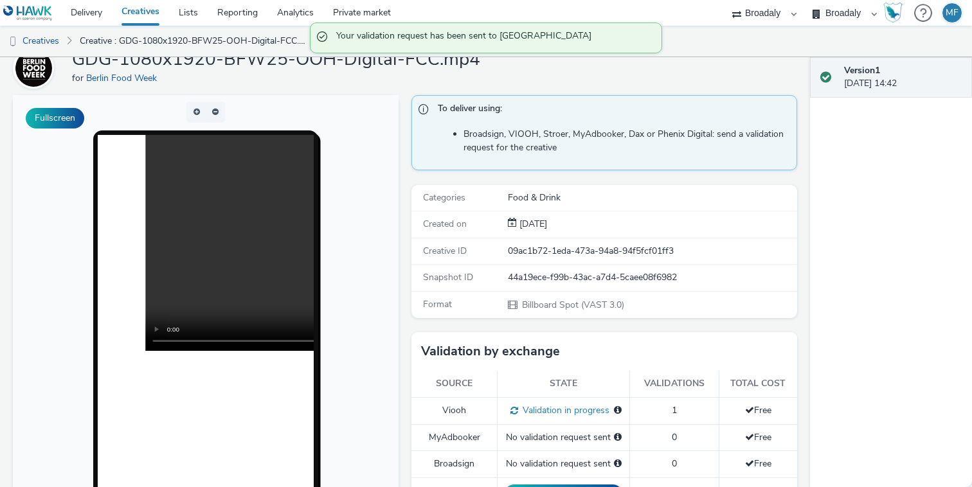
scroll to position [69, 0]
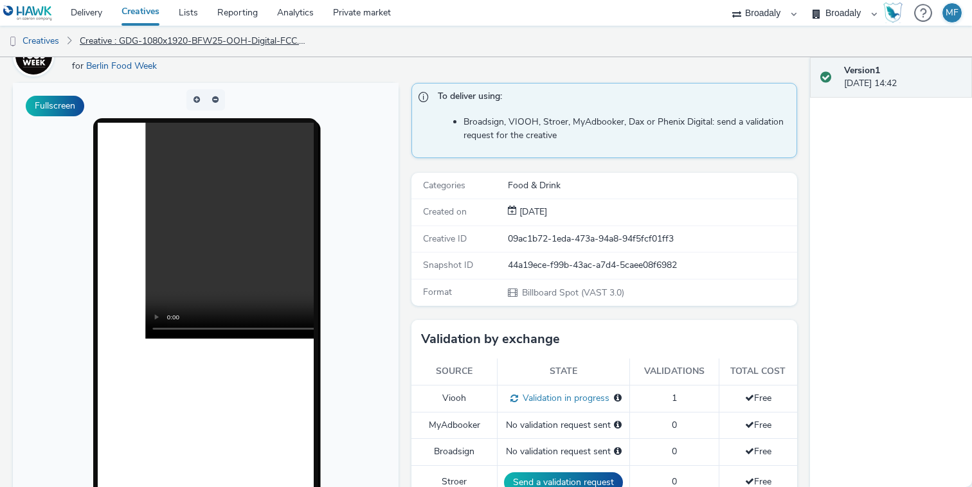
click at [135, 38] on link "Creative : GDG-1080x1920-BFW25-OOH-Digital-FCC.mp4" at bounding box center [194, 41] width 243 height 31
click at [51, 40] on link "Creatives" at bounding box center [33, 41] width 66 height 31
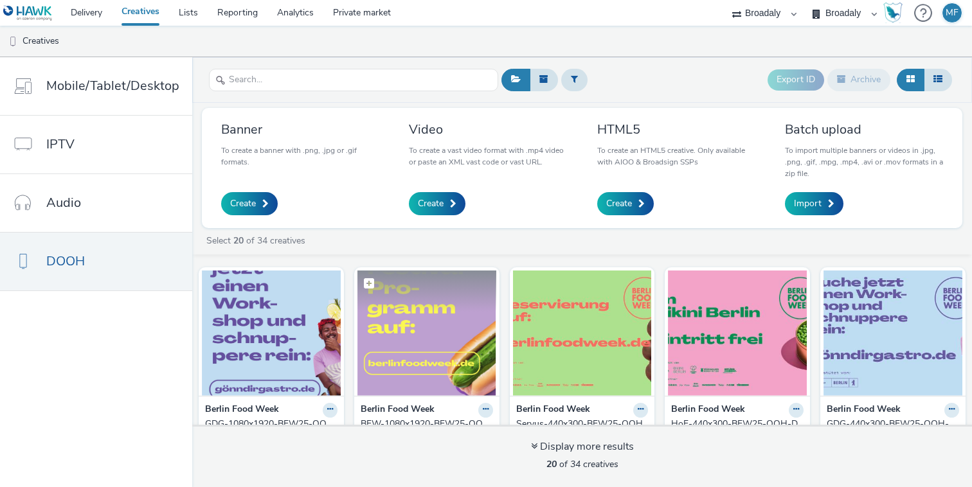
click at [419, 328] on img at bounding box center [426, 333] width 139 height 125
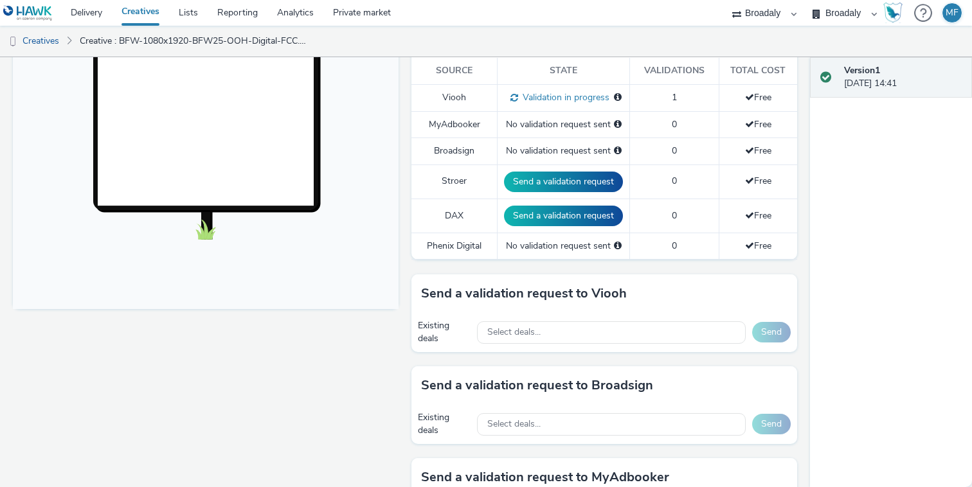
scroll to position [395, 0]
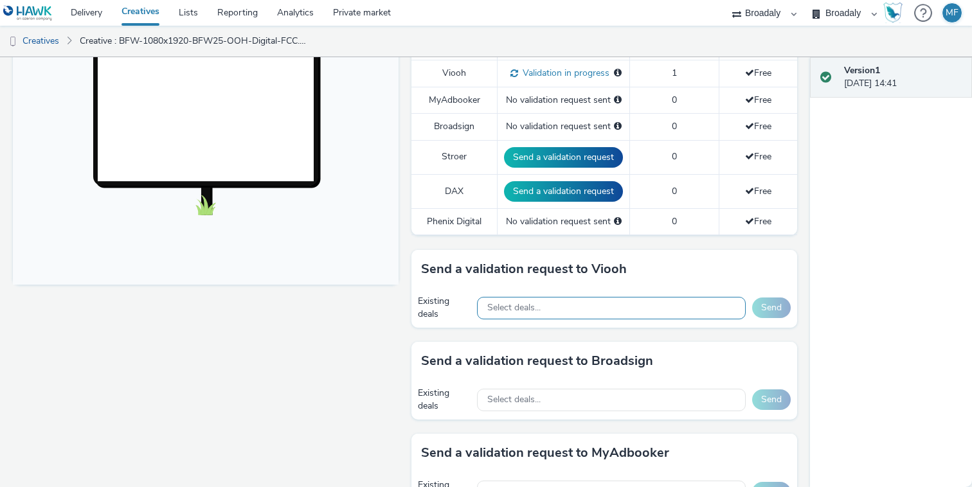
click at [562, 309] on div "Select deals..." at bounding box center [611, 308] width 269 height 23
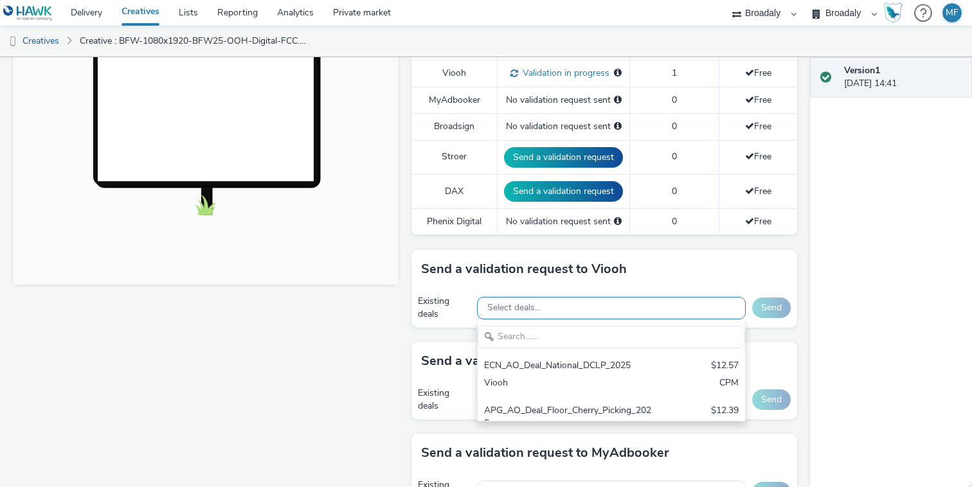
scroll to position [0, 0]
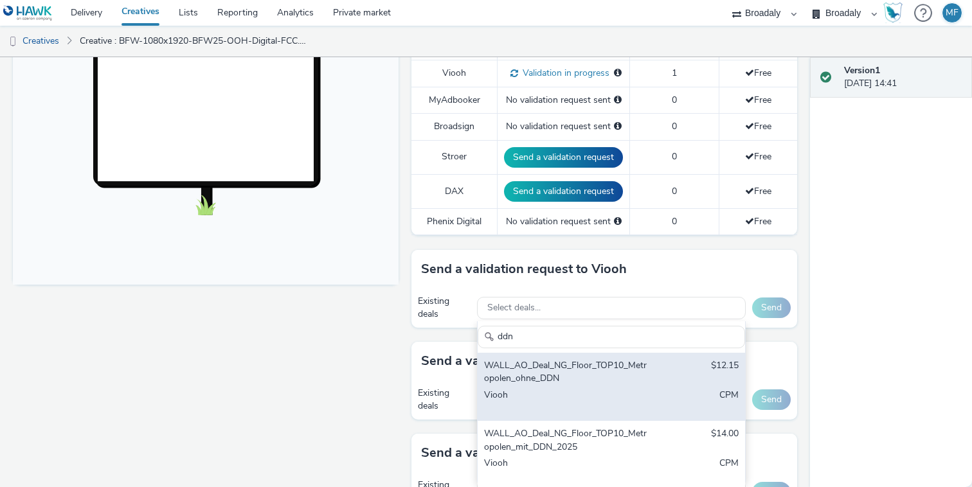
type input "ddn"
click at [579, 359] on div "WALL_AO_Deal_NG_Floor_TOP10_Metropolen_ohne_DDN" at bounding box center [568, 372] width 168 height 26
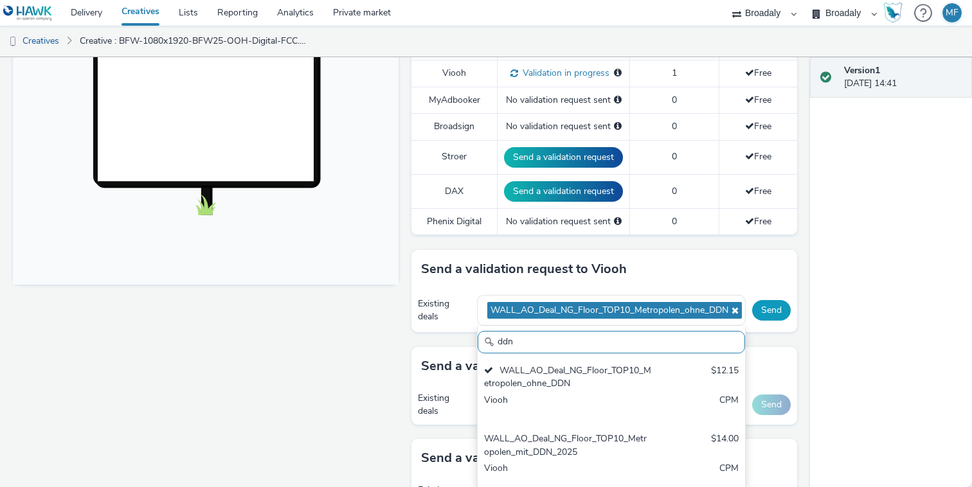
click at [775, 312] on button "Send" at bounding box center [771, 310] width 39 height 21
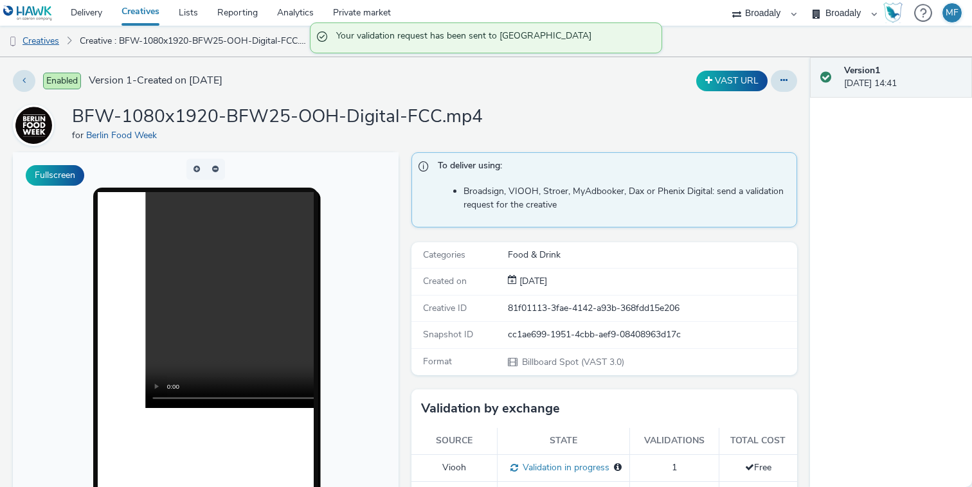
click at [49, 35] on link "Creatives" at bounding box center [33, 41] width 66 height 31
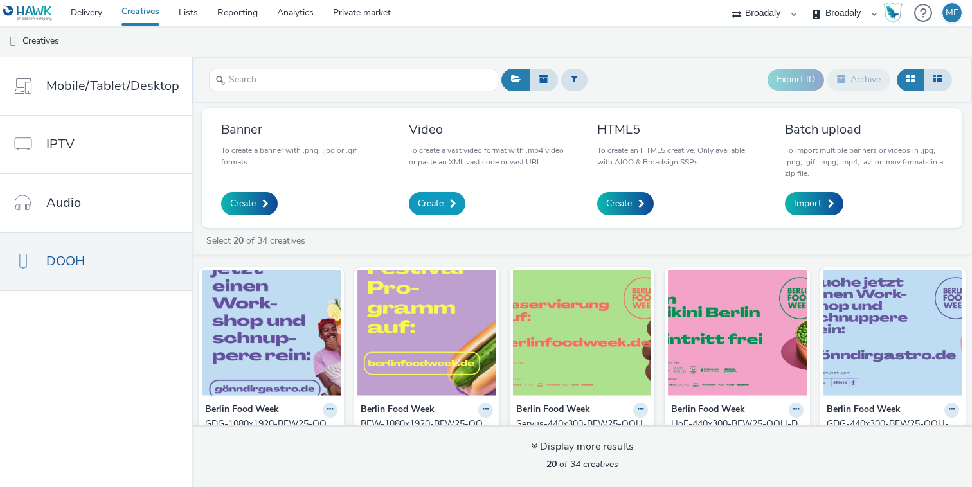
click at [446, 201] on link "Create" at bounding box center [437, 203] width 57 height 23
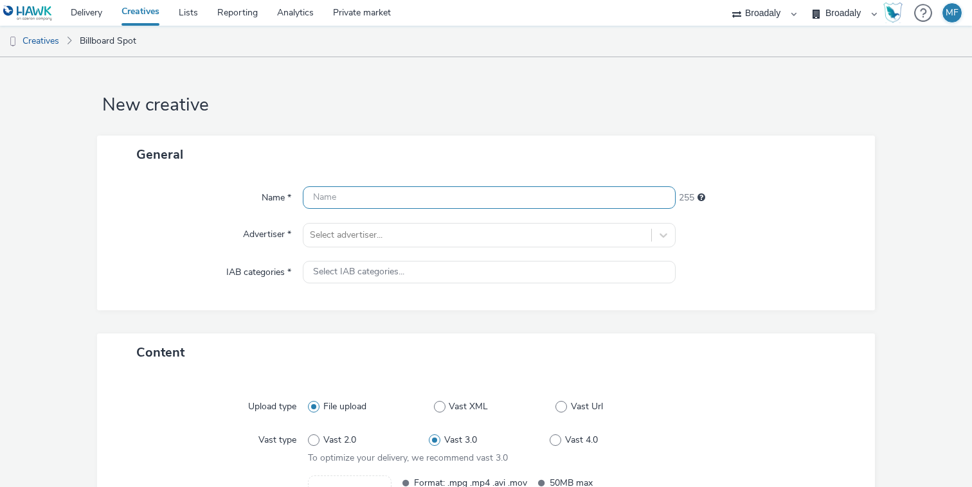
click at [421, 197] on input "text" at bounding box center [489, 197] width 373 height 23
paste input "XQ1ZD2YMF9"
type input "XQ1ZD2YMF9"
drag, startPoint x: 408, startPoint y: 199, endPoint x: 275, endPoint y: 199, distance: 133.7
click at [275, 199] on div "Name * XQ1ZD2YMF9 245" at bounding box center [486, 197] width 752 height 23
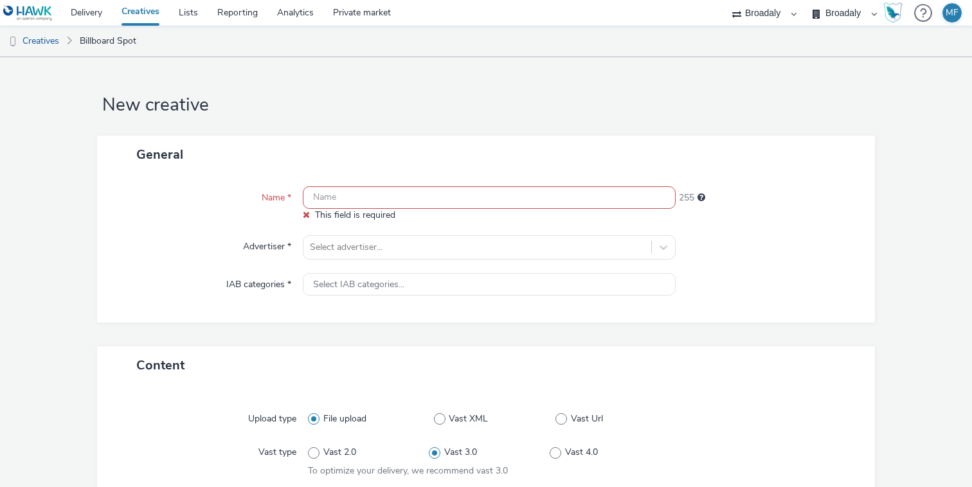
click at [380, 197] on input "text" at bounding box center [489, 197] width 373 height 23
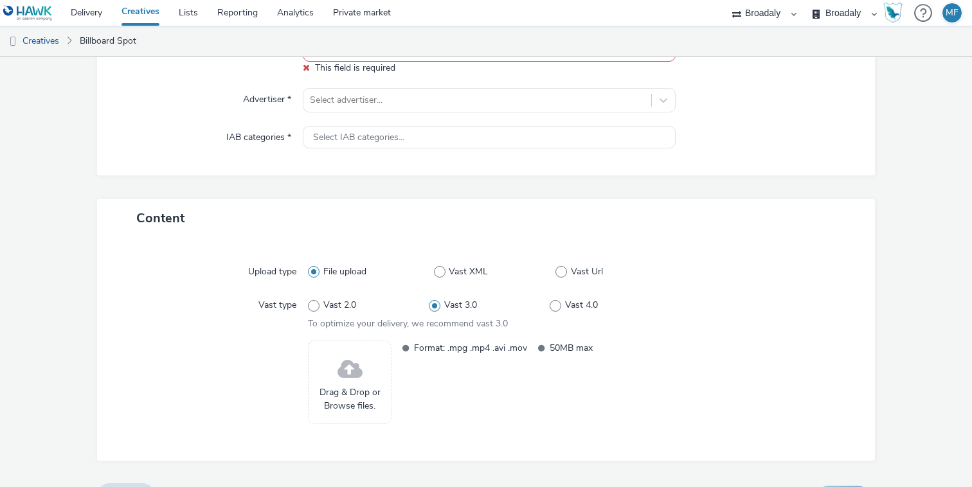
scroll to position [154, 0]
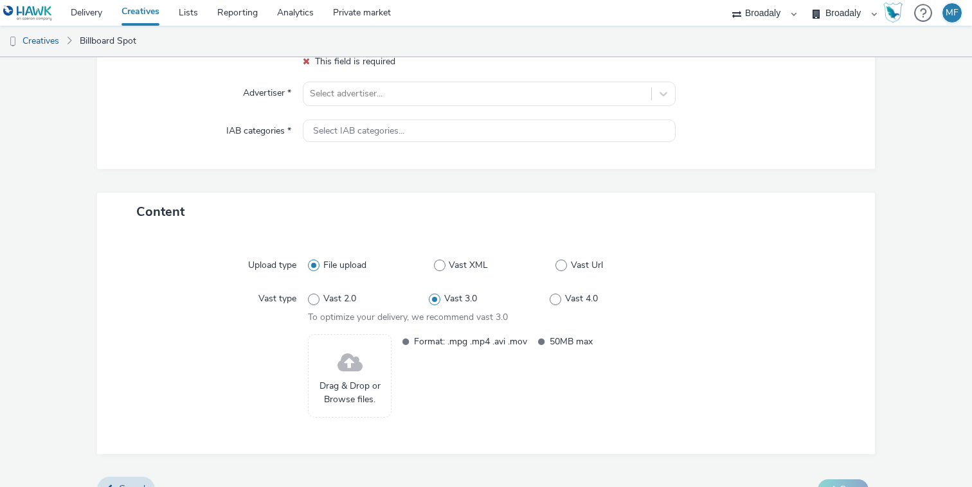
click at [372, 386] on span "Drag & Drop or Browse files." at bounding box center [349, 393] width 69 height 26
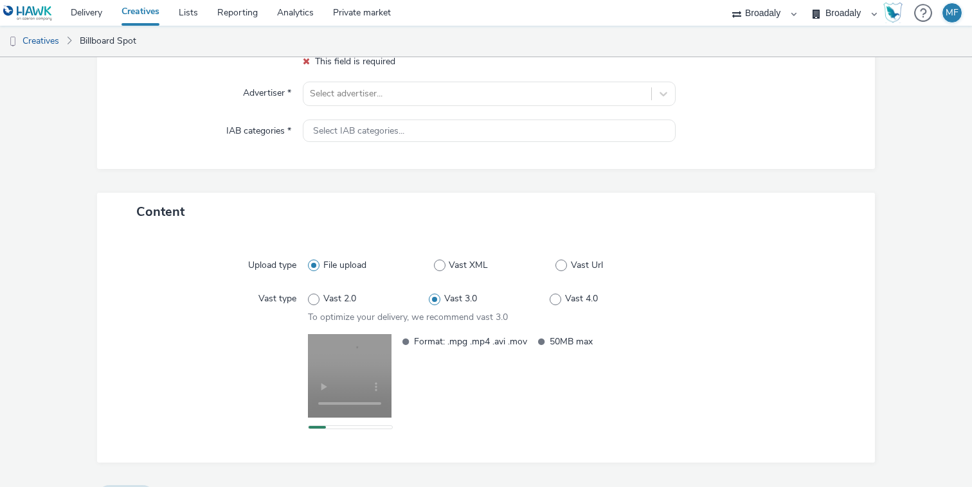
scroll to position [185, 0]
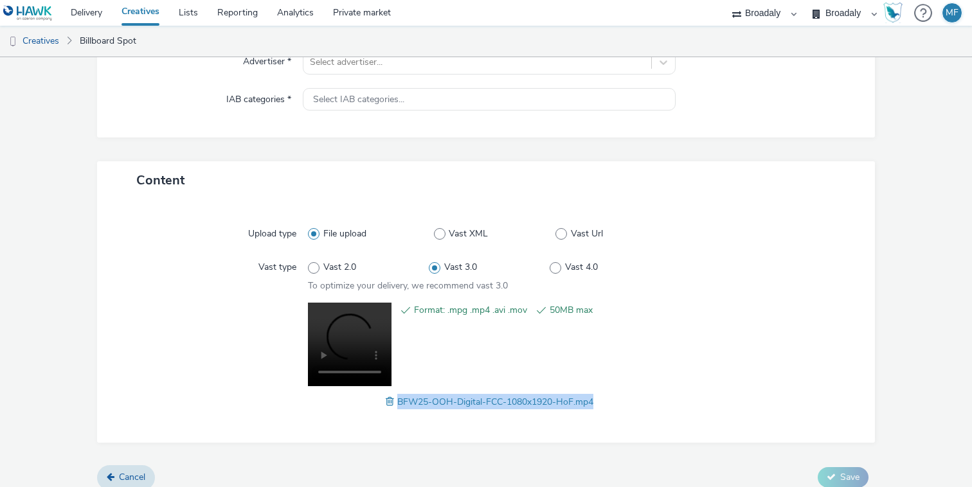
drag, startPoint x: 594, startPoint y: 400, endPoint x: 397, endPoint y: 406, distance: 196.8
click at [397, 406] on span "BFW25-OOH-Digital-FCC-1080x1920-HoF.mp4" at bounding box center [495, 402] width 196 height 12
copy span "BFW25-OOH-Digital-FCC-1080x1920-HoF.mp4"
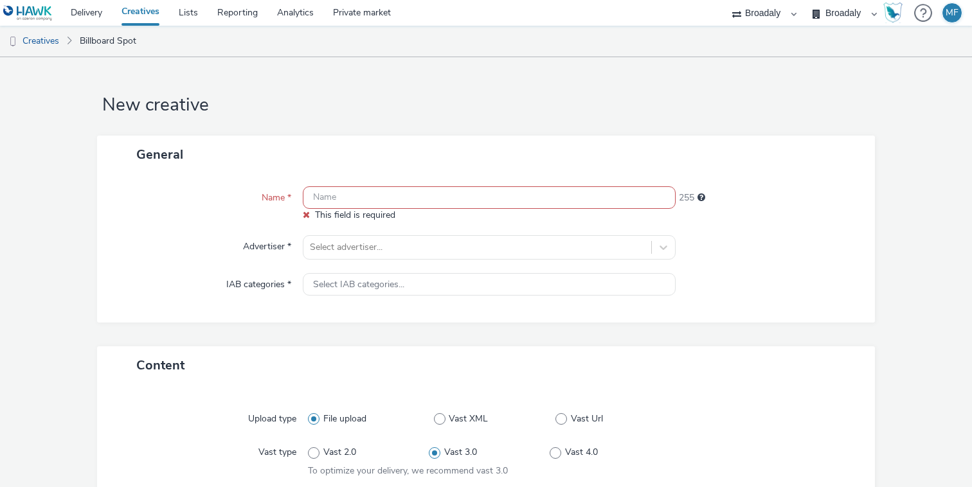
click at [361, 199] on input "text" at bounding box center [489, 197] width 373 height 23
paste input "BFW25-OOH-Digital-FCC-1080x1920-HoF.mp4"
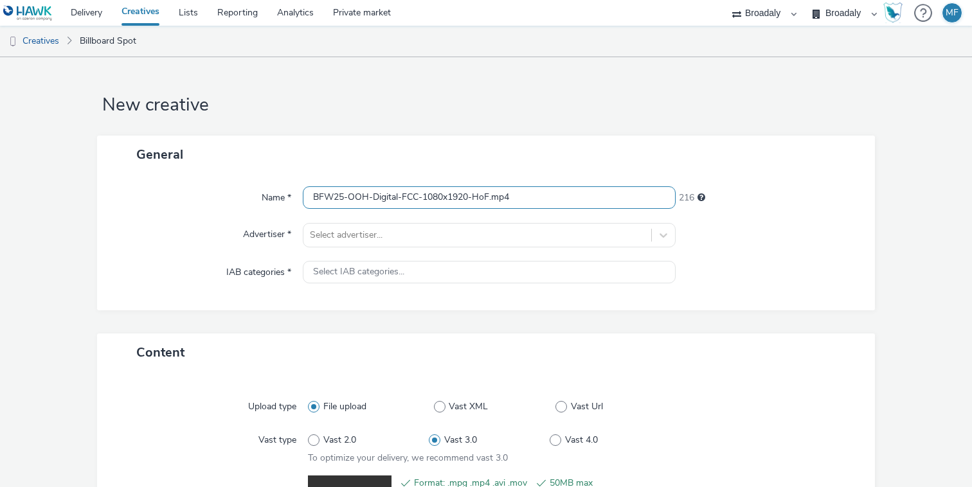
drag, startPoint x: 493, startPoint y: 200, endPoint x: 432, endPoint y: 203, distance: 61.2
click at [432, 203] on input "BFW25-OOH-Digital-FCC-1080x1920-HoF.mp4" at bounding box center [489, 197] width 373 height 23
click at [475, 192] on input "BFW25-OOH-Digital-FCC-1080x1920-HoF.mp4" at bounding box center [489, 197] width 373 height 23
drag, startPoint x: 491, startPoint y: 195, endPoint x: 420, endPoint y: 197, distance: 71.4
click at [420, 197] on input "BFW25-OOH-Digital-FCC-1080x1920-HoF.mp4" at bounding box center [489, 197] width 373 height 23
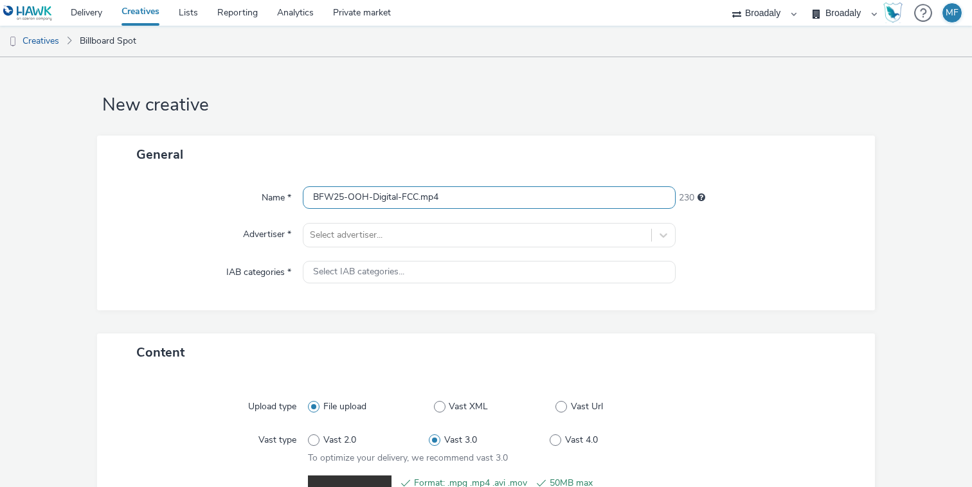
click at [311, 194] on input "BFW25-OOH-Digital-FCC.mp4" at bounding box center [489, 197] width 373 height 23
paste input "-1080x1920-HoF"
drag, startPoint x: 323, startPoint y: 199, endPoint x: 372, endPoint y: 199, distance: 48.9
click at [324, 199] on input "-1080x1920-HoFBFW25-OOH-Digital-FCC.mp4" at bounding box center [489, 197] width 373 height 23
drag, startPoint x: 386, startPoint y: 195, endPoint x: 370, endPoint y: 195, distance: 16.7
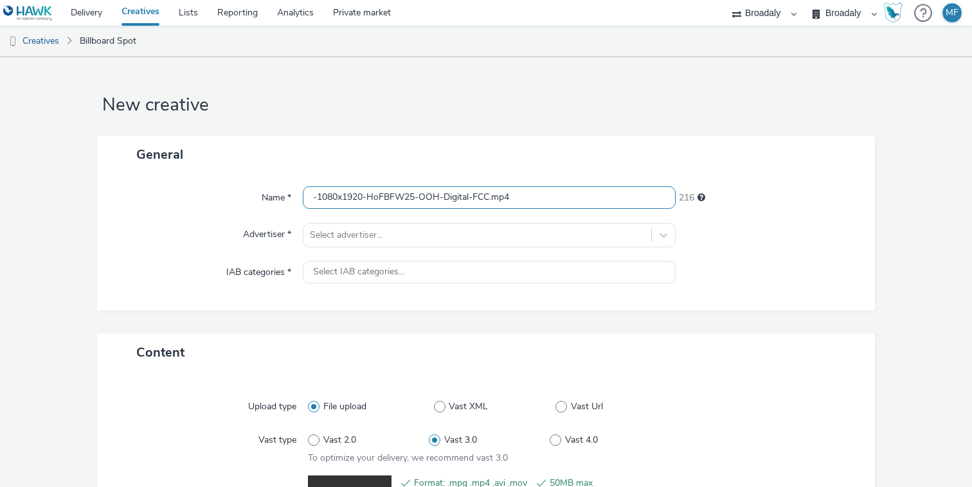
click at [370, 195] on input "-1080x1920-HoFBFW25-OOH-Digital-FCC.mp4" at bounding box center [489, 197] width 373 height 23
click at [313, 194] on input "-1080x1920-BFW25-OOH-Digital-FCC.mp4" at bounding box center [489, 197] width 373 height 23
paste input "HoF"
type input "HoF-1080x1920-BFW25-OOH-Digital-FCC.mp4"
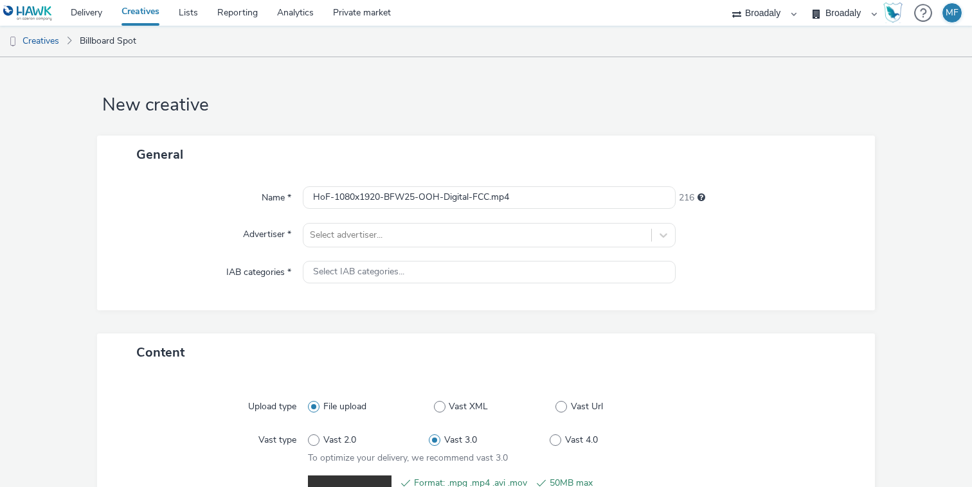
click at [327, 173] on div "General" at bounding box center [486, 155] width 778 height 38
click at [335, 228] on div at bounding box center [477, 235] width 335 height 15
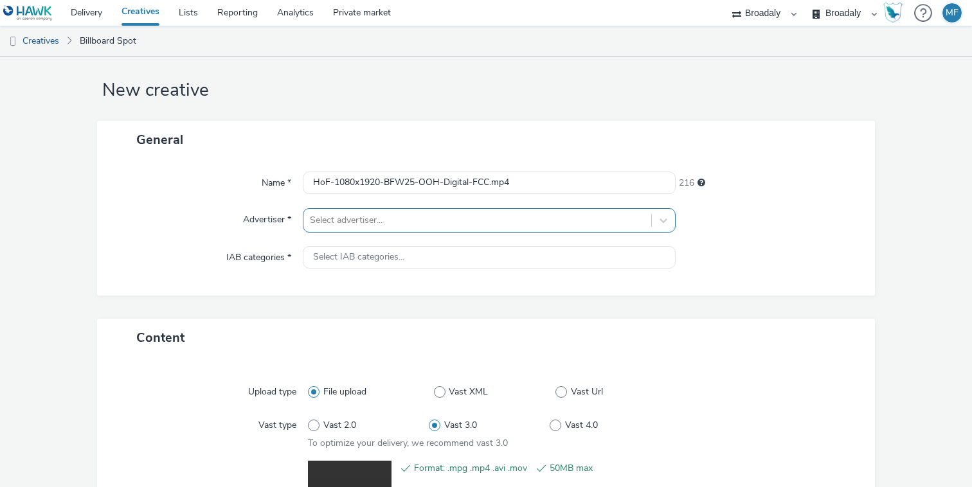
scroll to position [15, 0]
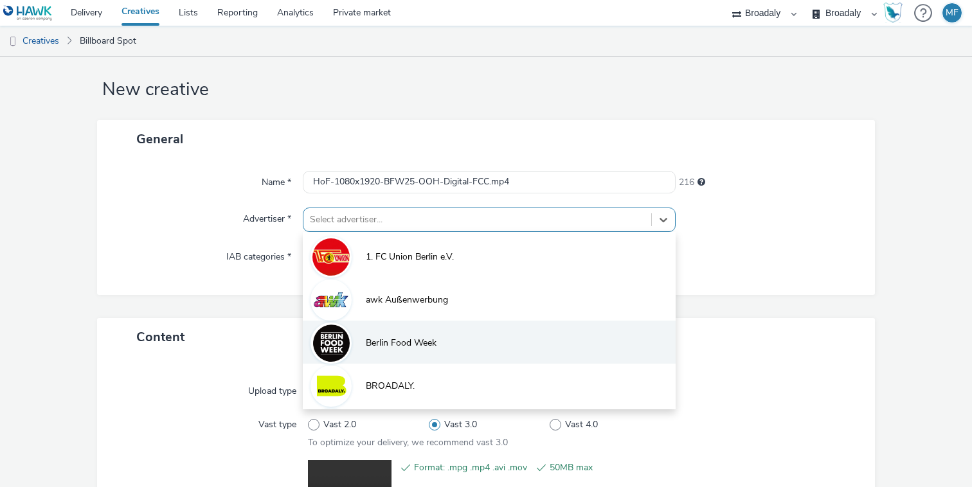
click at [362, 335] on li "Berlin Food Week" at bounding box center [489, 342] width 373 height 43
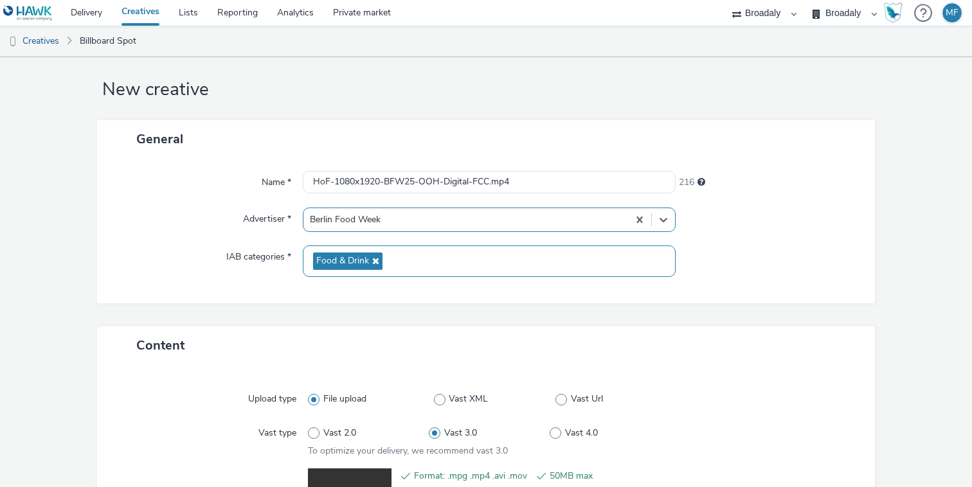
click at [353, 260] on span "Food & Drink" at bounding box center [342, 261] width 53 height 11
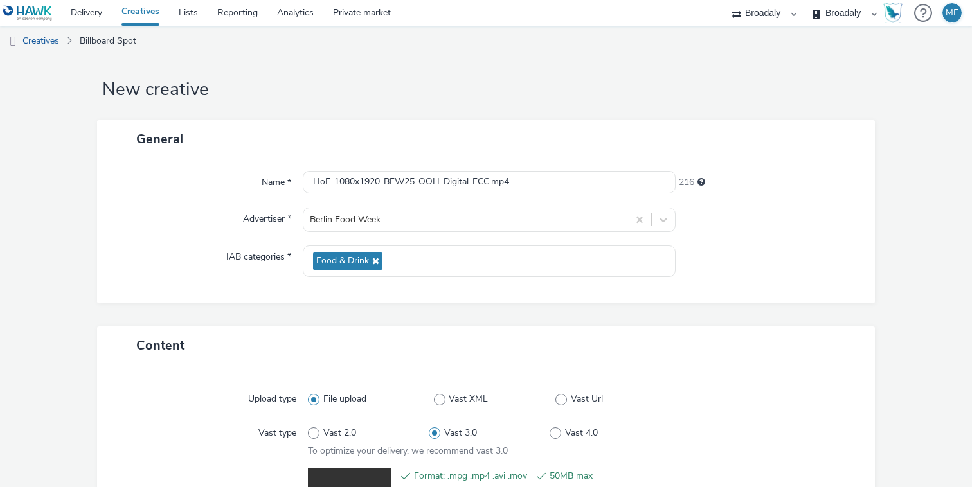
scroll to position [193, 0]
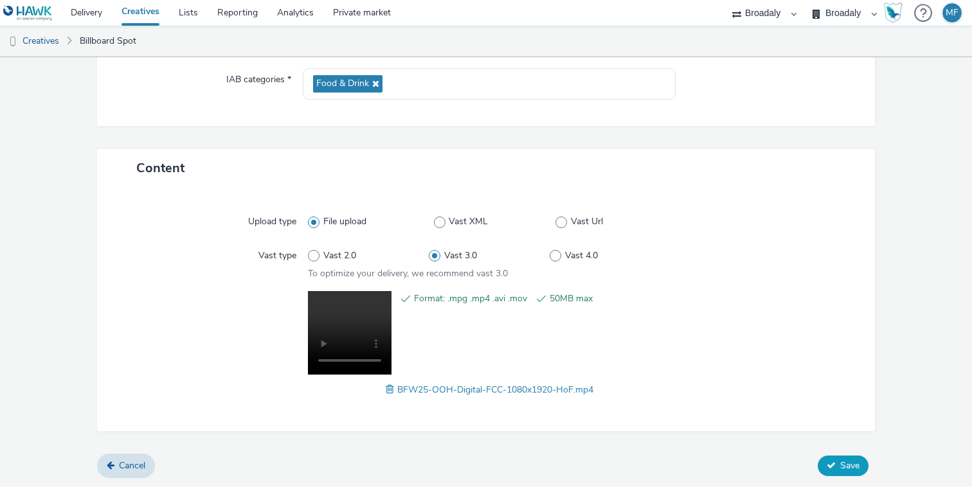
click at [841, 465] on span "Save" at bounding box center [849, 466] width 19 height 12
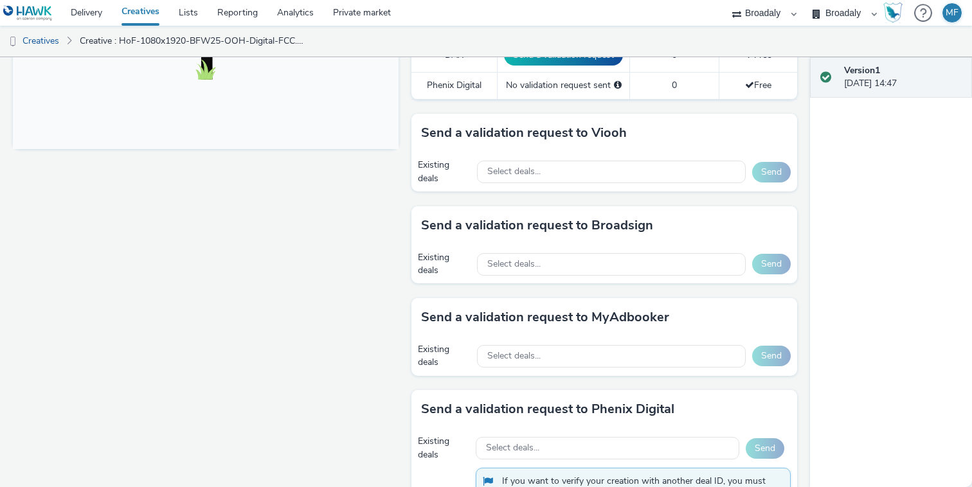
scroll to position [509, 0]
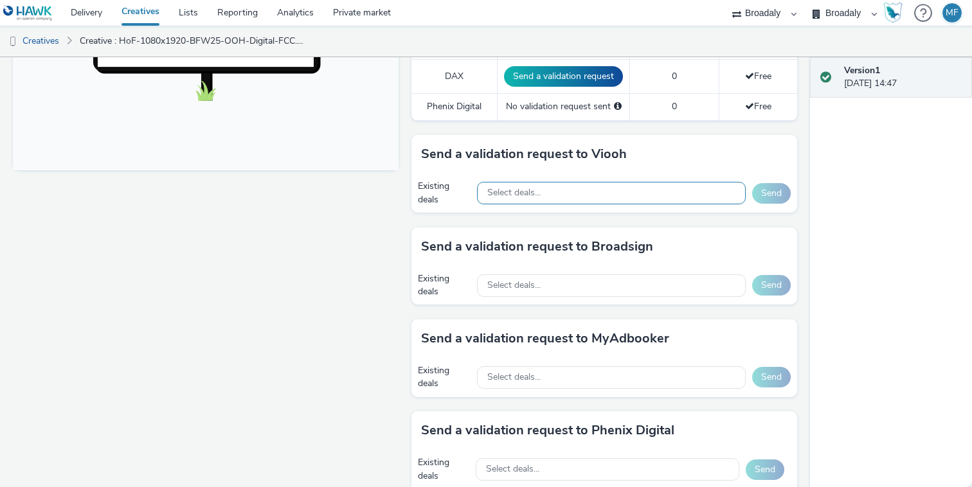
click at [682, 201] on div "Select deals..." at bounding box center [611, 193] width 269 height 23
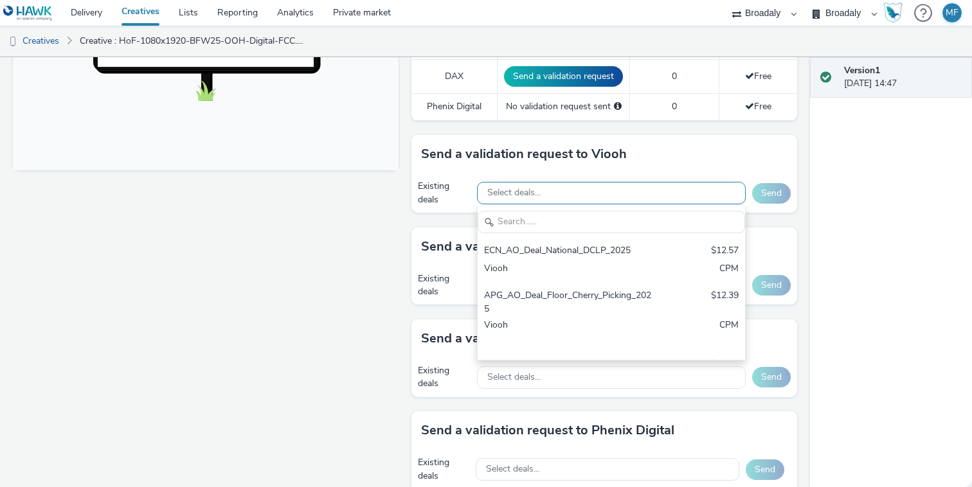
scroll to position [0, 0]
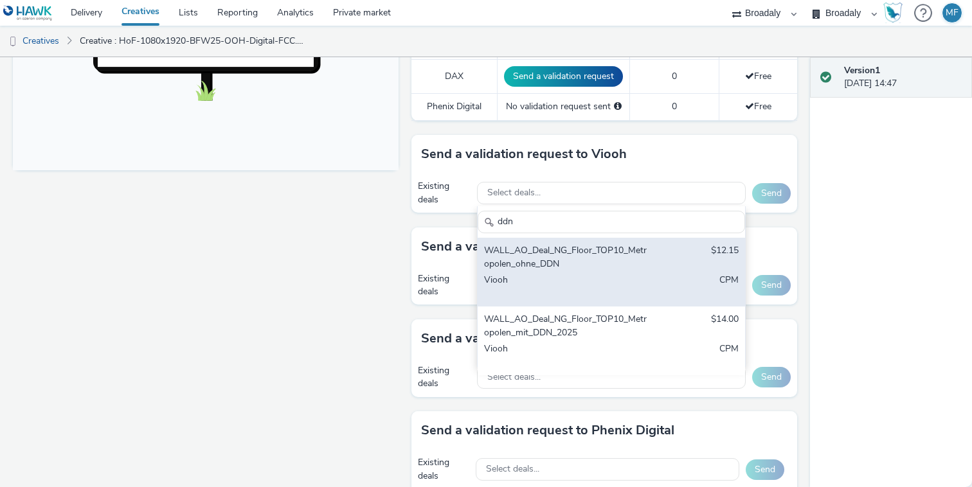
type input "ddn"
click at [577, 258] on div "WALL_AO_Deal_NG_Floor_TOP10_Metropolen_ohne_DDN" at bounding box center [568, 257] width 168 height 26
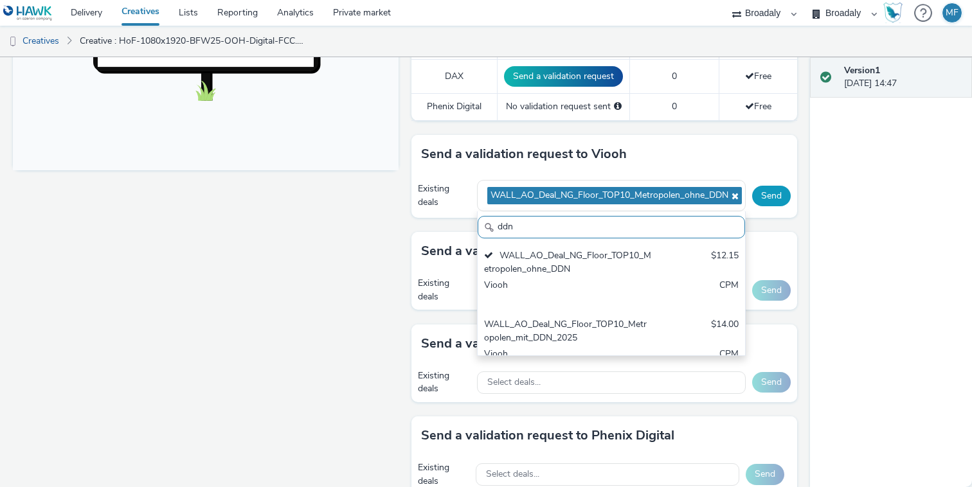
click at [770, 197] on button "Send" at bounding box center [771, 196] width 39 height 21
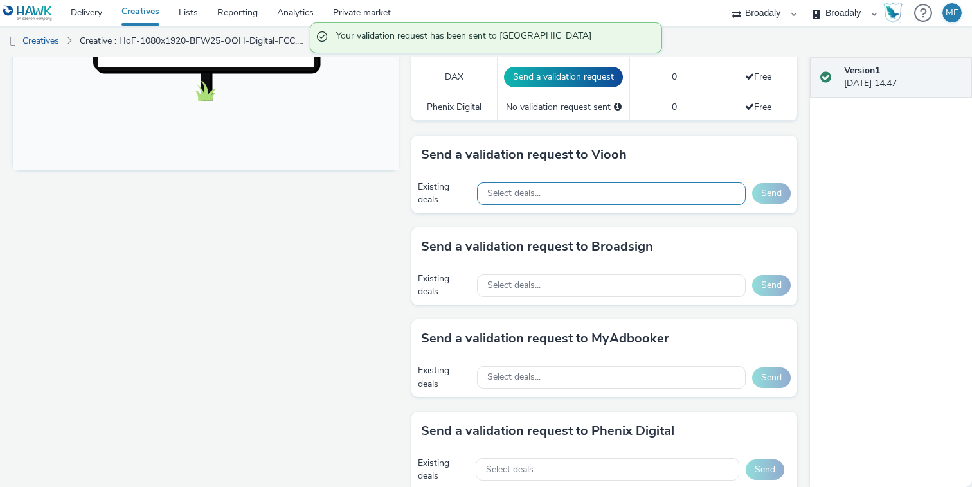
click at [651, 198] on div "Select deals..." at bounding box center [611, 194] width 269 height 23
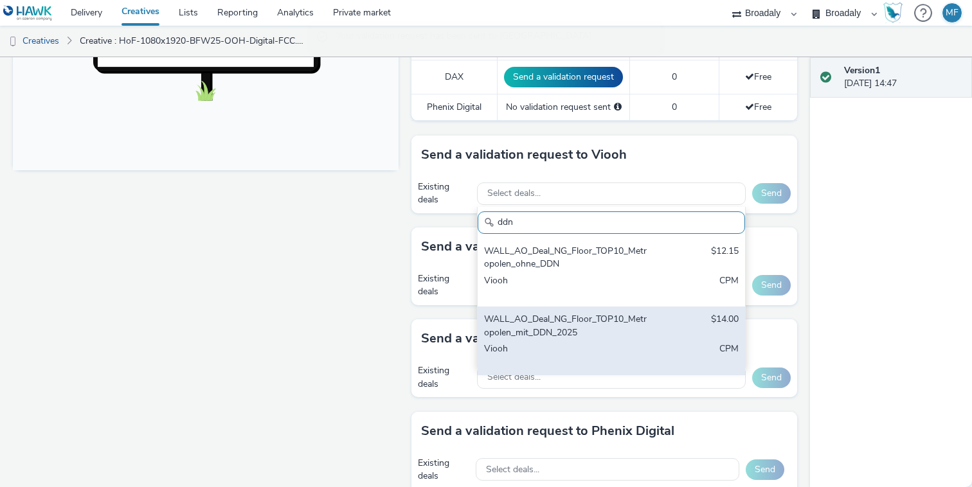
type input "ddn"
click at [600, 318] on div "WALL_AO_Deal_NG_Floor_TOP10_Metropolen_mit_DDN_2025" at bounding box center [568, 326] width 168 height 26
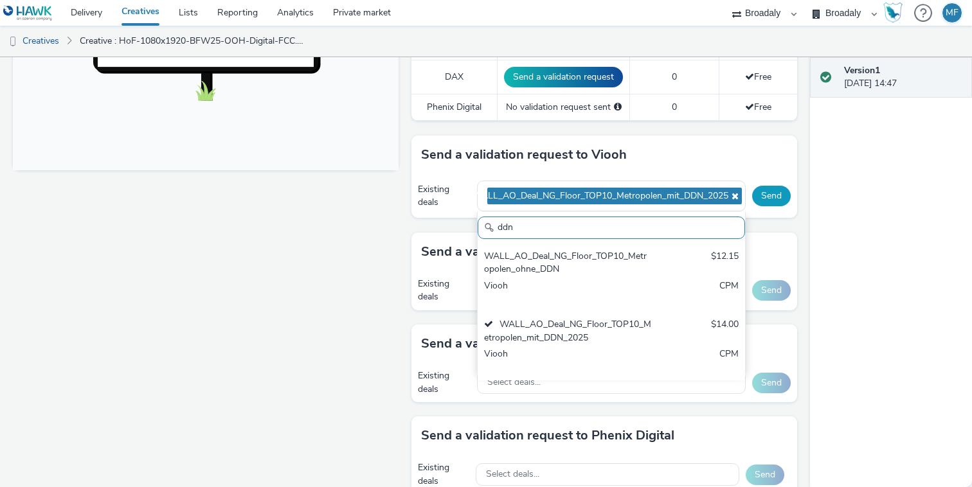
click at [774, 194] on button "Send" at bounding box center [771, 196] width 39 height 21
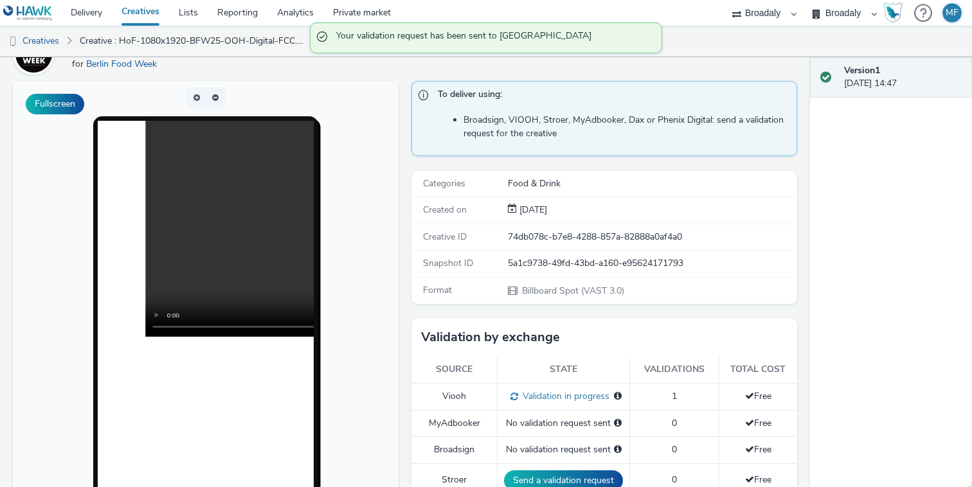
scroll to position [0, 0]
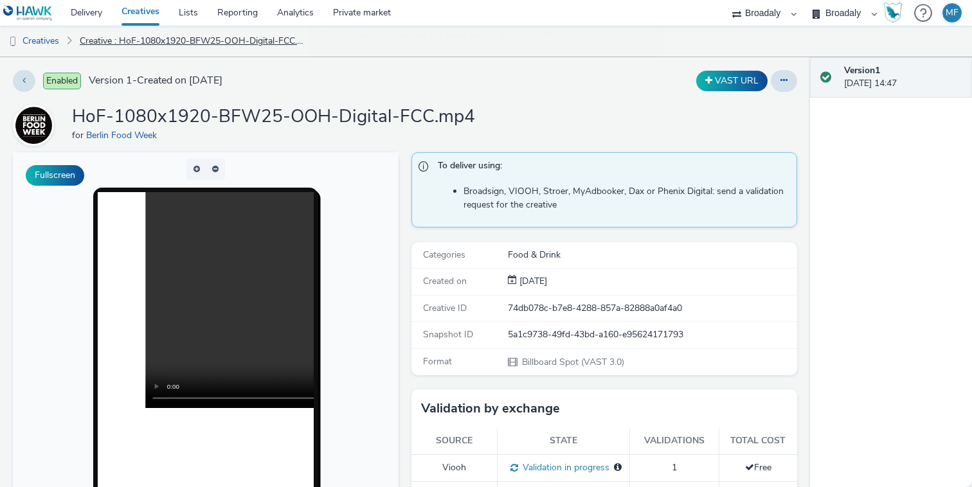
click at [108, 38] on link "Creative : HoF-1080x1920-BFW25-OOH-Digital-FCC.mp4" at bounding box center [194, 41] width 243 height 31
click at [154, 42] on link "Creative : HoF-1080x1920-BFW25-OOH-Digital-FCC.mp4" at bounding box center [194, 41] width 243 height 31
click at [82, 16] on link "Delivery" at bounding box center [86, 13] width 51 height 26
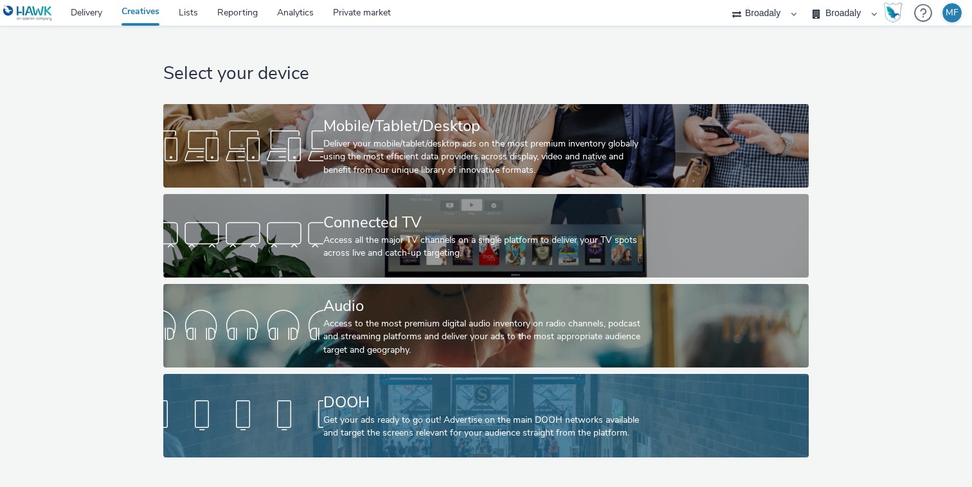
click at [327, 379] on div "DOOH Get your ads ready to go out! Advertise on the main DOOH networks availabl…" at bounding box center [483, 416] width 320 height 84
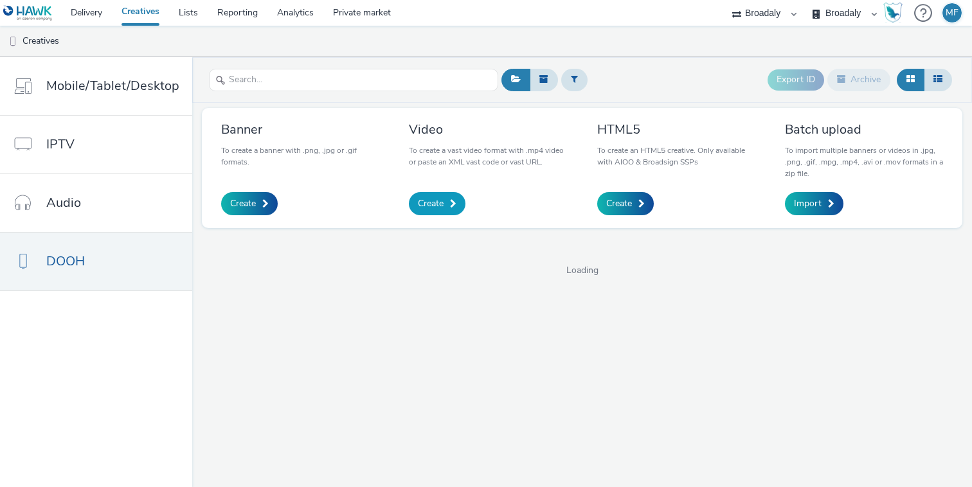
click at [453, 197] on link "Create" at bounding box center [437, 203] width 57 height 23
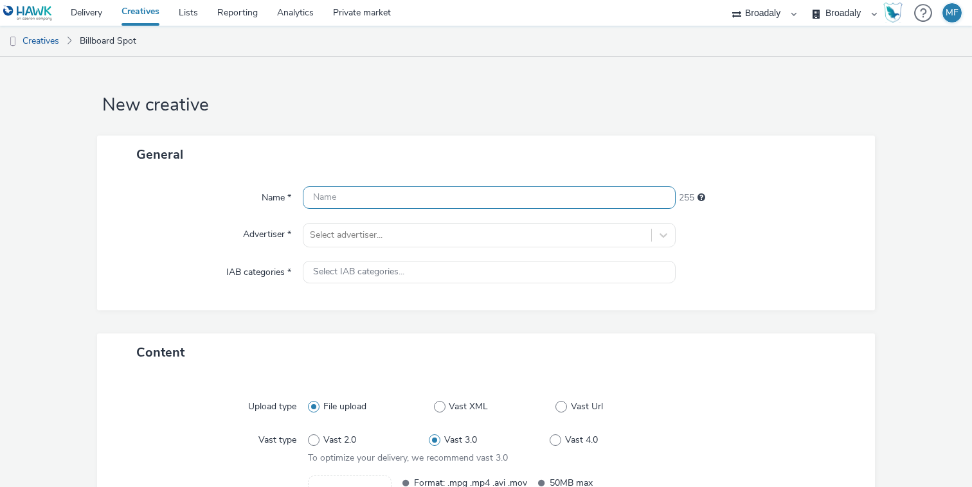
click at [442, 197] on input "text" at bounding box center [489, 197] width 373 height 23
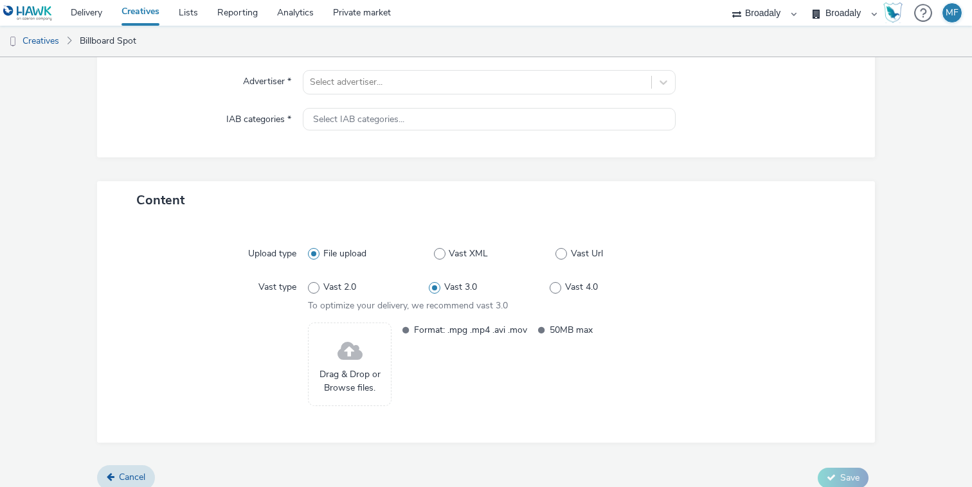
click at [358, 368] on span "Drag & Drop or Browse files." at bounding box center [349, 381] width 69 height 26
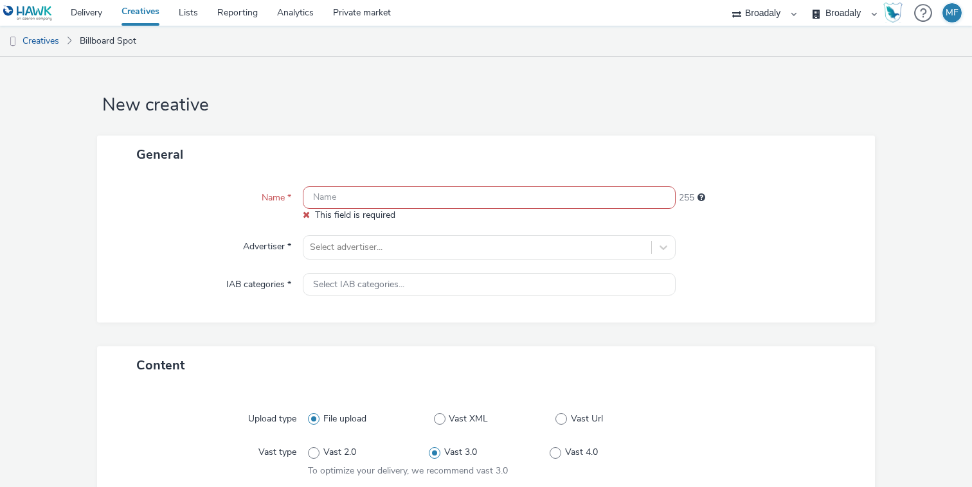
click at [395, 190] on input "text" at bounding box center [489, 197] width 373 height 23
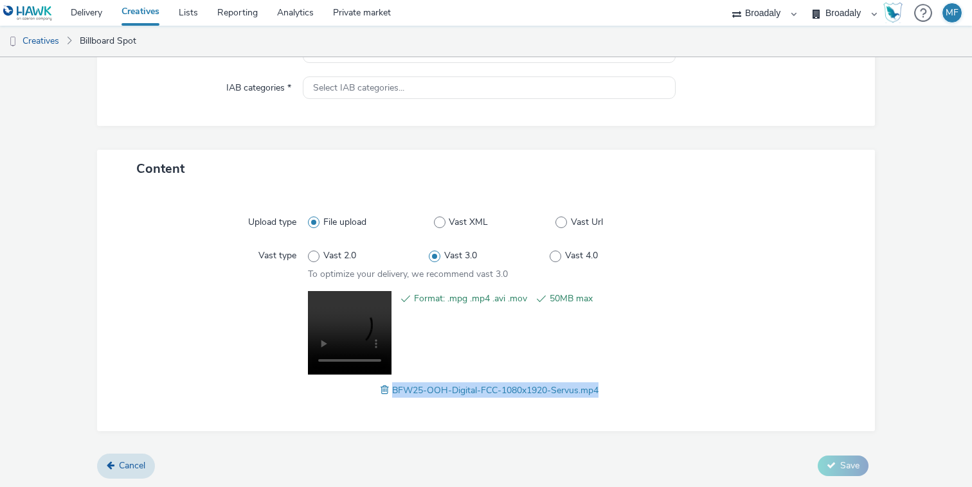
drag, startPoint x: 620, startPoint y: 385, endPoint x: 393, endPoint y: 393, distance: 227.1
click at [393, 393] on div "BFW25-OOH-Digital-FCC-1080x1920-Servus.mp4" at bounding box center [489, 390] width 363 height 15
copy span "BFW25-OOH-Digital-FCC-1080x1920-Servus.mp4"
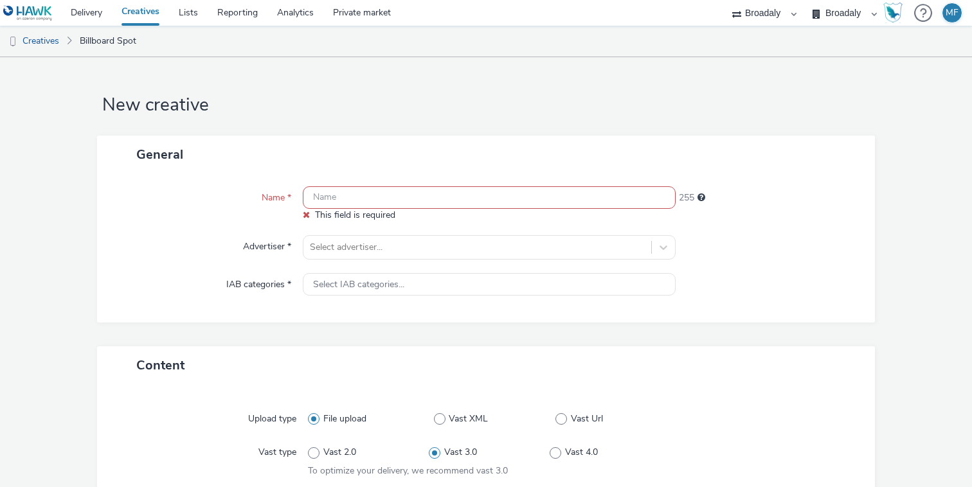
click at [355, 180] on div "Name * This field is required 255 Advertiser * Select advertiser... IAB categor…" at bounding box center [486, 248] width 778 height 149
click at [347, 194] on input "text" at bounding box center [489, 197] width 373 height 23
paste input "BFW25-OOH-Digital-FCC-1080x1920-Servus.mp4"
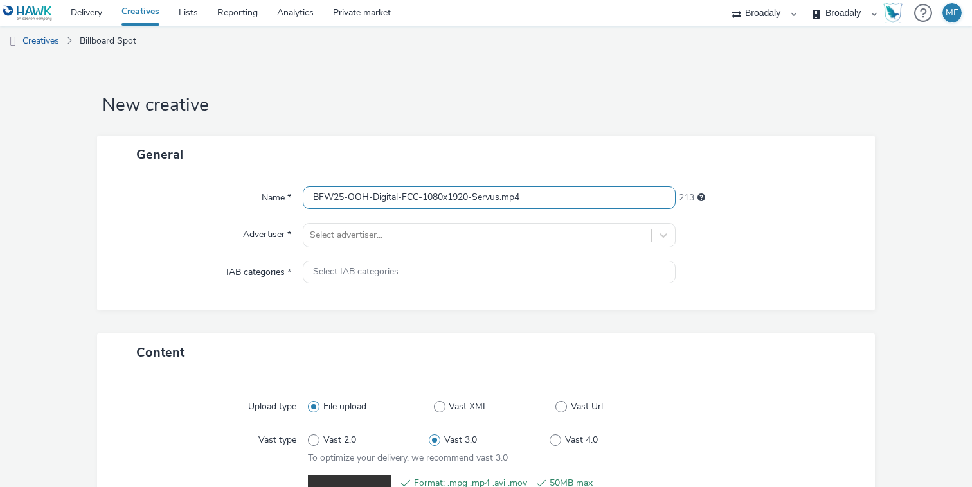
drag, startPoint x: 502, startPoint y: 199, endPoint x: 424, endPoint y: 202, distance: 77.8
click at [424, 202] on input "BFW25-OOH-Digital-FCC-1080x1920-Servus.mp4" at bounding box center [489, 197] width 373 height 23
click at [303, 199] on input "BFW25-OOH-Digital-FCC-.mp4" at bounding box center [489, 197] width 373 height 23
paste input "1080x1920-Servus"
click at [316, 194] on input "1080x1920-BFW25-OOH-Digital-FCC-.mp4" at bounding box center [489, 197] width 373 height 23
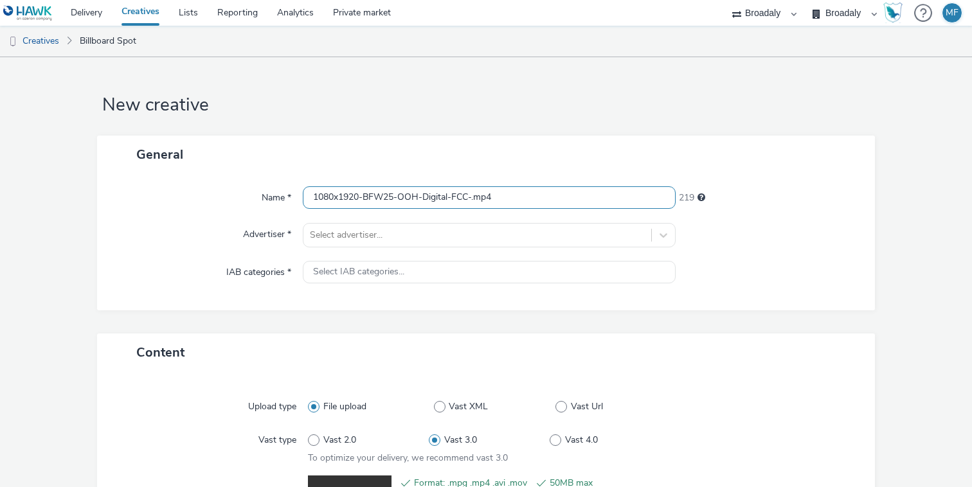
paste input "Servus"
click at [509, 197] on input "Servus-1080x1920-BFW25-OOH-Digital-FCC-.mp4" at bounding box center [489, 197] width 373 height 23
click at [573, 193] on input "Servus-1080x1920-BFW25-OOH-Digital-FCC.mp4" at bounding box center [489, 197] width 373 height 23
type input "Servus-1080x1920-BFW25-OOH-Digital-FCC.mp4"
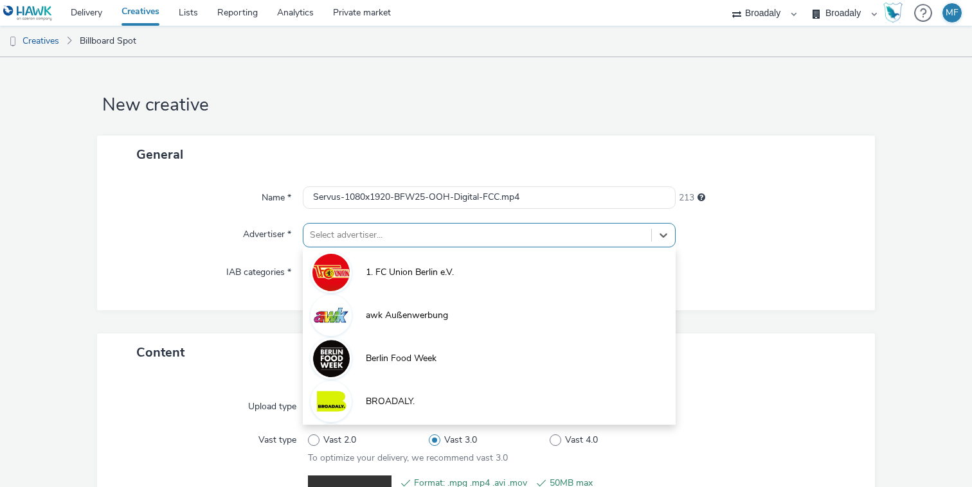
click at [482, 231] on div "Select advertiser..." at bounding box center [489, 235] width 373 height 24
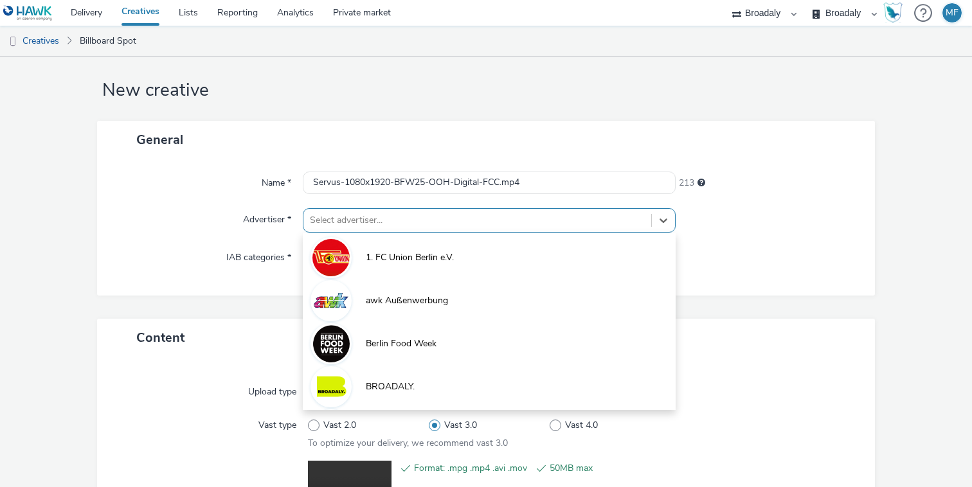
scroll to position [15, 0]
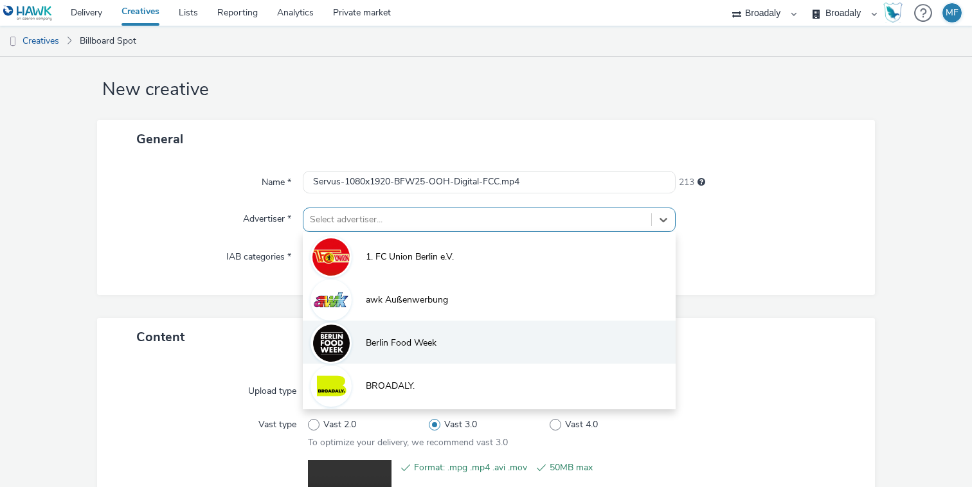
click at [386, 329] on li "Berlin Food Week" at bounding box center [489, 342] width 373 height 43
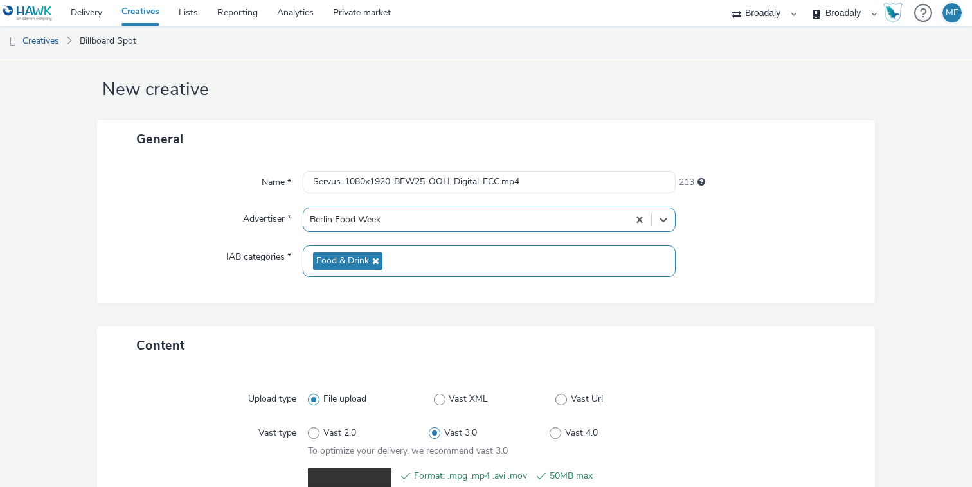
click at [375, 273] on div "Food & Drink" at bounding box center [489, 262] width 373 height 32
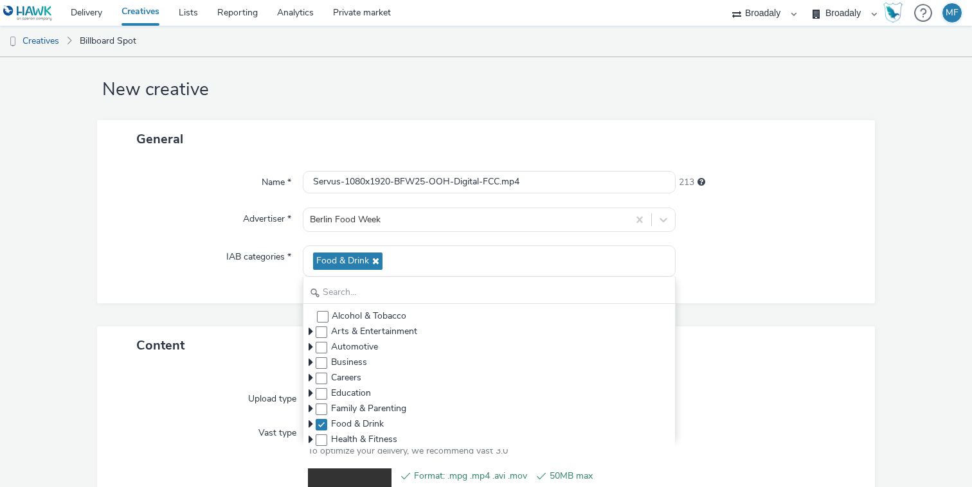
click at [699, 254] on div at bounding box center [769, 262] width 186 height 32
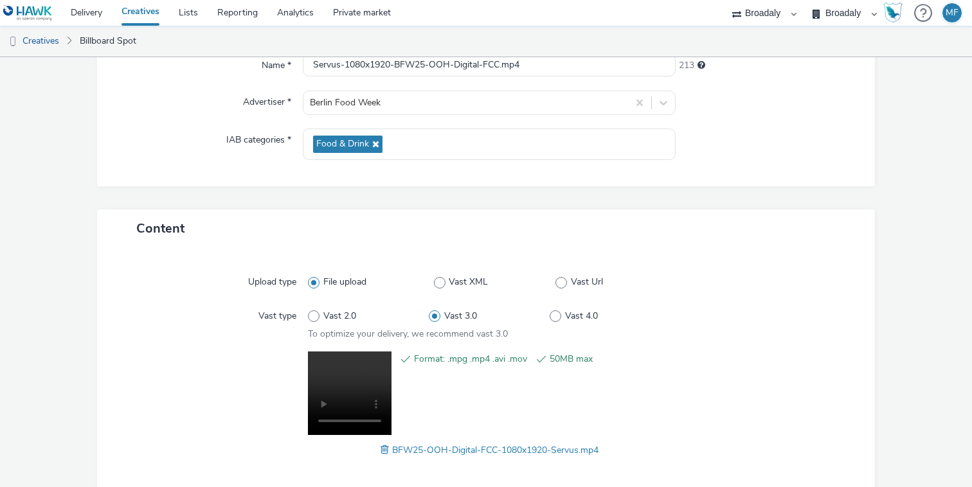
scroll to position [193, 0]
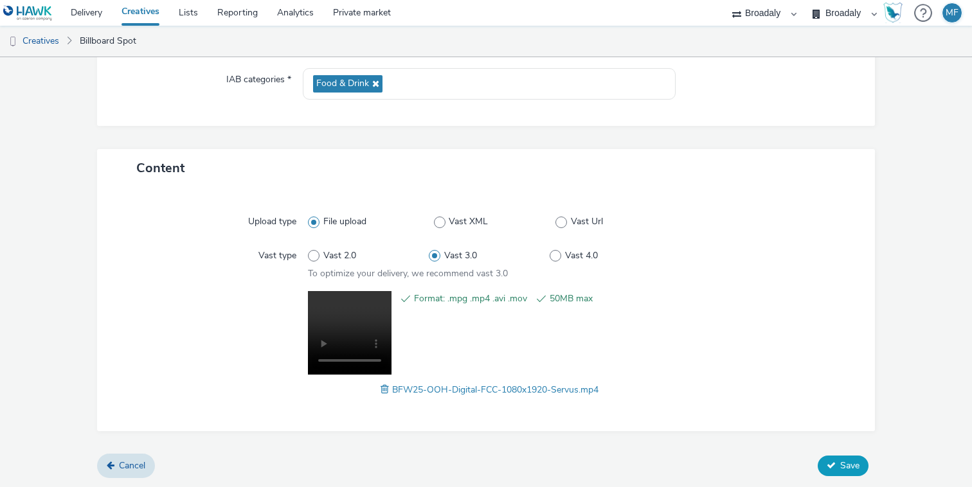
click at [855, 465] on span "Save" at bounding box center [849, 466] width 19 height 12
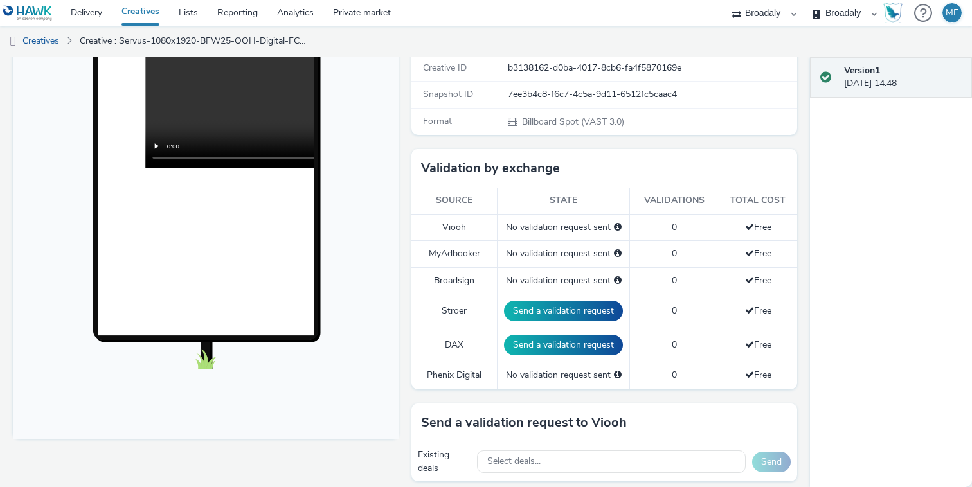
scroll to position [520, 0]
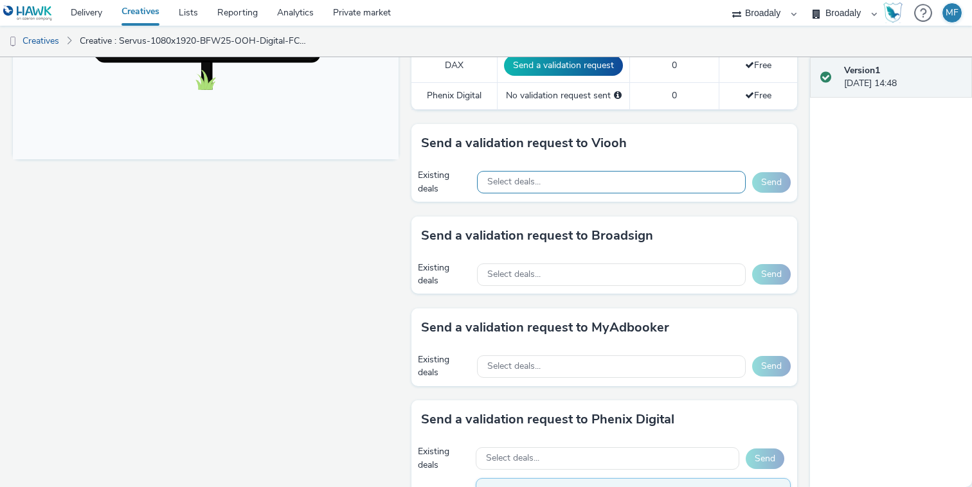
click at [534, 187] on span "Select deals..." at bounding box center [513, 182] width 53 height 11
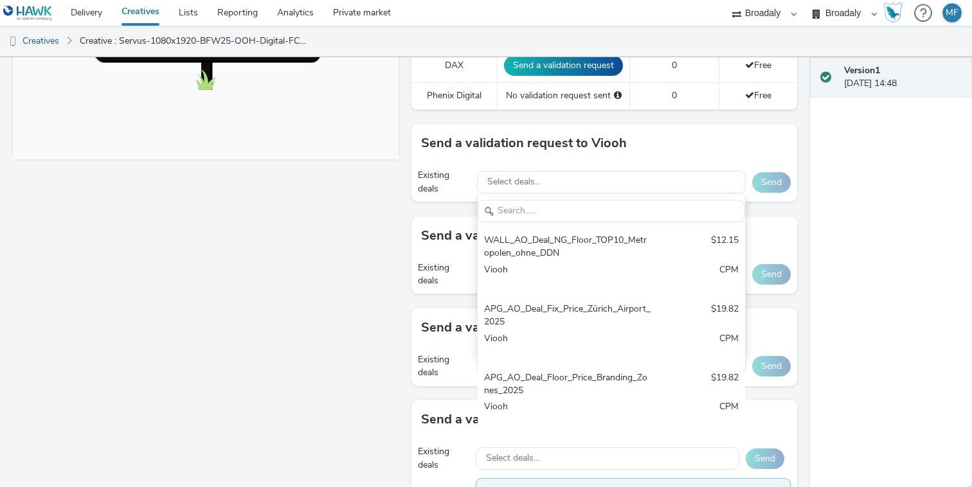
scroll to position [0, 0]
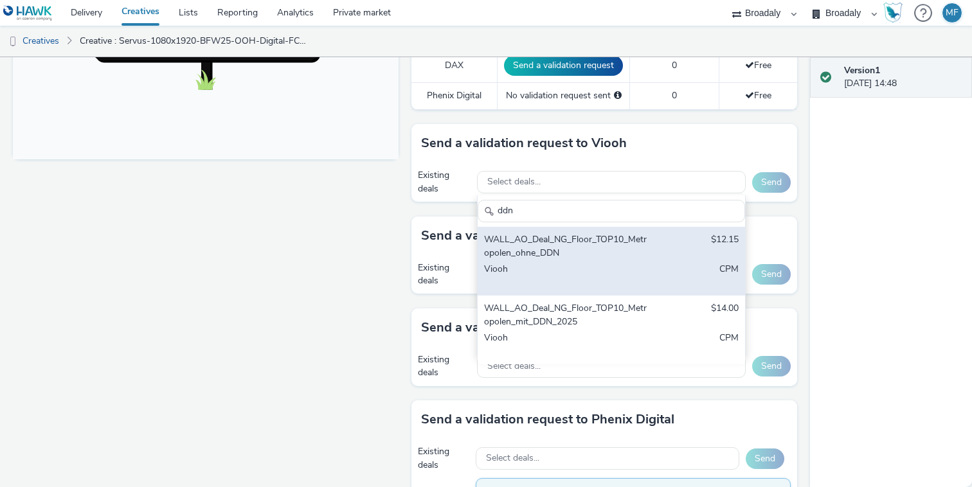
type input "ddn"
click at [546, 269] on div "Viooh" at bounding box center [568, 276] width 168 height 26
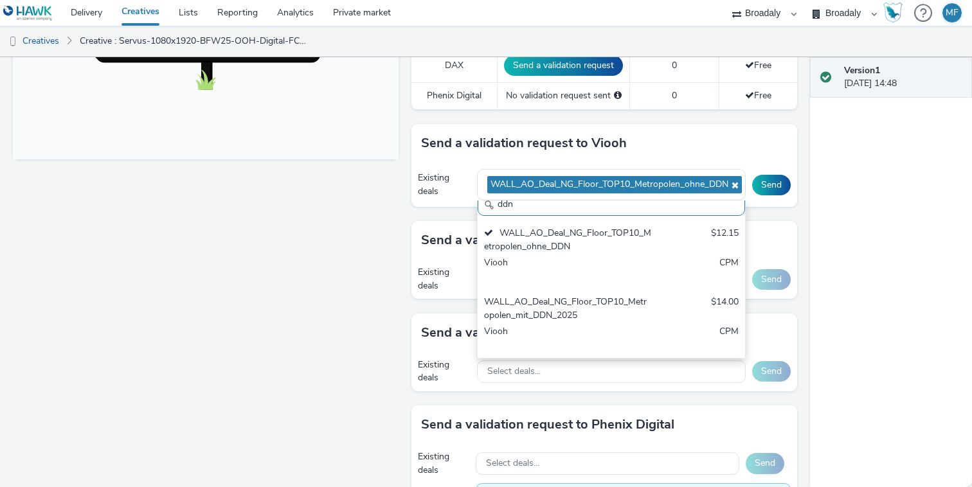
scroll to position [8, 0]
click at [793, 179] on div "Existing deals WALL_AO_Deal_NG_Floor_TOP10_Metropolen_ohne_DDN ddn WALL_AO_Deal…" at bounding box center [604, 185] width 386 height 44
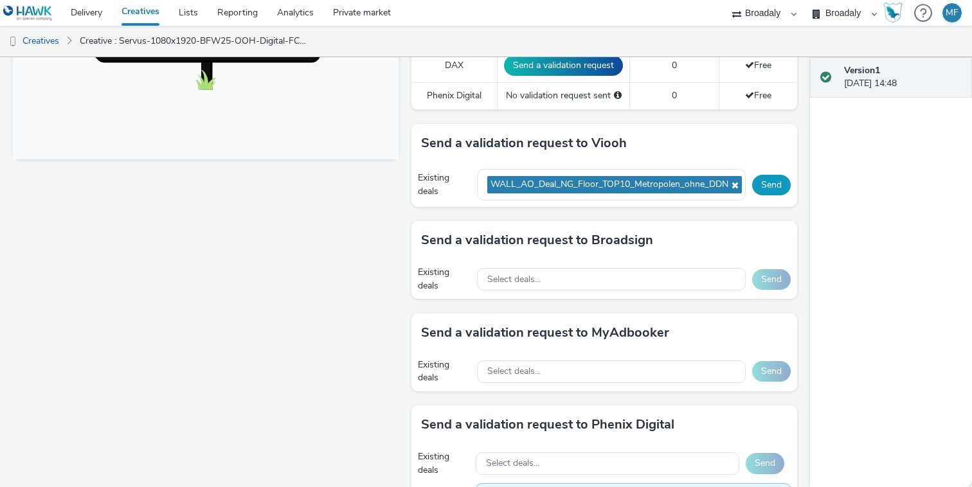
click at [782, 179] on button "Send" at bounding box center [771, 185] width 39 height 21
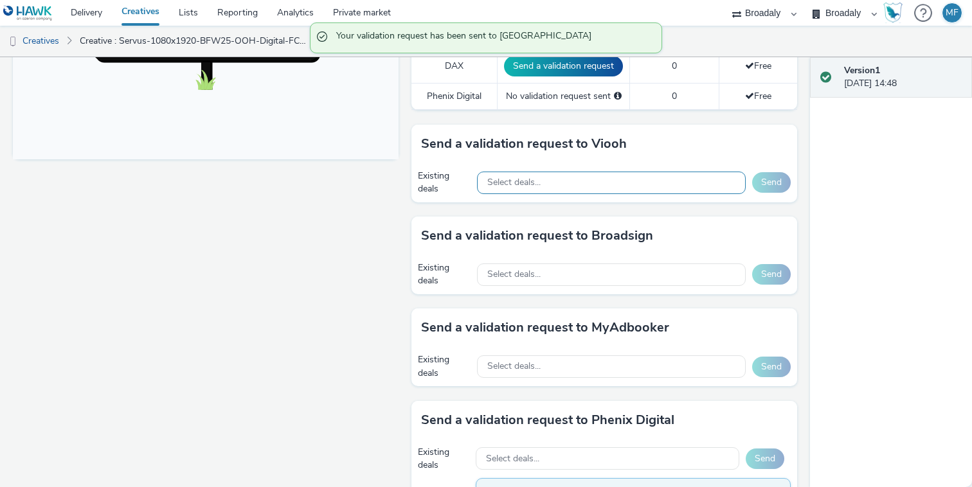
click at [655, 183] on div "Select deals..." at bounding box center [611, 183] width 269 height 23
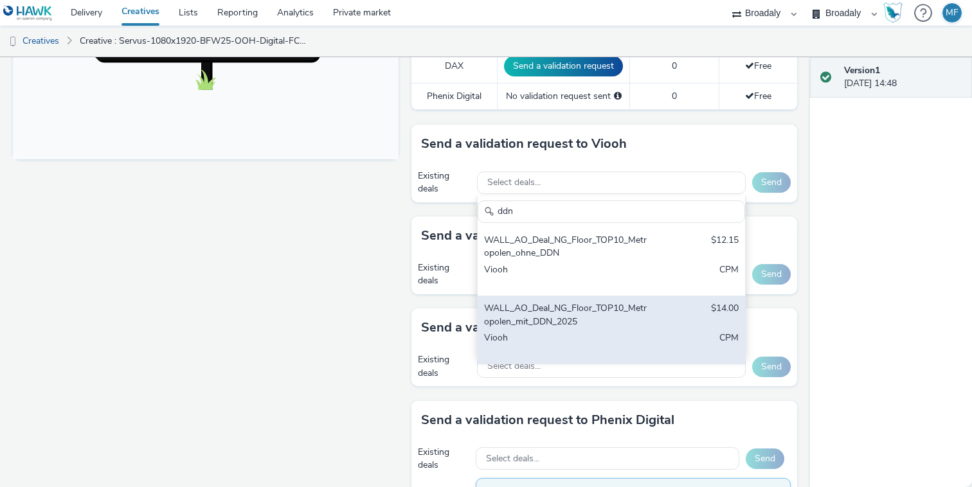
type input "ddn"
click at [554, 321] on div "WALL_AO_Deal_NG_Floor_TOP10_Metropolen_mit_DDN_2025" at bounding box center [568, 315] width 168 height 26
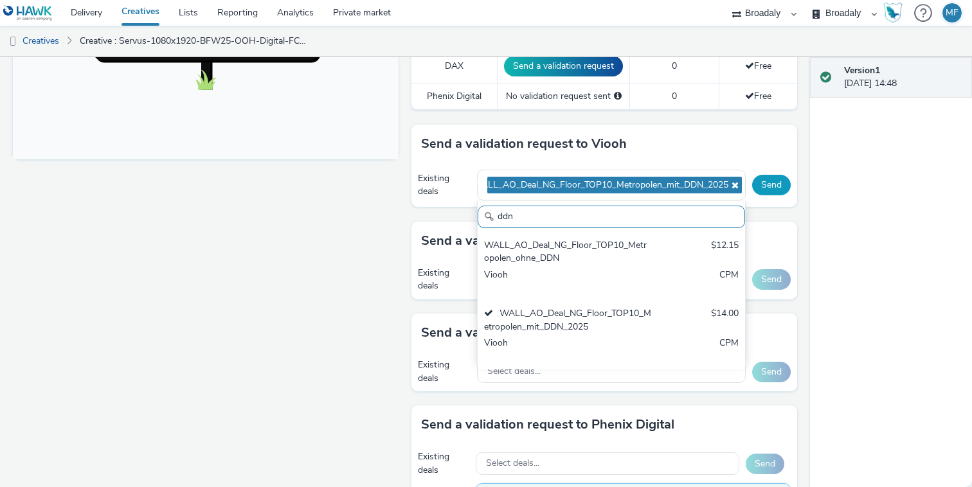
click at [770, 185] on button "Send" at bounding box center [771, 185] width 39 height 21
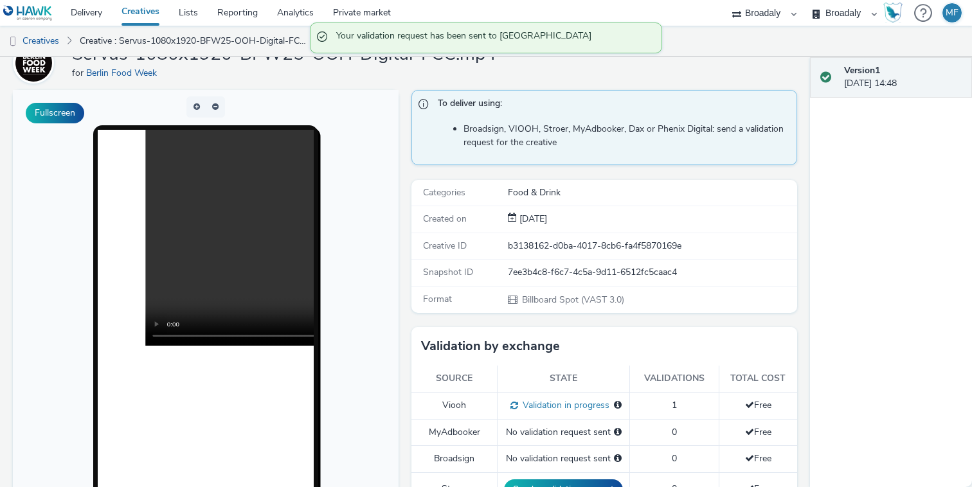
scroll to position [0, 0]
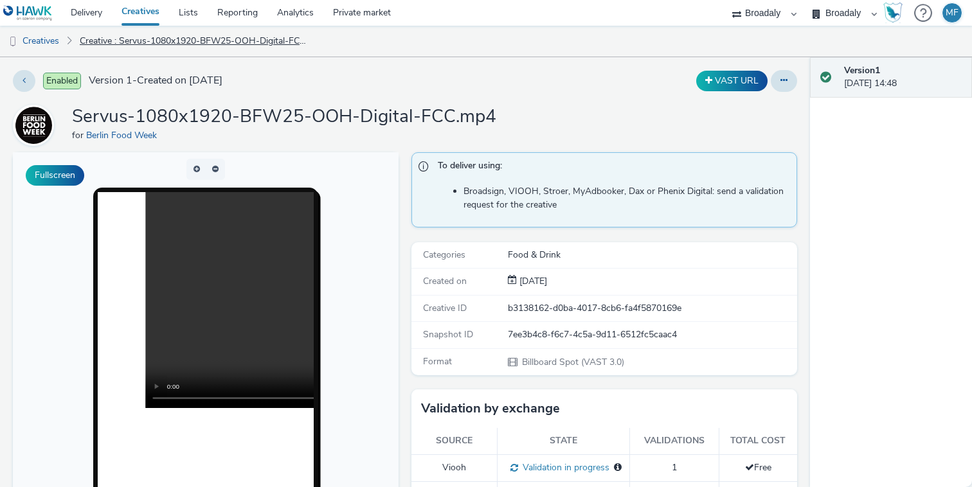
click at [152, 48] on link "Creative : Servus-1080x1920-BFW25-OOH-Digital-FCC.mp4" at bounding box center [194, 41] width 243 height 31
click at [39, 39] on link "Creatives" at bounding box center [33, 41] width 66 height 31
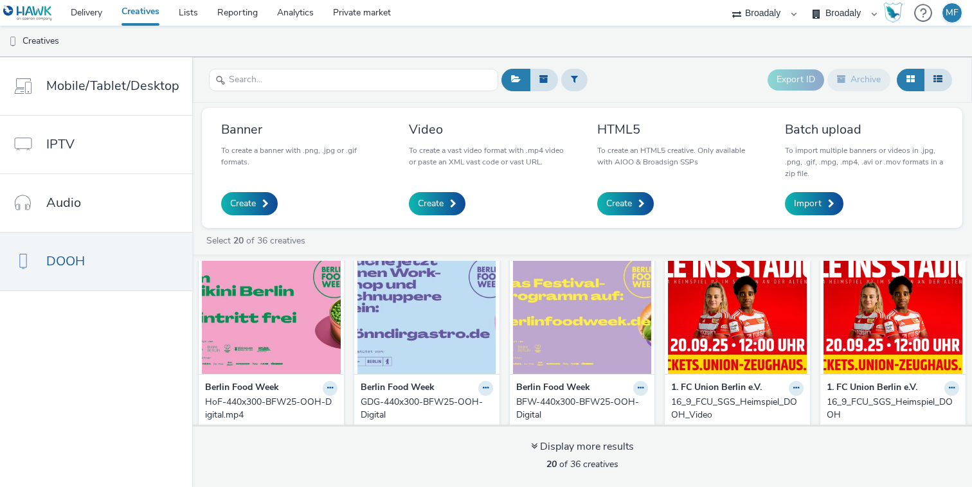
scroll to position [242, 0]
